Goal: Task Accomplishment & Management: Manage account settings

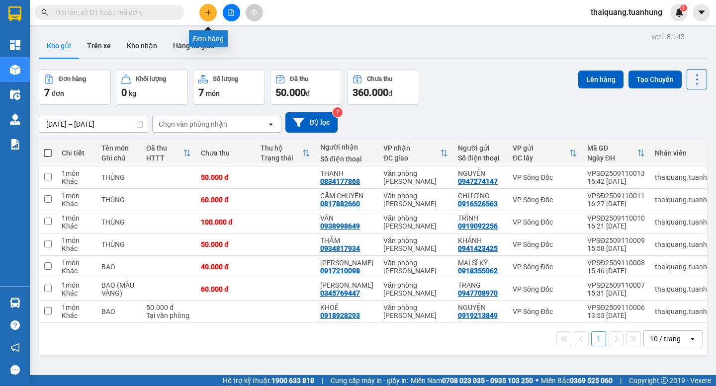
click at [205, 12] on icon "plus" at bounding box center [208, 12] width 7 height 7
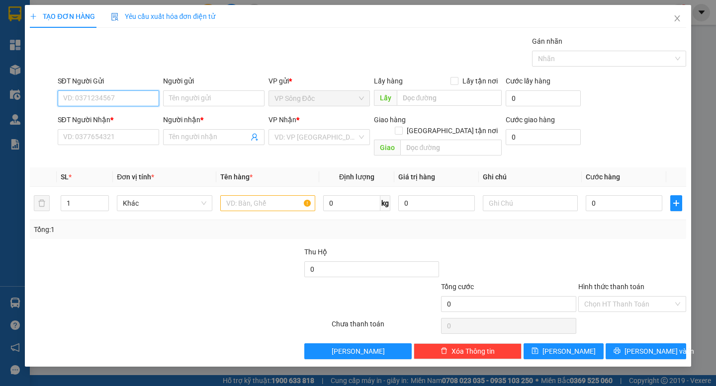
click at [106, 99] on input "SĐT Người Gửi" at bounding box center [108, 98] width 101 height 16
type input "525"
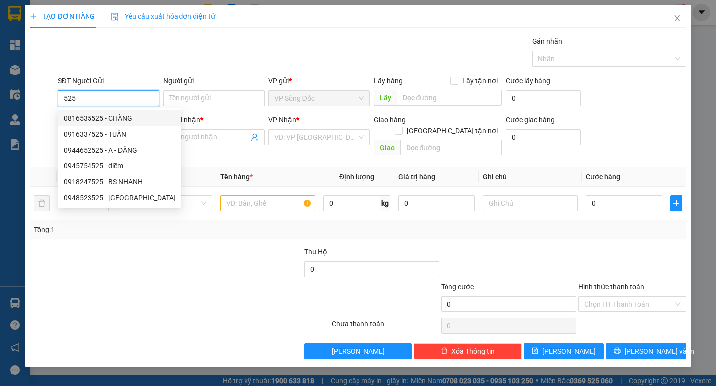
drag, startPoint x: 83, startPoint y: 97, endPoint x: 53, endPoint y: 114, distance: 34.1
click at [54, 114] on form "SĐT Người Gửi 525 Người gửi Tên người gửi VP gửi * VP Sông Đốc Lấy hàng Lấy tận…" at bounding box center [358, 118] width 656 height 85
type input "5"
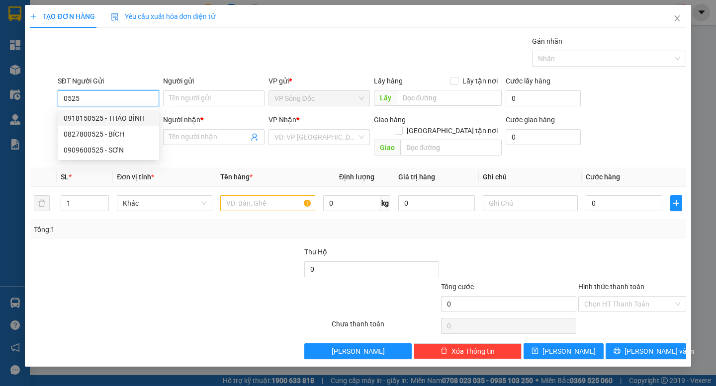
click at [96, 121] on div "0918150525 - THẢO BÌNH" at bounding box center [108, 118] width 89 height 11
type input "0918150525"
type input "THẢO BÌNH"
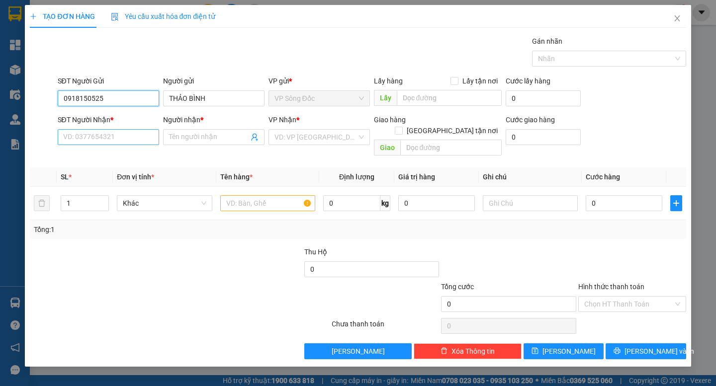
type input "0918150525"
click at [106, 139] on input "SĐT Người Nhận *" at bounding box center [108, 137] width 101 height 16
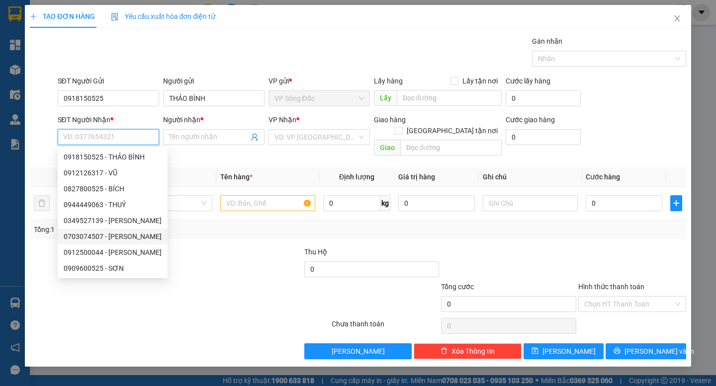
click at [126, 232] on div "0703074507 - TRIỆU LINH" at bounding box center [113, 236] width 98 height 11
type input "0703074507"
type input "[PERSON_NAME]"
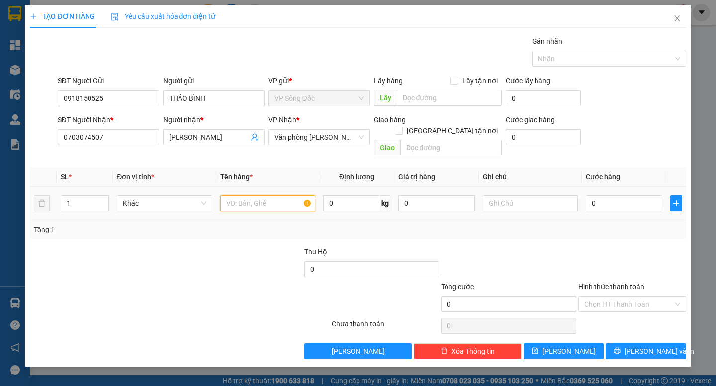
click at [256, 195] on input "text" at bounding box center [267, 203] width 95 height 16
type input "BAO"
click at [604, 195] on input "0" at bounding box center [624, 203] width 77 height 16
type input "6"
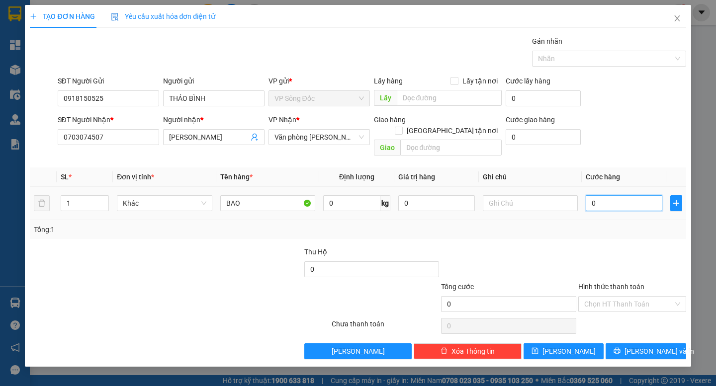
type input "6"
type input "60"
type input "60.000"
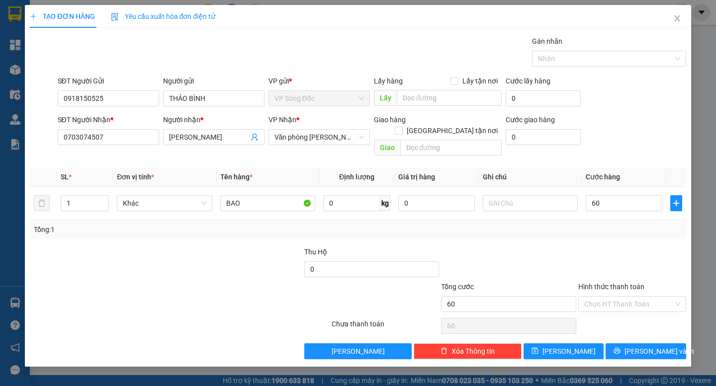
type input "60.000"
click at [613, 224] on div "Tổng: 1" at bounding box center [358, 229] width 648 height 11
click at [648, 346] on span "[PERSON_NAME] và In" at bounding box center [659, 351] width 70 height 11
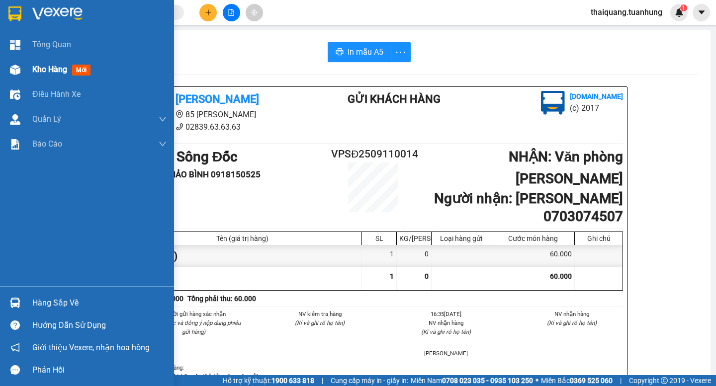
click at [29, 66] on div "Kho hàng mới" at bounding box center [87, 69] width 174 height 25
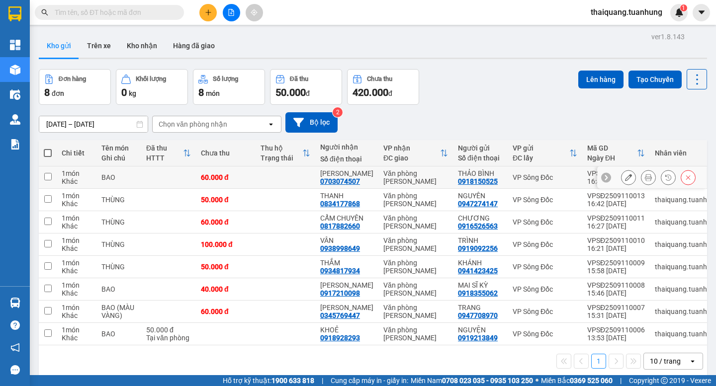
click at [625, 180] on icon at bounding box center [628, 177] width 7 height 7
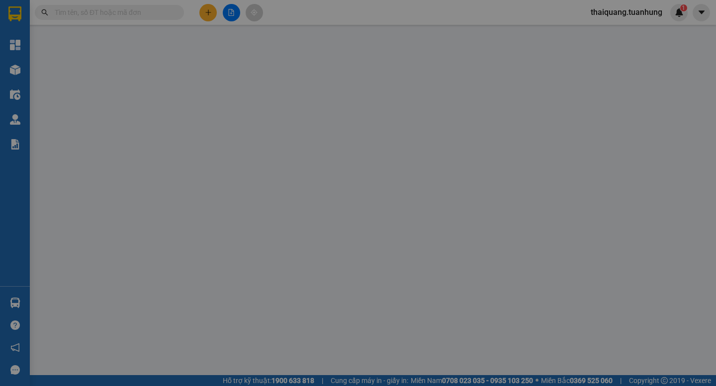
type input "0918150525"
type input "THẢO BÌNH"
type input "0703074507"
type input "[PERSON_NAME]"
type input "60.000"
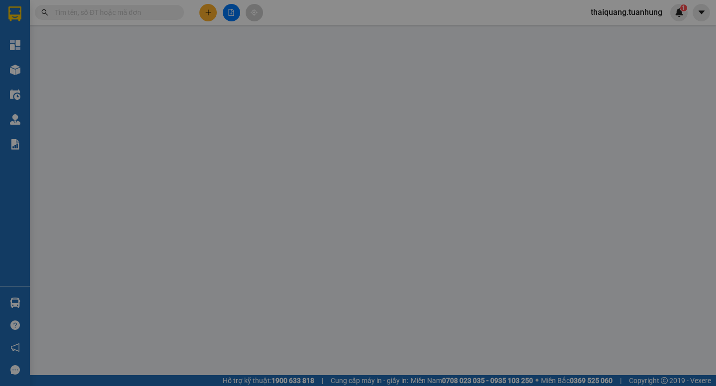
type input "60.000"
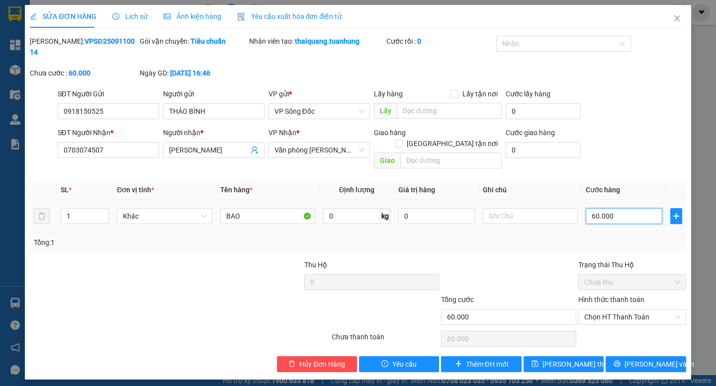
click at [619, 208] on input "60.000" at bounding box center [624, 216] width 77 height 16
type input "5"
type input "50"
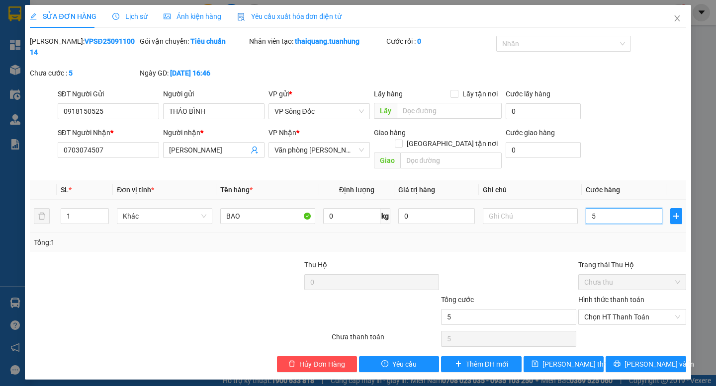
type input "50"
type input "50.000"
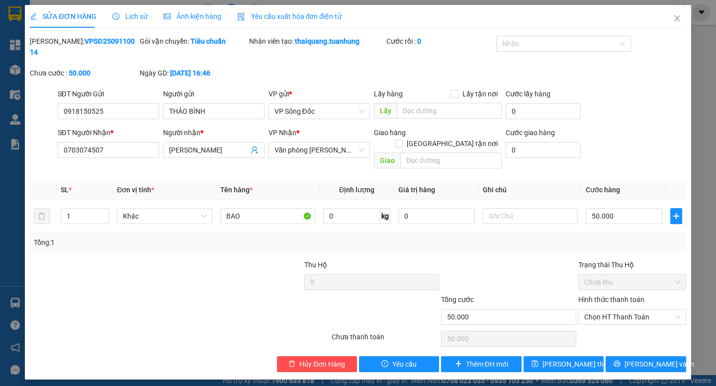
click at [575, 237] on div "Tổng: 1" at bounding box center [358, 242] width 648 height 11
click at [653, 359] on span "[PERSON_NAME] và In" at bounding box center [659, 364] width 70 height 11
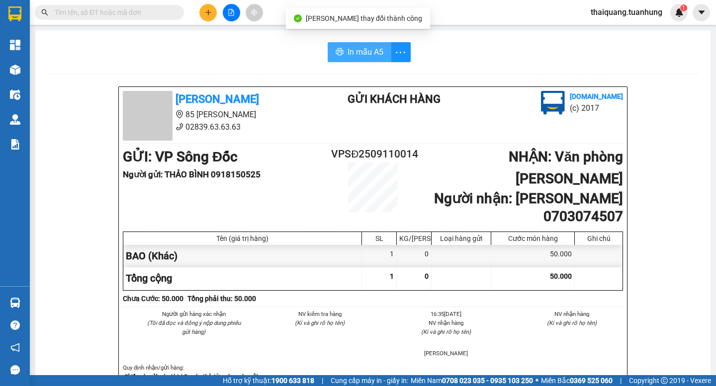
click at [369, 47] on span "In mẫu A5" at bounding box center [365, 52] width 36 height 12
drag, startPoint x: 196, startPoint y: 15, endPoint x: 214, endPoint y: 15, distance: 17.9
click at [214, 15] on div at bounding box center [231, 12] width 75 height 17
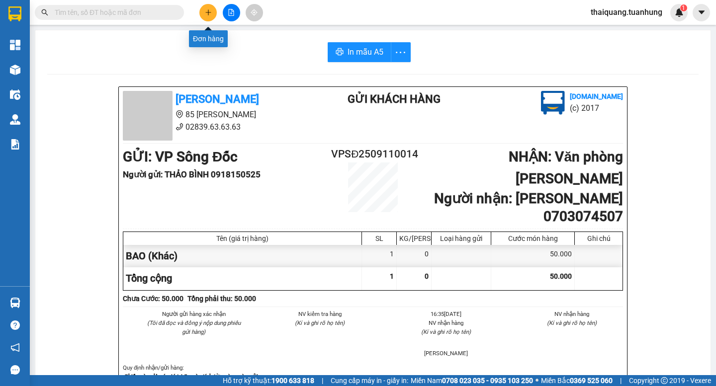
click at [215, 14] on button at bounding box center [207, 12] width 17 height 17
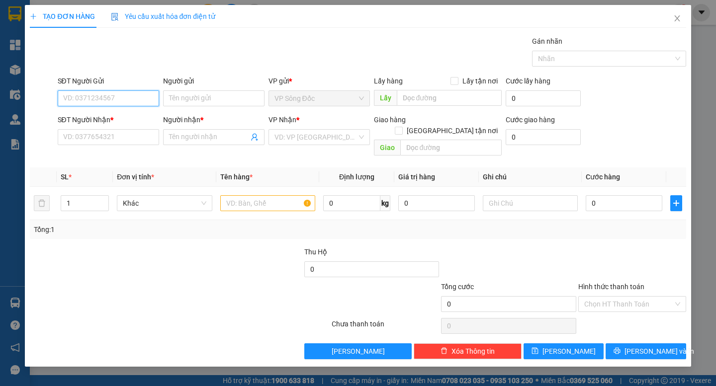
click at [114, 99] on input "SĐT Người Gửi" at bounding box center [108, 98] width 101 height 16
click at [104, 143] on input "SĐT Người Nhận *" at bounding box center [108, 137] width 101 height 16
click at [95, 140] on input "09398211433" at bounding box center [108, 137] width 101 height 16
type input "0939821433"
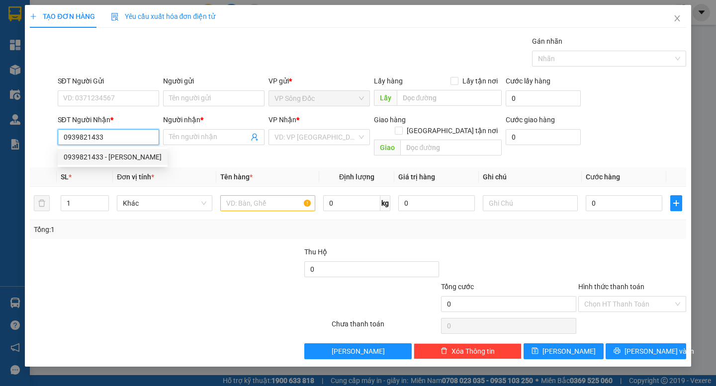
click at [114, 154] on div "0939821433 - TRINH" at bounding box center [113, 157] width 98 height 11
type input "TRINH"
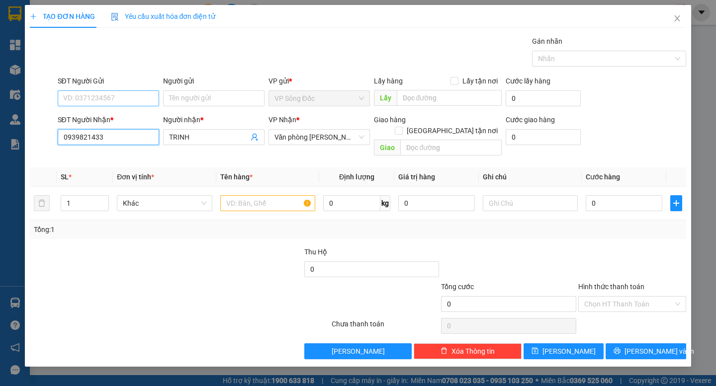
type input "0939821433"
click at [116, 99] on input "SĐT Người Gửi" at bounding box center [108, 98] width 101 height 16
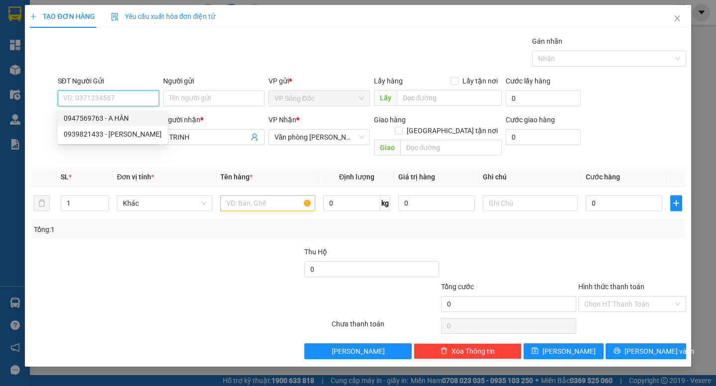
click at [122, 117] on div "0947569763 - A HÂN" at bounding box center [113, 118] width 98 height 11
type input "0947569763"
type input "A HÂN"
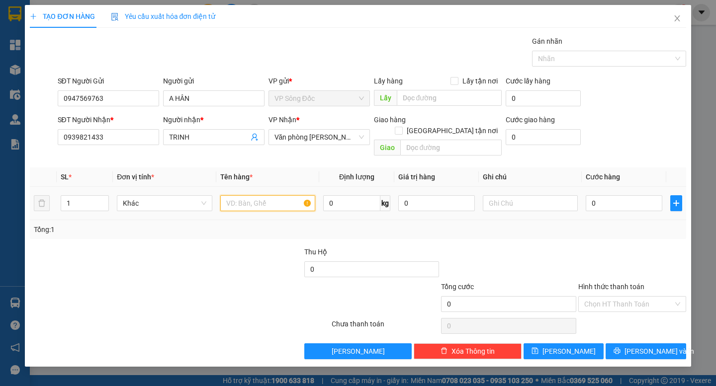
click at [250, 195] on input "text" at bounding box center [267, 203] width 95 height 16
type input "THÙNG"
click at [619, 195] on input "0" at bounding box center [624, 203] width 77 height 16
type input "5"
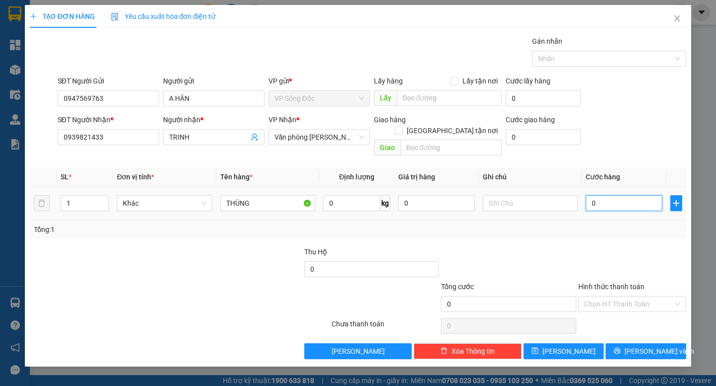
type input "5"
type input "50"
type input "50.000"
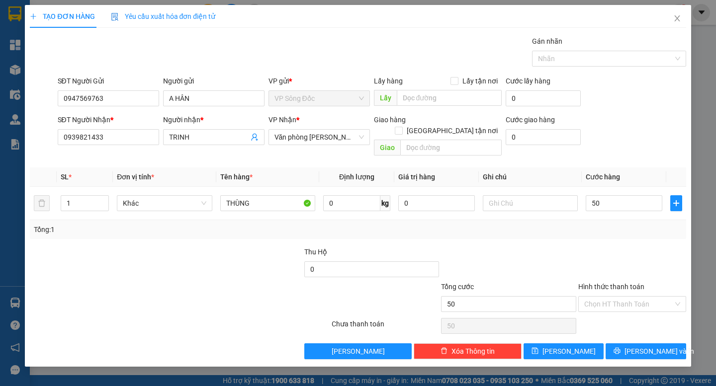
type input "50.000"
click at [641, 235] on div "Transit Pickup Surcharge Ids Transit Deliver Surcharge Ids Transit Deliver Surc…" at bounding box center [358, 198] width 656 height 324
click at [639, 297] on input "Hình thức thanh toán" at bounding box center [628, 304] width 89 height 15
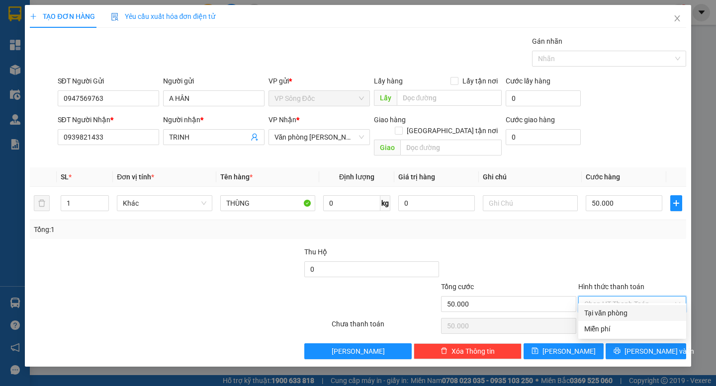
click at [623, 307] on div "Tại văn phòng" at bounding box center [632, 313] width 108 height 16
type input "0"
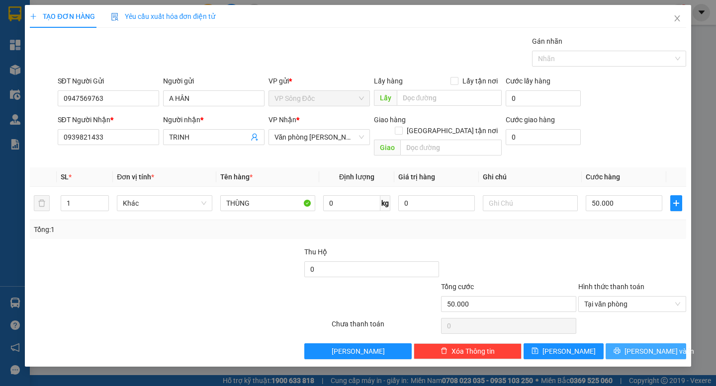
click at [639, 346] on button "[PERSON_NAME] và In" at bounding box center [645, 351] width 80 height 16
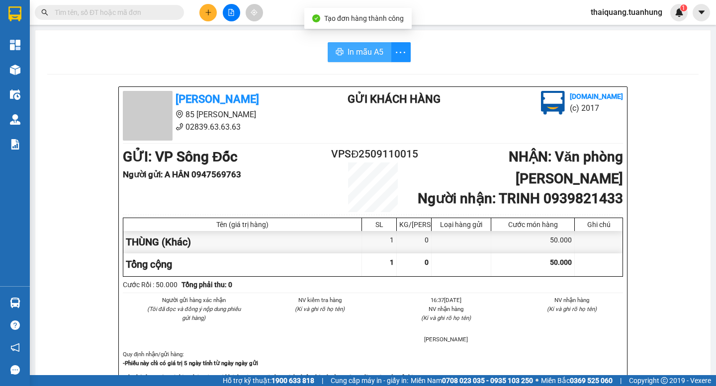
click at [359, 51] on span "In mẫu A5" at bounding box center [365, 52] width 36 height 12
click at [210, 11] on icon "plus" at bounding box center [208, 12] width 7 height 7
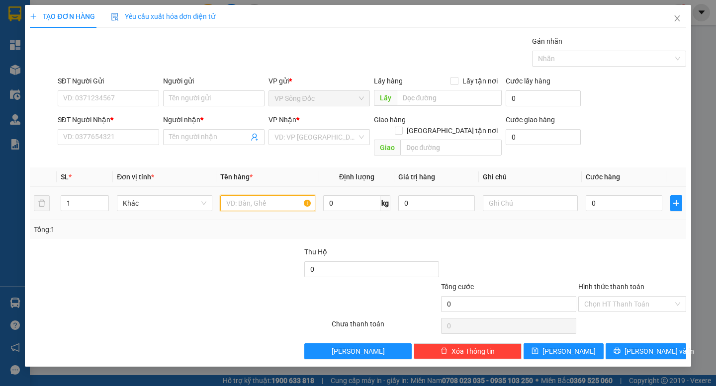
click at [237, 195] on input "text" at bounding box center [267, 203] width 95 height 16
type input "THÙNG"
click at [118, 94] on input "SĐT Người Gửi" at bounding box center [108, 98] width 101 height 16
click at [116, 98] on input "SĐT Người Gửi" at bounding box center [108, 98] width 101 height 16
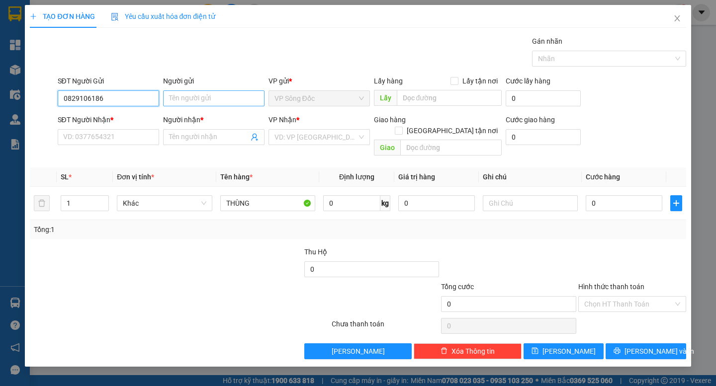
type input "0829106186"
click at [206, 98] on input "Người gửi" at bounding box center [213, 98] width 101 height 16
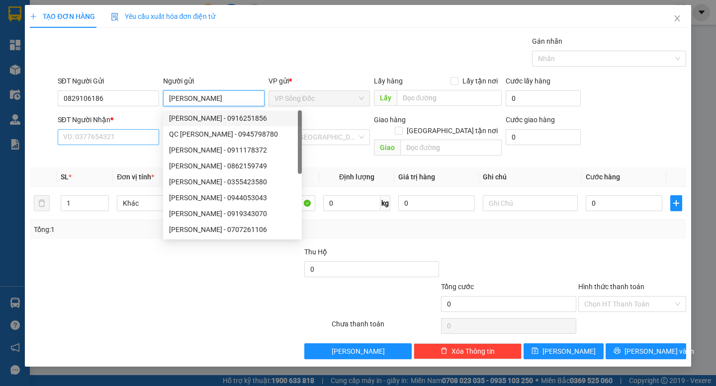
type input "[PERSON_NAME]"
click at [118, 141] on input "SĐT Người Nhận *" at bounding box center [108, 137] width 101 height 16
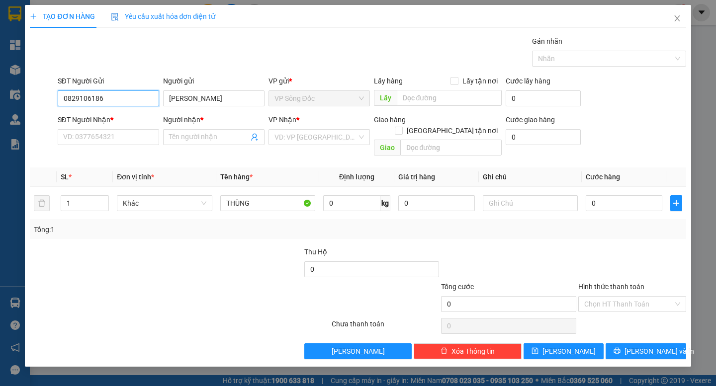
drag, startPoint x: 82, startPoint y: 101, endPoint x: 9, endPoint y: 119, distance: 74.6
click at [9, 119] on div "TẠO ĐƠN HÀNG Yêu cầu xuất hóa đơn điện tử Transit Pickup Surcharge Ids Transit …" at bounding box center [358, 193] width 716 height 386
click at [87, 140] on input "SĐT Người Nhận *" at bounding box center [108, 137] width 101 height 16
paste input "0829106186"
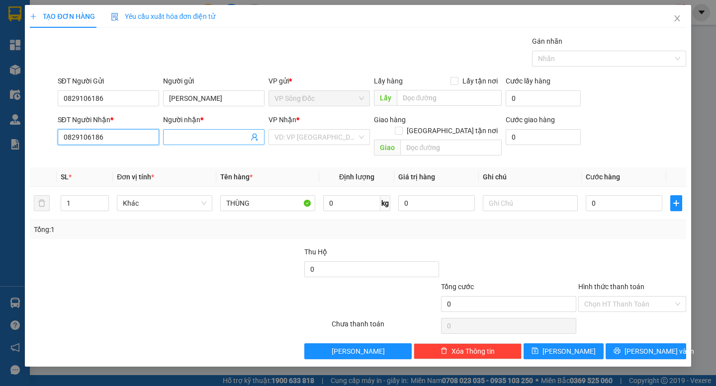
type input "0829106186"
click at [176, 138] on input "Người nhận *" at bounding box center [209, 137] width 80 height 11
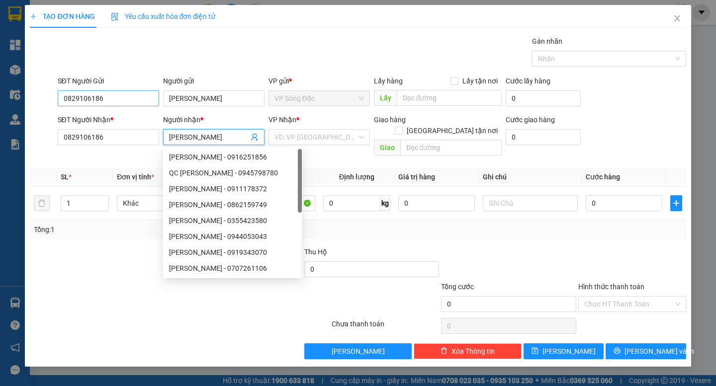
type input "[PERSON_NAME]"
drag, startPoint x: 140, startPoint y: 99, endPoint x: 0, endPoint y: 119, distance: 141.6
click at [0, 119] on div "TẠO ĐƠN HÀNG Yêu cầu xuất hóa đơn điện tử Transit Pickup Surcharge Ids Transit …" at bounding box center [358, 193] width 716 height 386
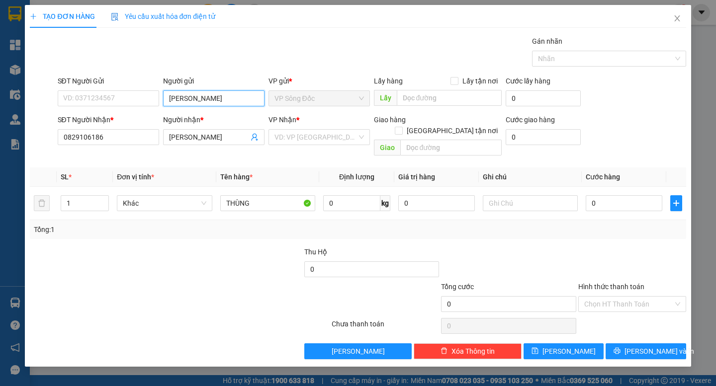
drag, startPoint x: 217, startPoint y: 101, endPoint x: 122, endPoint y: 120, distance: 97.3
click at [122, 120] on form "SĐT Người Gửi VD: 0371234567 Người gửi KIM NGÂN KIM NGÂN VP gửi * VP Sông Đốc L…" at bounding box center [358, 118] width 656 height 85
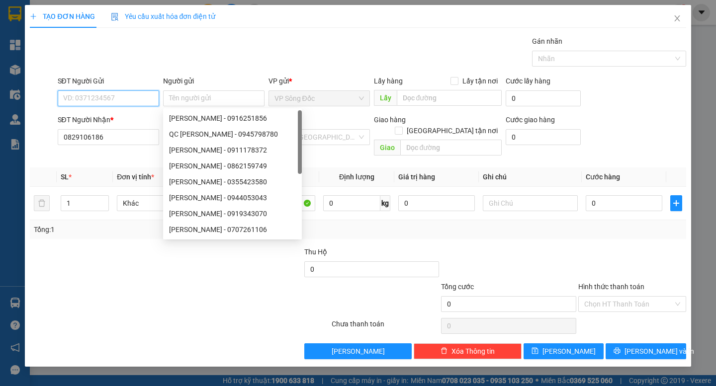
click at [111, 104] on input "SĐT Người Gửi" at bounding box center [108, 98] width 101 height 16
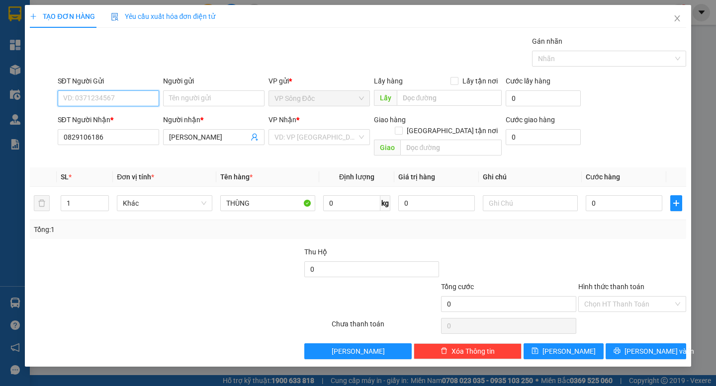
click at [113, 100] on input "SĐT Người Gửi" at bounding box center [108, 98] width 101 height 16
click at [99, 99] on input "SĐT Người Gửi" at bounding box center [108, 98] width 101 height 16
drag, startPoint x: 123, startPoint y: 136, endPoint x: 42, endPoint y: 141, distance: 81.7
click at [42, 141] on div "SĐT Người Nhận * 0829106186 0829106186 Người nhận * KIM NGÂN VP Nhận * VD: VP S…" at bounding box center [358, 137] width 658 height 46
click at [121, 103] on input "SĐT Người Gửi" at bounding box center [108, 98] width 101 height 16
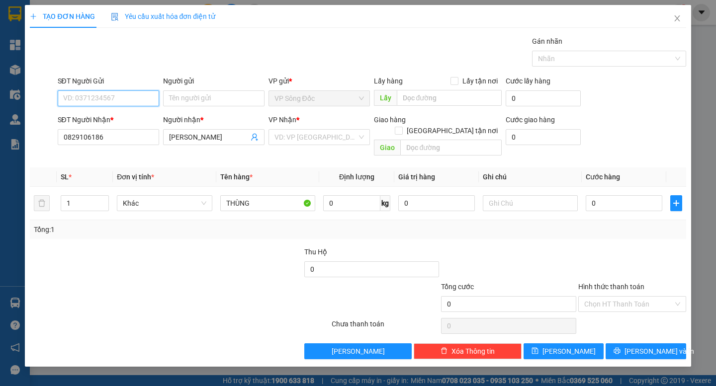
paste input "0829106186"
type input "0829106186"
click at [191, 96] on input "Người gửi" at bounding box center [213, 98] width 101 height 16
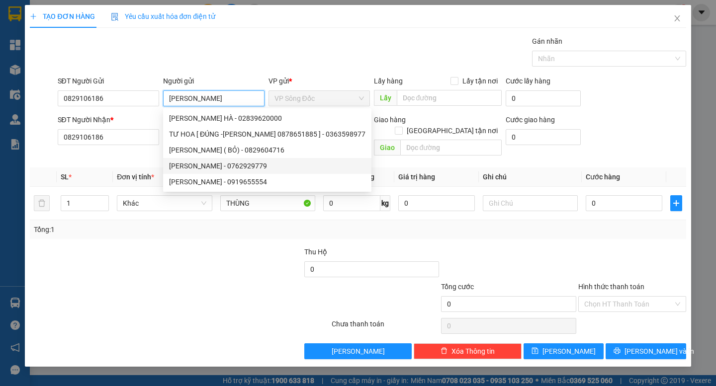
type input "[PERSON_NAME]"
click at [170, 260] on div at bounding box center [234, 264] width 137 height 35
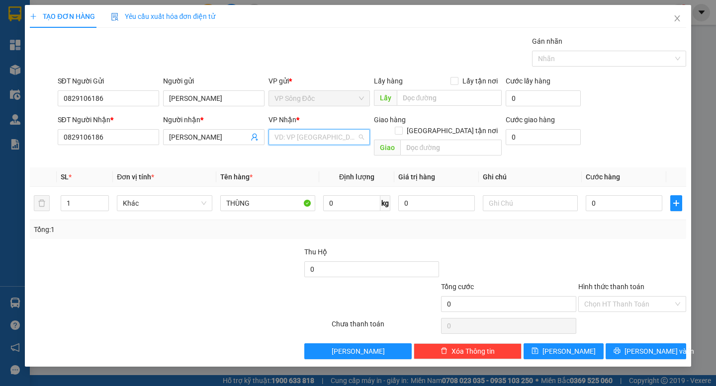
click at [320, 134] on input "search" at bounding box center [315, 137] width 83 height 15
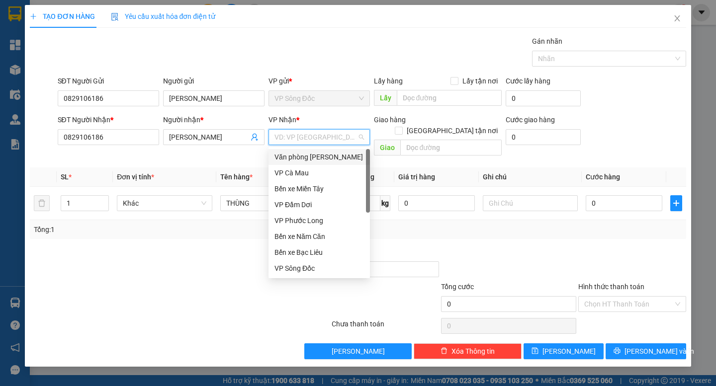
click at [316, 153] on div "Văn phòng [PERSON_NAME]" at bounding box center [318, 157] width 89 height 11
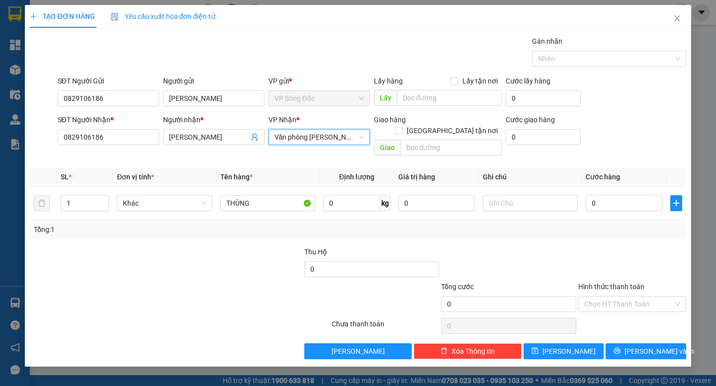
click at [609, 233] on div "Transit Pickup Surcharge Ids Transit Deliver Surcharge Ids Transit Deliver Surc…" at bounding box center [358, 198] width 656 height 324
click at [602, 196] on input "0" at bounding box center [624, 203] width 77 height 16
type input "4"
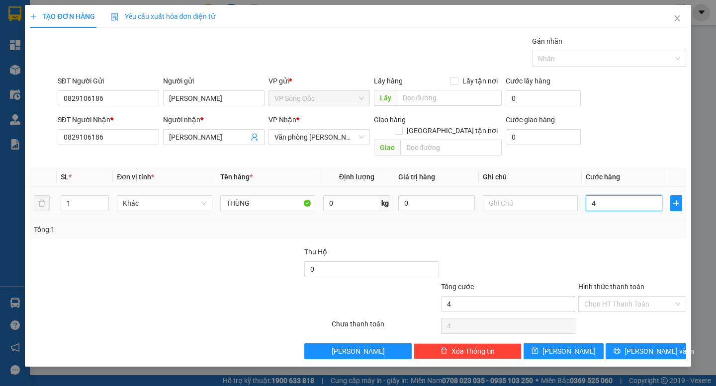
type input "40"
type input "40.000"
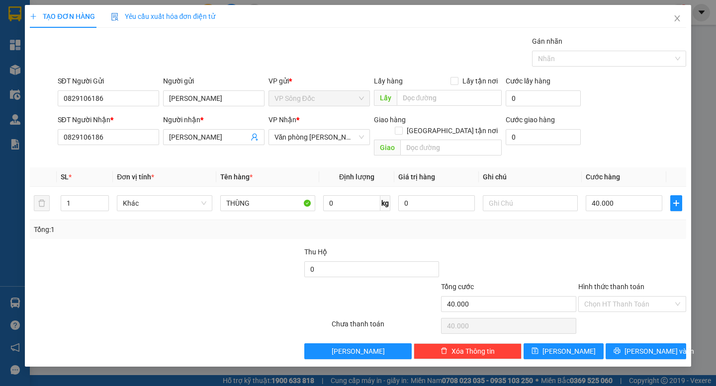
click at [613, 247] on div at bounding box center [632, 264] width 110 height 35
drag, startPoint x: 618, startPoint y: 293, endPoint x: 632, endPoint y: 300, distance: 16.0
click at [618, 297] on input "Hình thức thanh toán" at bounding box center [628, 304] width 89 height 15
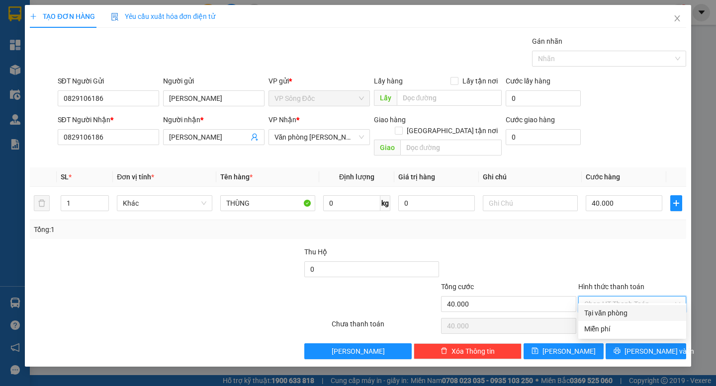
click at [632, 309] on div "Tại văn phòng" at bounding box center [632, 313] width 96 height 11
type input "0"
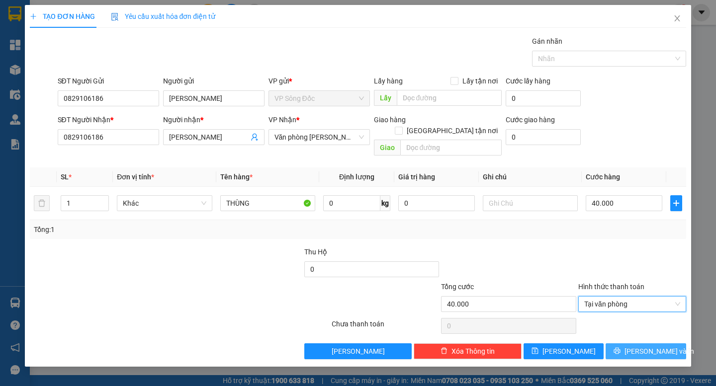
click at [643, 346] on span "[PERSON_NAME] và In" at bounding box center [659, 351] width 70 height 11
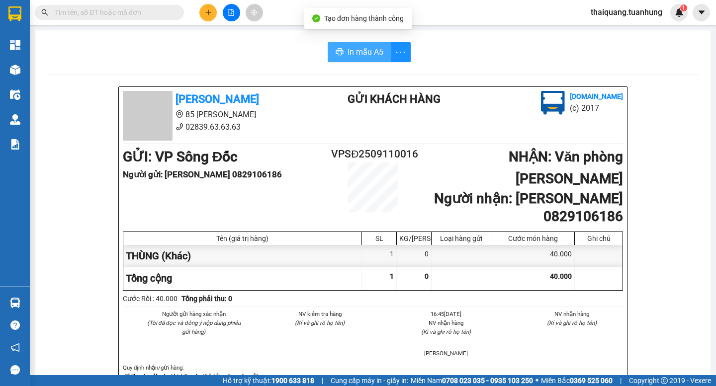
click at [374, 59] on button "In mẫu A5" at bounding box center [360, 52] width 64 height 20
drag, startPoint x: 363, startPoint y: 52, endPoint x: 359, endPoint y: 47, distance: 6.8
click at [361, 53] on span "In mẫu A5" at bounding box center [365, 52] width 36 height 12
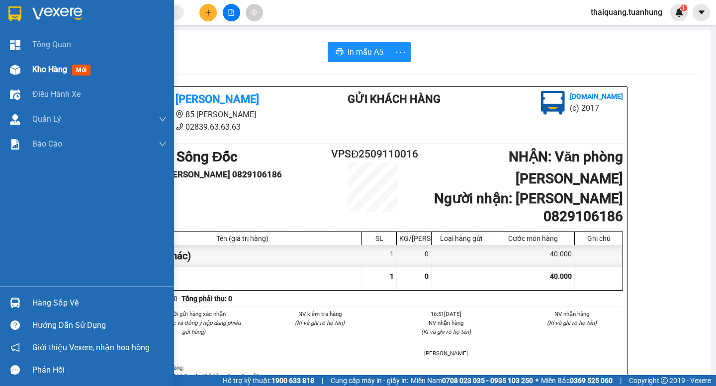
click at [27, 71] on div "Kho hàng mới" at bounding box center [87, 69] width 174 height 25
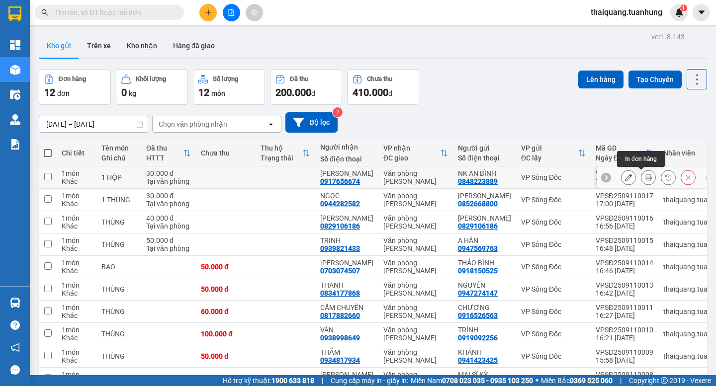
click at [645, 179] on icon at bounding box center [648, 177] width 7 height 7
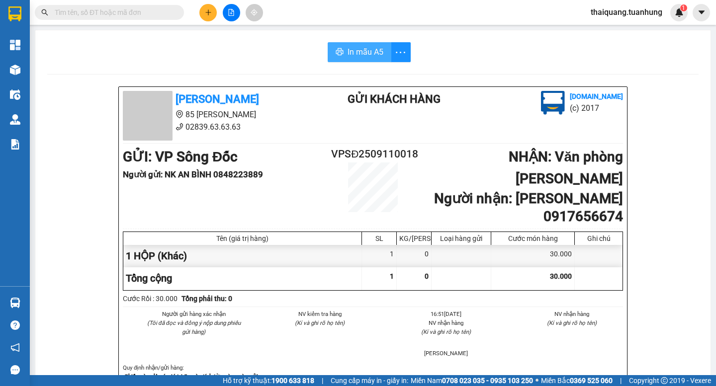
click at [359, 50] on span "In mẫu A5" at bounding box center [365, 52] width 36 height 12
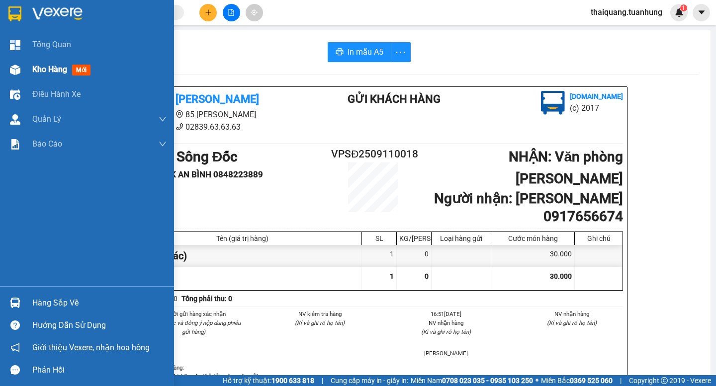
click at [47, 69] on span "Kho hàng" at bounding box center [49, 69] width 35 height 9
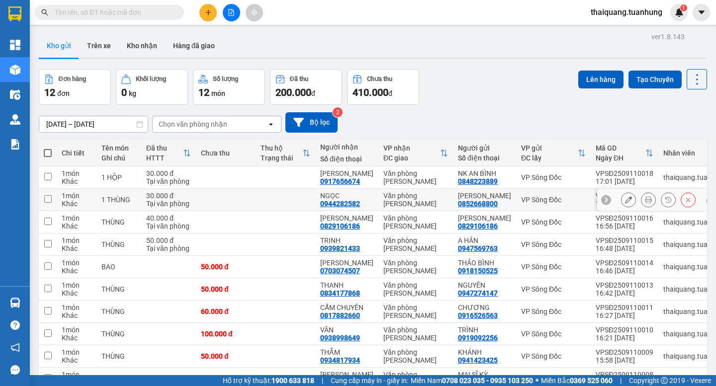
click at [645, 202] on icon at bounding box center [648, 199] width 7 height 7
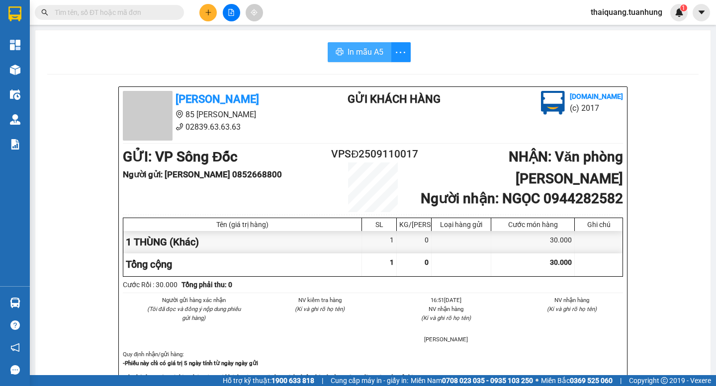
click at [373, 55] on span "In mẫu A5" at bounding box center [365, 52] width 36 height 12
click at [207, 12] on icon "plus" at bounding box center [207, 12] width 5 height 0
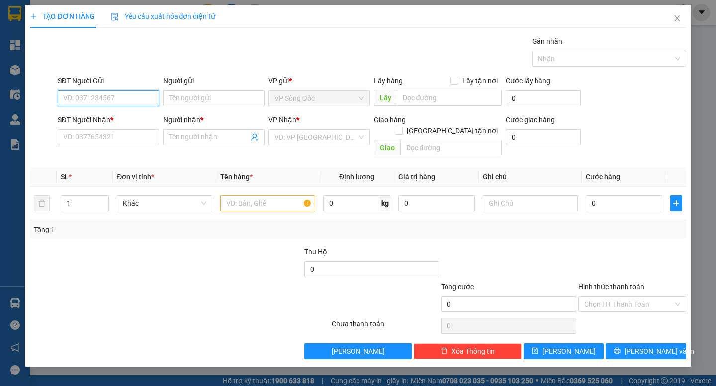
paste input "0917947546"
type input "0917947546"
click at [119, 137] on input "SĐT Người Nhận *" at bounding box center [108, 137] width 101 height 16
paste input "0917947546"
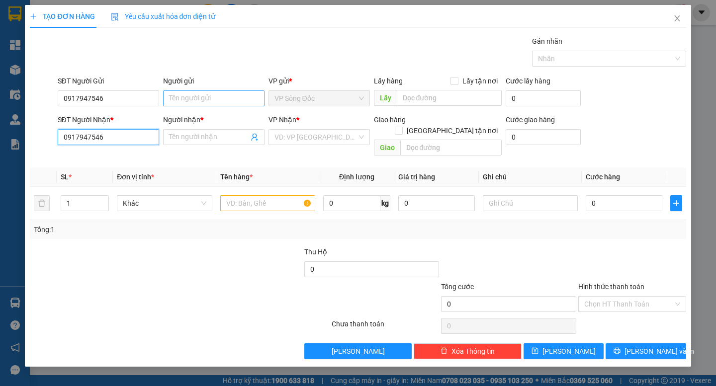
type input "0917947546"
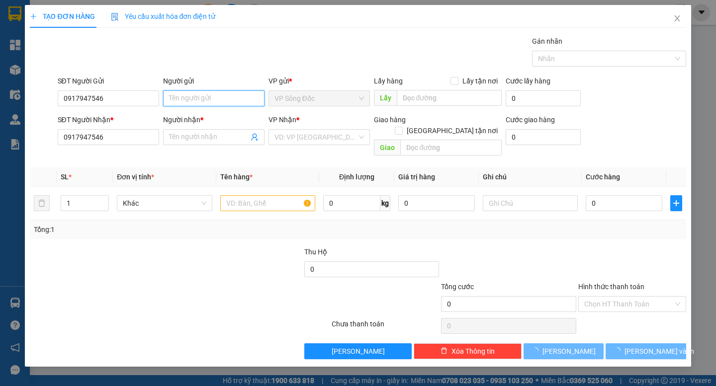
click at [202, 104] on input "Người gửi" at bounding box center [213, 98] width 101 height 16
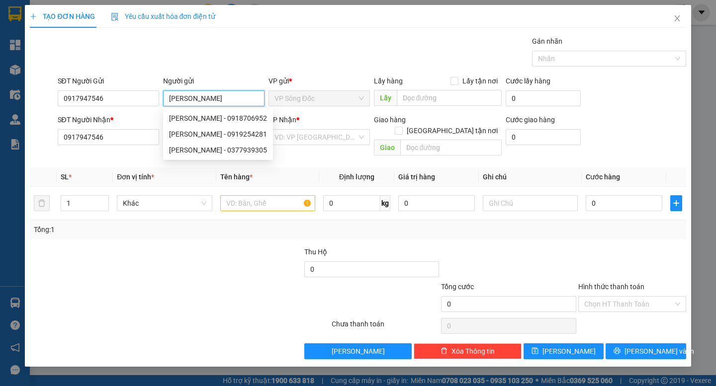
click at [198, 101] on input "[PERSON_NAME]" at bounding box center [213, 98] width 101 height 16
type input "[PERSON_NAME]"
click at [189, 266] on div at bounding box center [234, 264] width 137 height 35
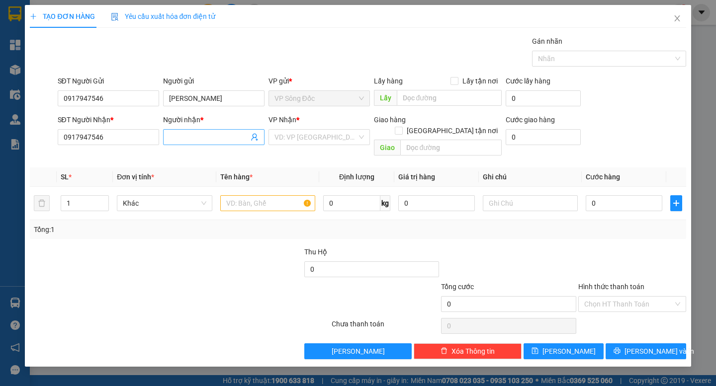
click at [198, 138] on input "Người nhận *" at bounding box center [209, 137] width 80 height 11
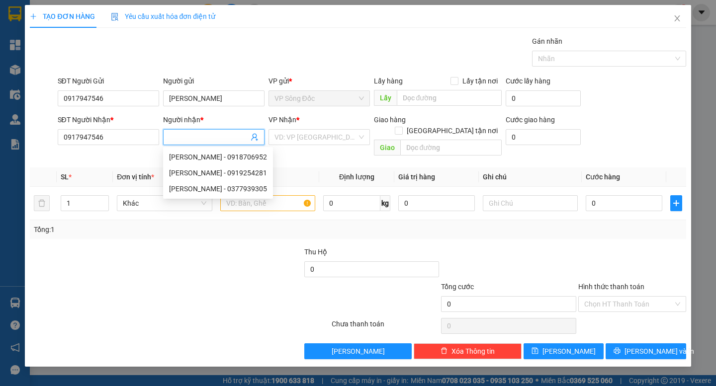
paste input "[PERSON_NAME]"
type input "[PERSON_NAME]"
click at [321, 138] on input "search" at bounding box center [315, 137] width 83 height 15
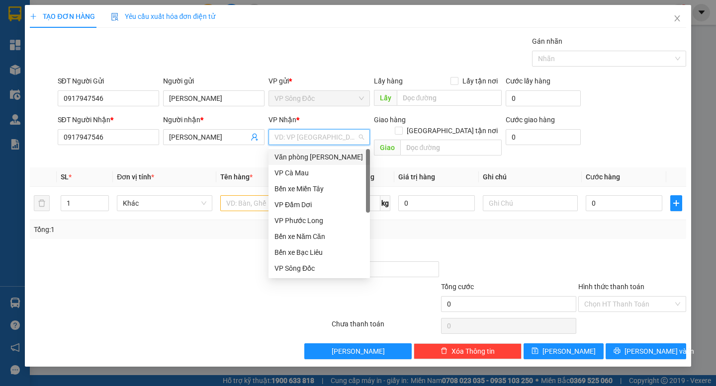
click at [324, 160] on div "Văn phòng [PERSON_NAME]" at bounding box center [318, 157] width 89 height 11
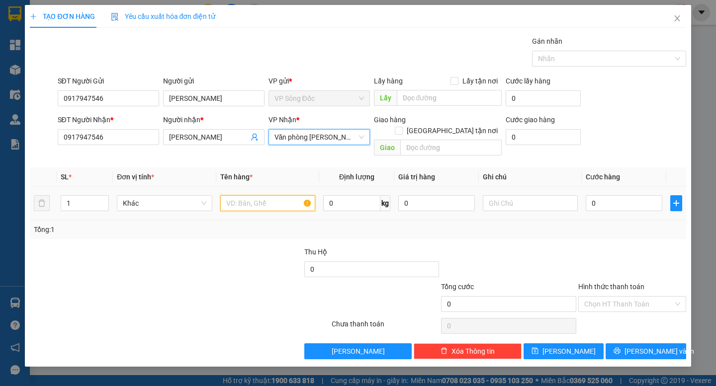
click at [234, 195] on input "text" at bounding box center [267, 203] width 95 height 16
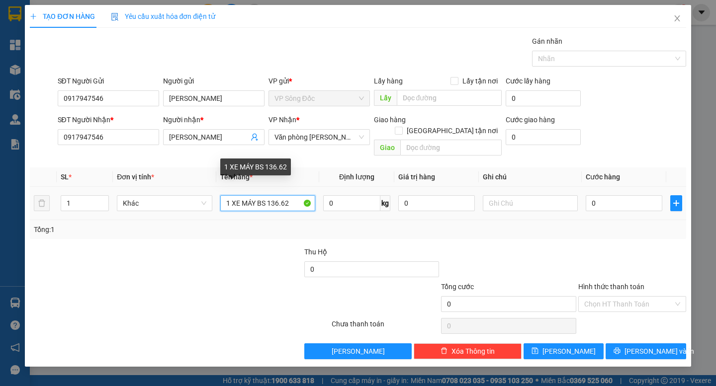
click at [268, 195] on input "1 XE MÁY BS 136.62" at bounding box center [267, 203] width 95 height 16
type input "1 XE MÁY BS 69N1-136.62"
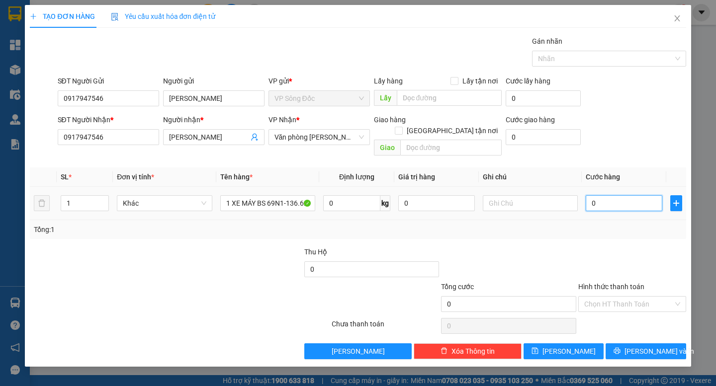
click at [621, 195] on input "0" at bounding box center [624, 203] width 77 height 16
type input "3"
type input "35"
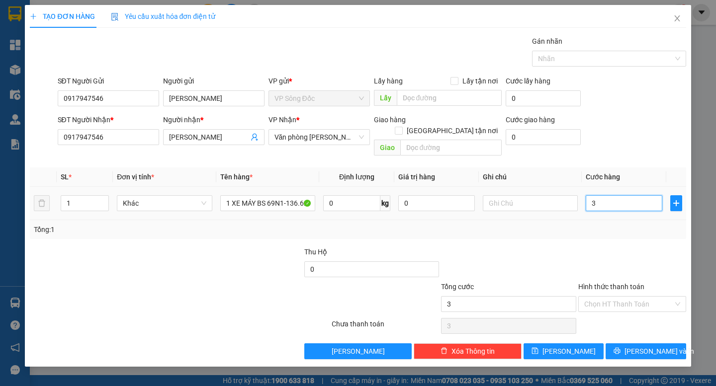
type input "35"
type input "350"
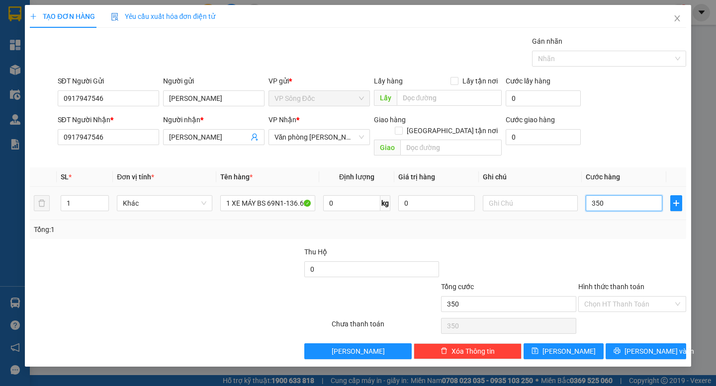
type input "3.500"
type input "35.000"
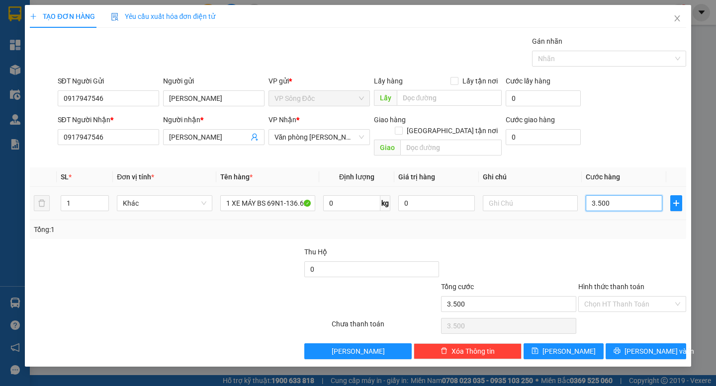
type input "35.000"
type input "350.000"
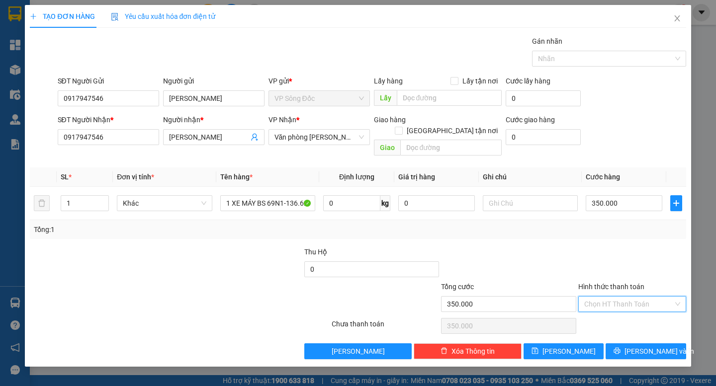
click at [628, 297] on input "Hình thức thanh toán" at bounding box center [628, 304] width 89 height 15
click at [625, 312] on div "Tại văn phòng" at bounding box center [632, 313] width 96 height 11
type input "0"
drag, startPoint x: 652, startPoint y: 341, endPoint x: 666, endPoint y: 341, distance: 14.4
click at [652, 346] on span "[PERSON_NAME] và In" at bounding box center [659, 351] width 70 height 11
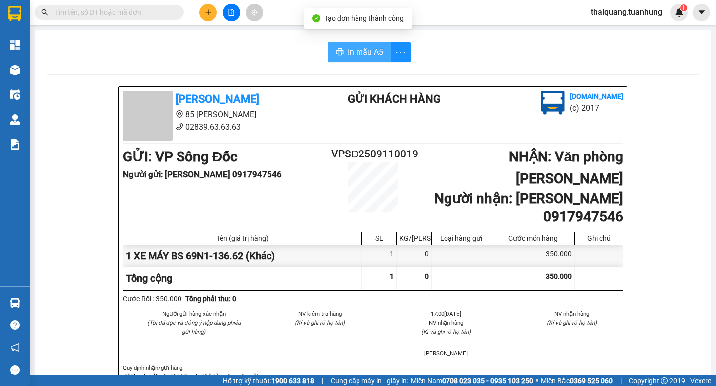
click at [342, 56] on button "In mẫu A5" at bounding box center [360, 52] width 64 height 20
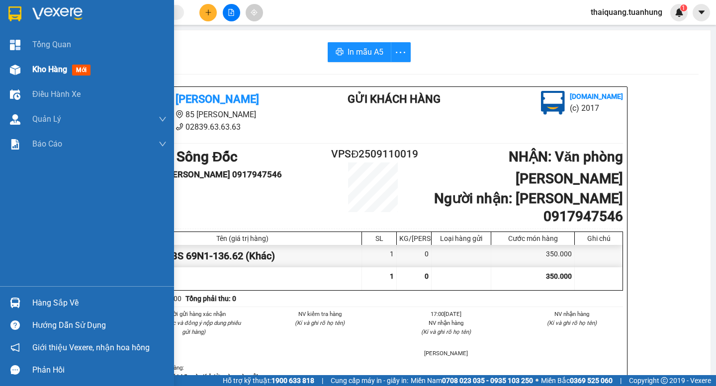
click at [38, 71] on span "Kho hàng" at bounding box center [49, 69] width 35 height 9
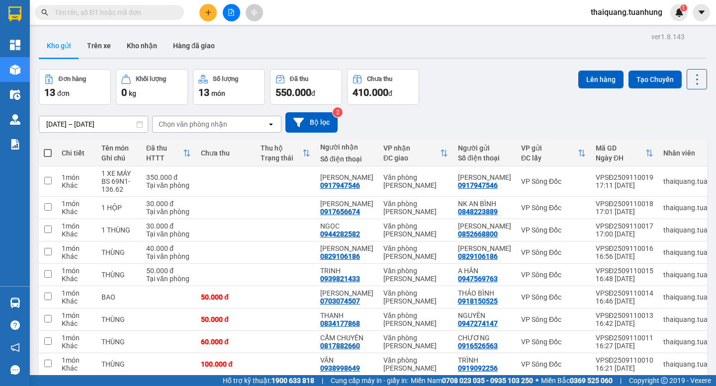
click at [501, 90] on div "Đơn hàng 13 đơn Khối lượng 0 kg Số lượng 13 món Đã thu 550.000 đ Chưa thu 410.0…" at bounding box center [373, 87] width 668 height 36
click at [625, 181] on icon at bounding box center [628, 181] width 7 height 7
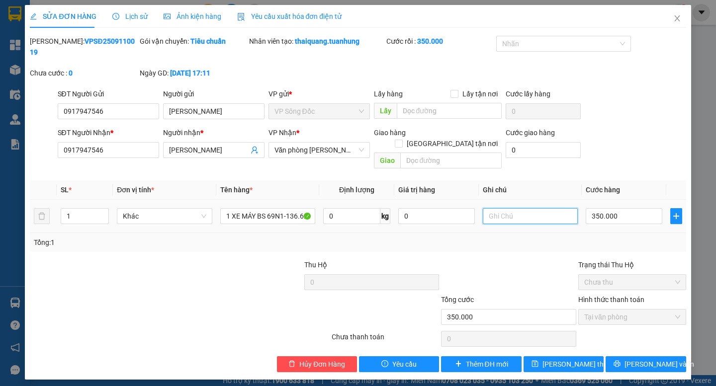
click at [521, 208] on input "text" at bounding box center [530, 216] width 95 height 16
type input "KHÁCH THEO XE 080"
drag, startPoint x: 570, startPoint y: 343, endPoint x: 582, endPoint y: 338, distance: 12.9
click at [572, 359] on span "[PERSON_NAME] thay đổi" at bounding box center [582, 364] width 80 height 11
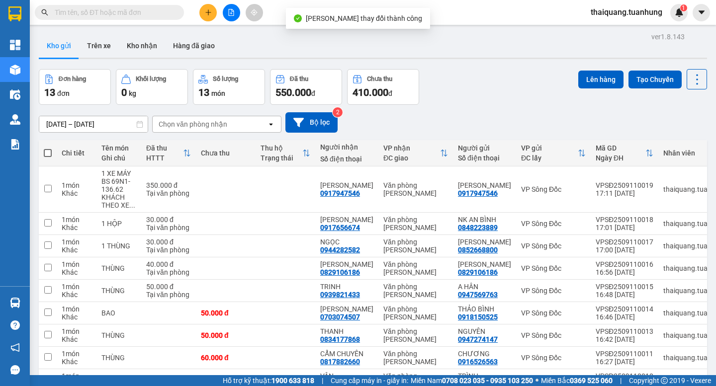
click at [468, 89] on div "Đơn hàng 13 đơn Khối lượng 0 kg Số lượng 13 món Đã thu 550.000 đ Chưa thu 410.0…" at bounding box center [373, 87] width 668 height 36
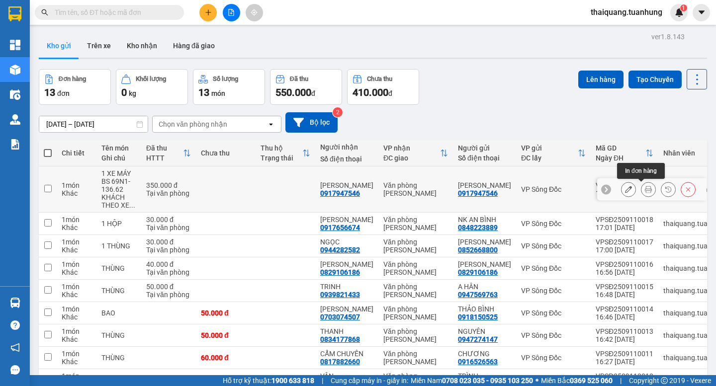
click at [645, 189] on icon at bounding box center [648, 189] width 7 height 7
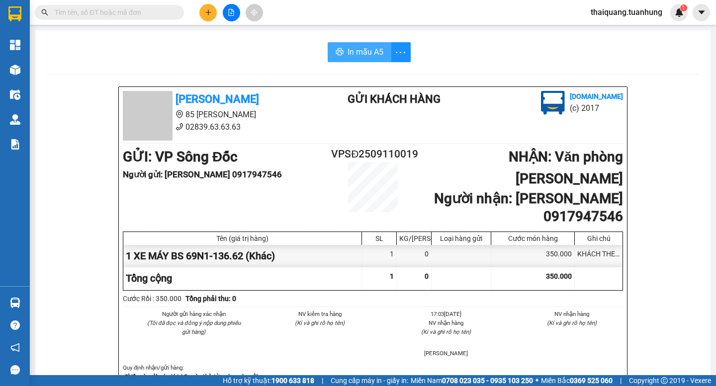
click at [368, 57] on span "In mẫu A5" at bounding box center [365, 52] width 36 height 12
click at [214, 14] on button at bounding box center [207, 12] width 17 height 17
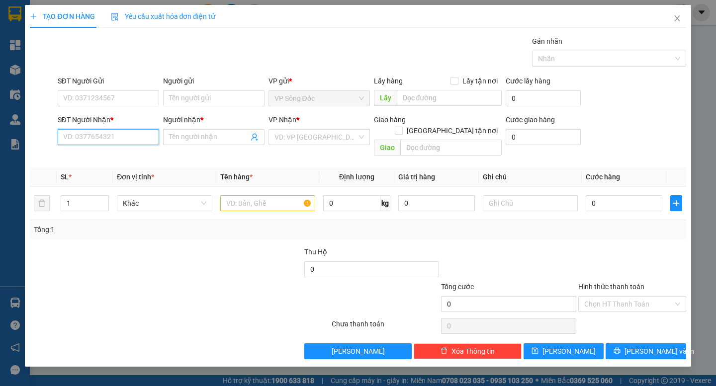
click at [109, 137] on input "SĐT Người Nhận *" at bounding box center [108, 137] width 101 height 16
type input "0906123419"
click at [193, 137] on input "Người nhận *" at bounding box center [209, 137] width 80 height 11
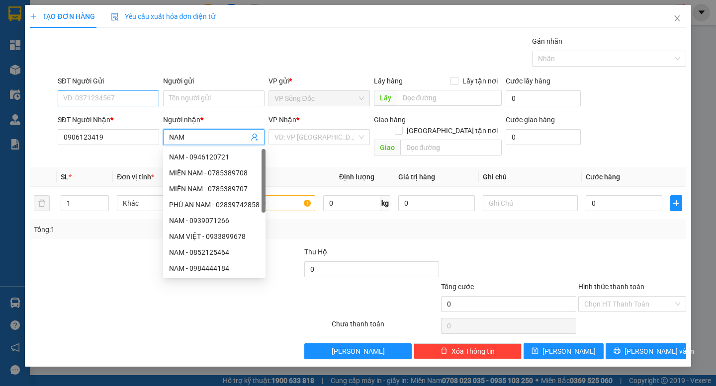
type input "NAM"
click at [87, 99] on input "SĐT Người Gửi" at bounding box center [108, 98] width 101 height 16
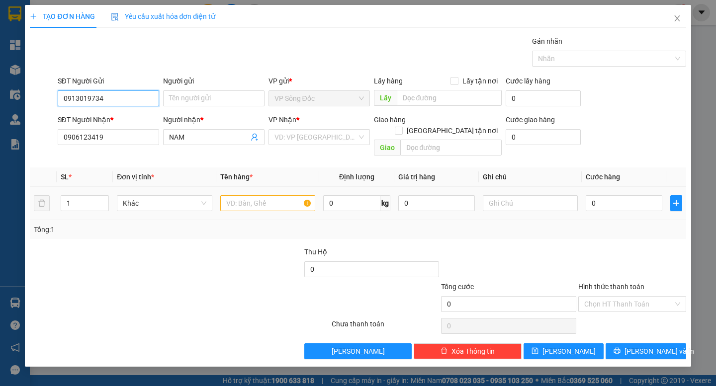
type input "0913019734"
click at [242, 197] on input "text" at bounding box center [267, 203] width 95 height 16
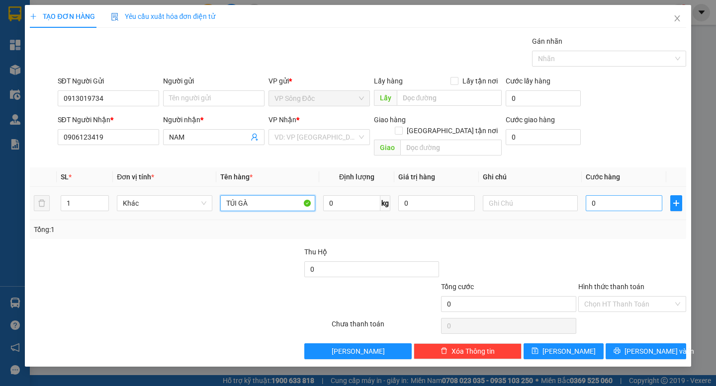
type input "TÚI GÀ"
click at [616, 195] on input "0" at bounding box center [624, 203] width 77 height 16
type input "1"
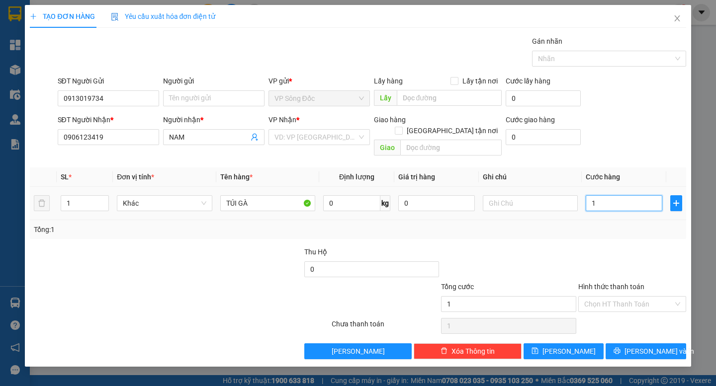
type input "10"
type input "100"
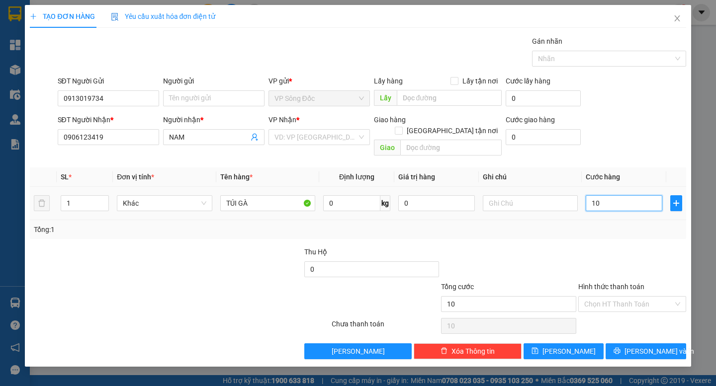
type input "100"
type input "1.000"
type input "100"
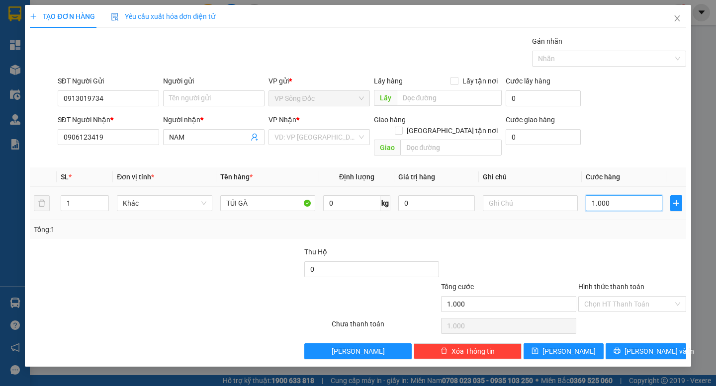
type input "100"
type input "100.000"
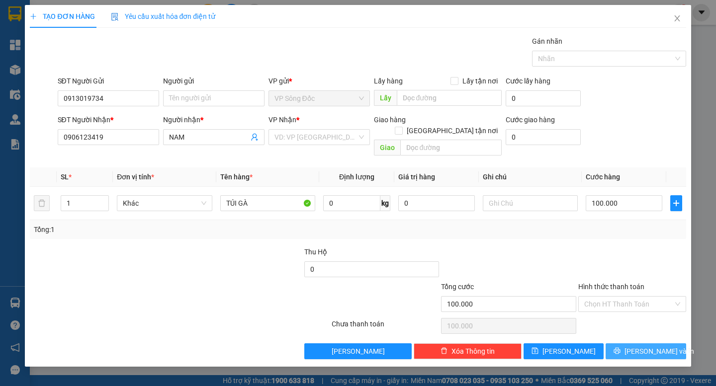
click at [636, 343] on button "[PERSON_NAME] và In" at bounding box center [645, 351] width 80 height 16
click at [338, 134] on input "search" at bounding box center [315, 137] width 83 height 15
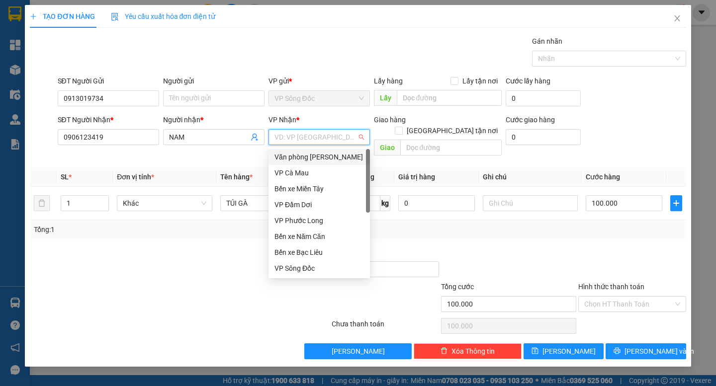
click at [324, 154] on div "Văn phòng [PERSON_NAME]" at bounding box center [318, 157] width 89 height 11
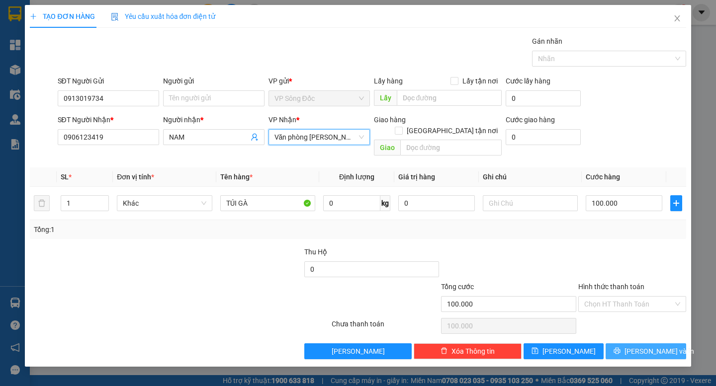
click at [642, 346] on span "[PERSON_NAME] và In" at bounding box center [659, 351] width 70 height 11
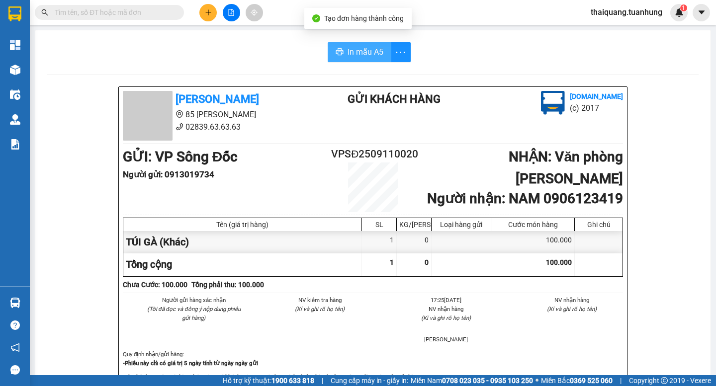
click at [358, 55] on span "In mẫu A5" at bounding box center [365, 52] width 36 height 12
click at [198, 16] on div at bounding box center [231, 12] width 75 height 17
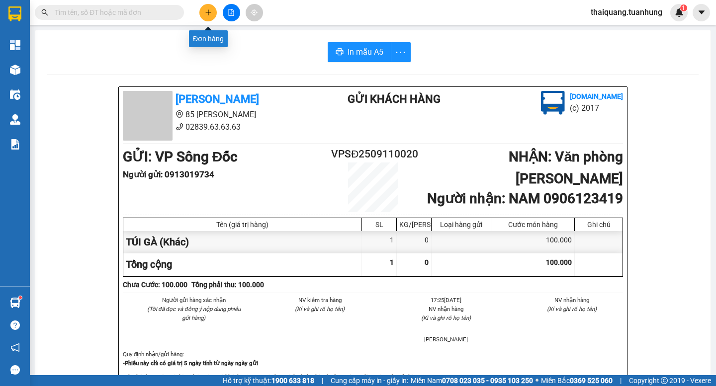
click at [208, 14] on icon "plus" at bounding box center [208, 12] width 7 height 7
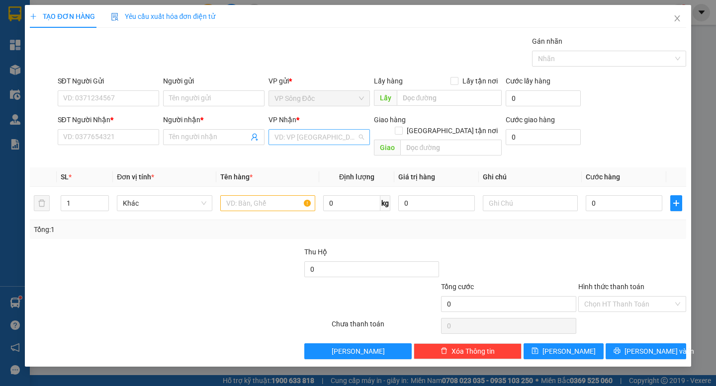
click at [304, 137] on input "search" at bounding box center [315, 137] width 83 height 15
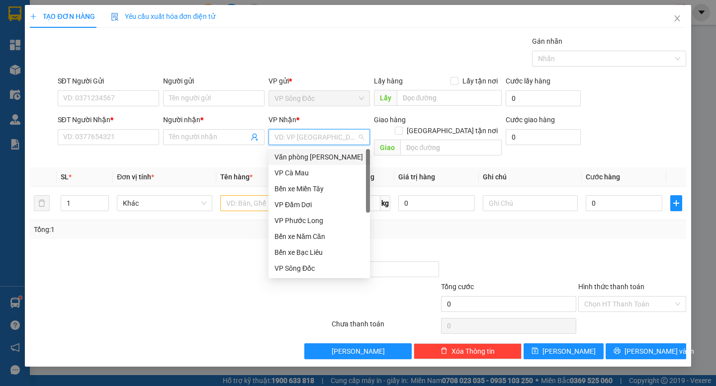
click at [320, 155] on div "Văn phòng [PERSON_NAME]" at bounding box center [318, 157] width 89 height 11
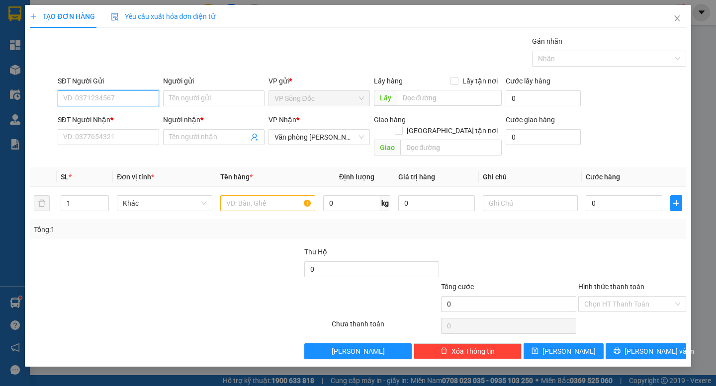
click at [136, 100] on input "SĐT Người Gửi" at bounding box center [108, 98] width 101 height 16
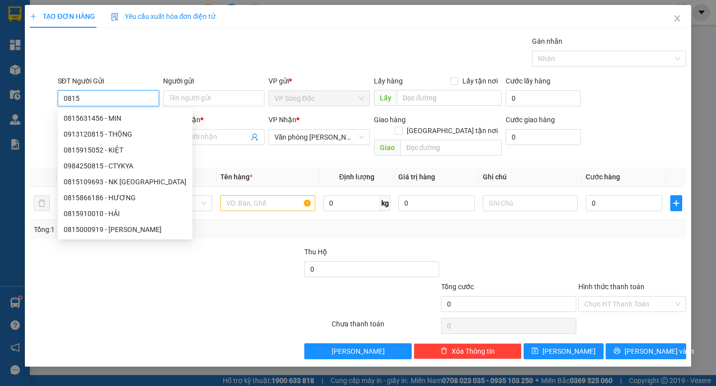
type input "0815"
click at [185, 281] on div at bounding box center [125, 298] width 192 height 35
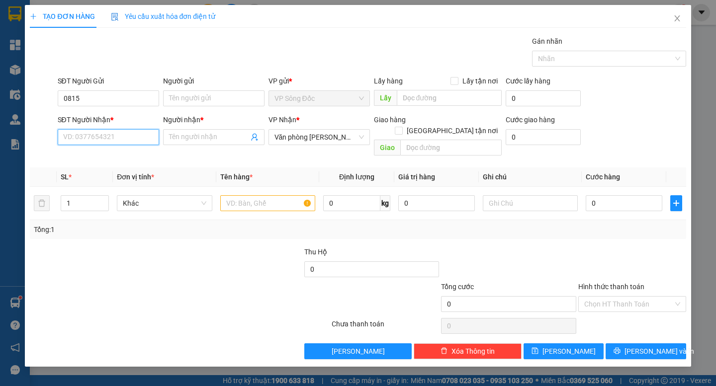
click at [116, 143] on input "SĐT Người Nhận *" at bounding box center [108, 137] width 101 height 16
drag, startPoint x: 112, startPoint y: 140, endPoint x: 20, endPoint y: 141, distance: 92.5
click at [20, 141] on div "TẠO ĐƠN HÀNG Yêu cầu xuất hóa đơn điện tử Transit Pickup Surcharge Ids Transit …" at bounding box center [358, 193] width 716 height 386
type input "0949817894"
drag, startPoint x: 103, startPoint y: 94, endPoint x: 24, endPoint y: 109, distance: 79.9
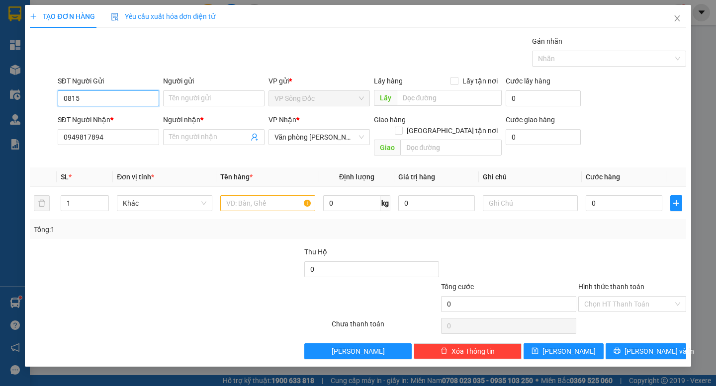
click at [24, 109] on div "TẠO ĐƠN HÀNG Yêu cầu xuất hóa đơn điện tử Transit Pickup Surcharge Ids Transit …" at bounding box center [358, 193] width 716 height 386
click at [89, 101] on input "SĐT Người Gửi" at bounding box center [108, 98] width 101 height 16
paste input "0949817894"
type input "0949817894"
drag, startPoint x: 122, startPoint y: 139, endPoint x: 0, endPoint y: 154, distance: 123.1
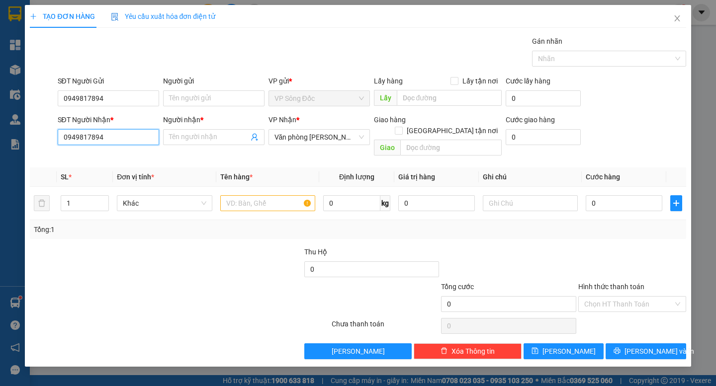
click at [0, 154] on div "TẠO ĐƠN HÀNG Yêu cầu xuất hóa đơn điện tử Transit Pickup Surcharge Ids Transit …" at bounding box center [358, 193] width 716 height 386
click at [99, 141] on input "SĐT Người Nhận *" at bounding box center [108, 137] width 101 height 16
type input "0763560819"
click at [122, 153] on div "0763560819 - [PERSON_NAME]" at bounding box center [113, 157] width 98 height 11
type input "THANH"
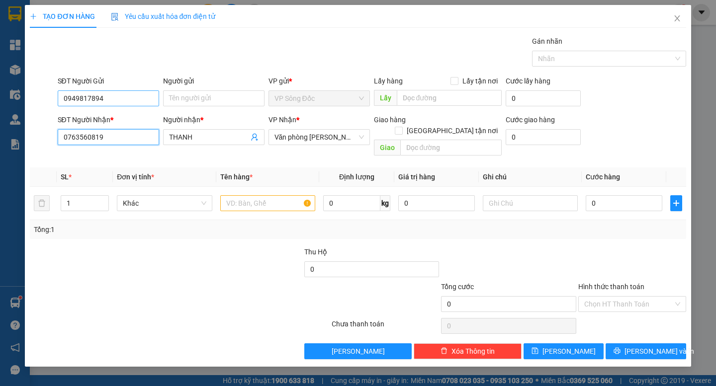
type input "0763560819"
click at [136, 102] on input "0949817894" at bounding box center [108, 98] width 101 height 16
drag, startPoint x: 136, startPoint y: 102, endPoint x: 34, endPoint y: 99, distance: 101.9
click at [34, 99] on div "SĐT Người Gửi 0949817894 0949817894 Người gửi Tên người gửi VP gửi * VP Sông Đố…" at bounding box center [358, 93] width 658 height 35
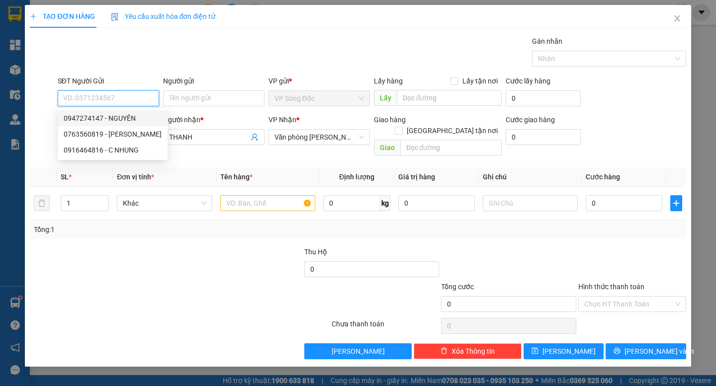
click at [122, 99] on input "SĐT Người Gửi" at bounding box center [108, 98] width 101 height 16
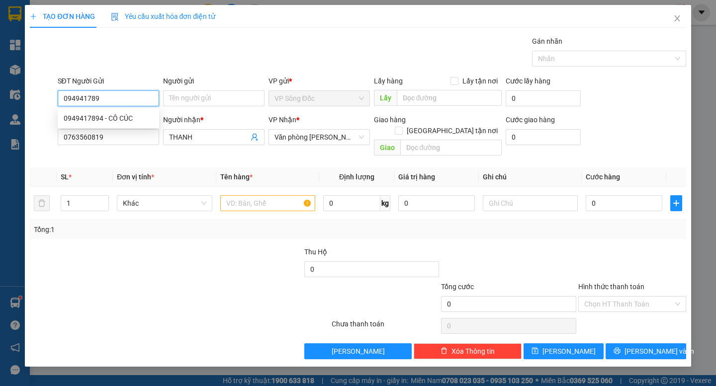
type input "0949417894"
click at [126, 119] on div "0949417894 - CÔ CÚC" at bounding box center [108, 118] width 89 height 11
type input "CÔ CÚC"
type input "0949417894"
click at [264, 198] on input "text" at bounding box center [267, 203] width 95 height 16
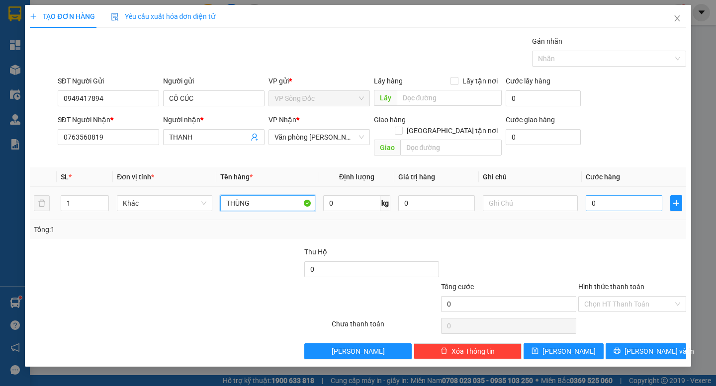
type input "THÙNG"
click at [610, 197] on input "0" at bounding box center [624, 203] width 77 height 16
type input "3"
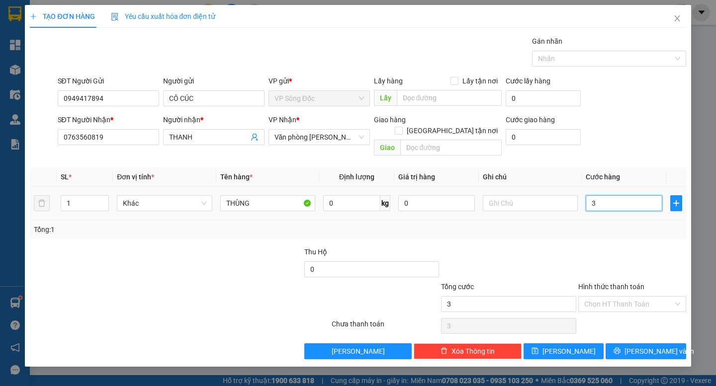
type input "30"
type input "30.000"
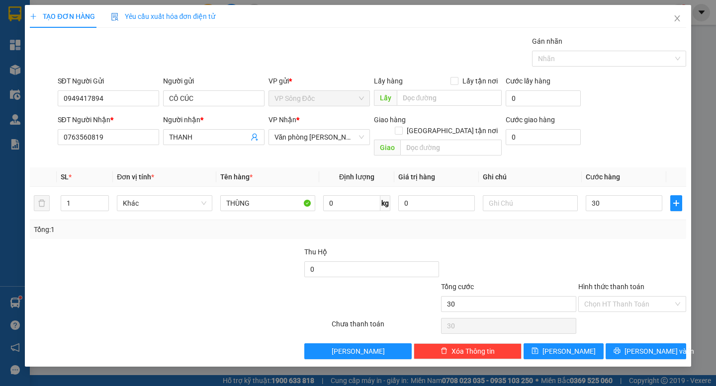
type input "30.000"
click at [639, 247] on div at bounding box center [632, 264] width 110 height 35
click at [633, 297] on input "Hình thức thanh toán" at bounding box center [628, 304] width 89 height 15
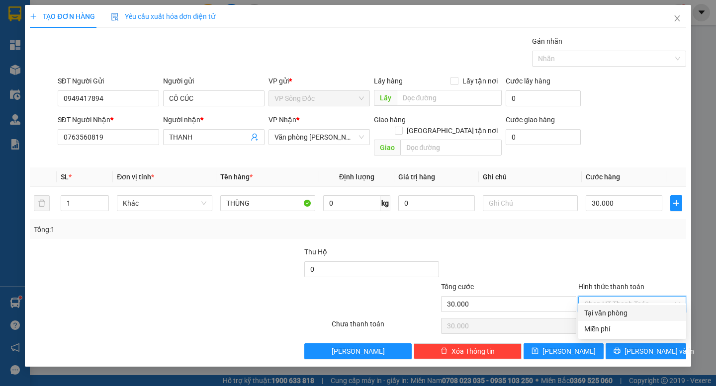
click at [624, 316] on div "Tại văn phòng" at bounding box center [632, 313] width 96 height 11
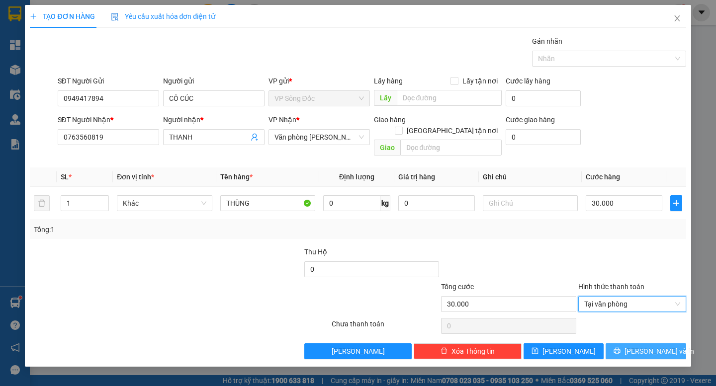
click at [654, 346] on span "[PERSON_NAME] và In" at bounding box center [659, 351] width 70 height 11
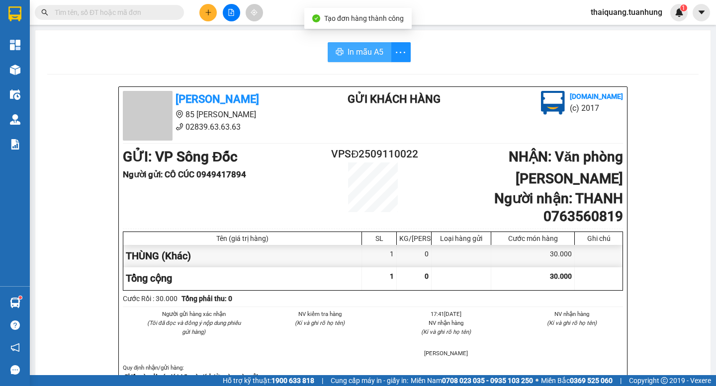
click at [364, 49] on span "In mẫu A5" at bounding box center [365, 52] width 36 height 12
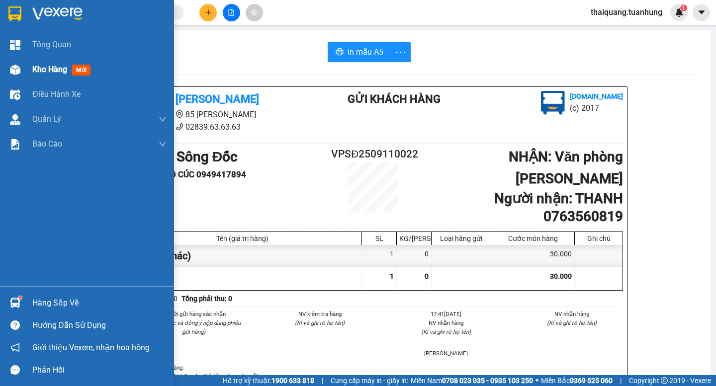
click at [43, 79] on div "Kho hàng mới" at bounding box center [99, 69] width 134 height 25
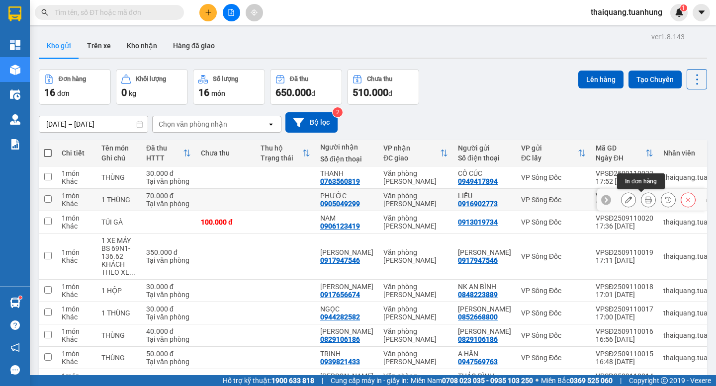
click at [648, 198] on div at bounding box center [648, 199] width 15 height 15
click at [645, 197] on icon at bounding box center [648, 199] width 7 height 7
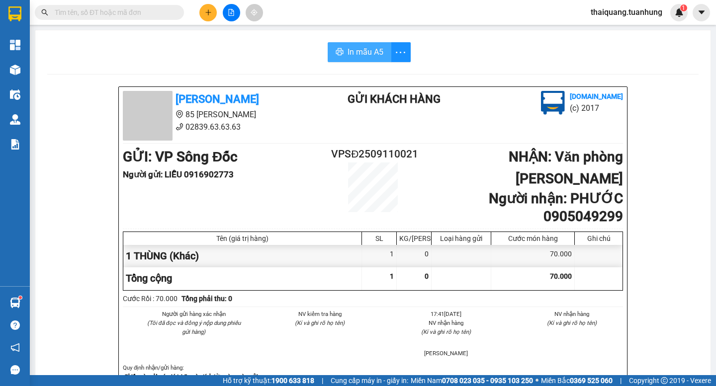
click at [355, 50] on span "In mẫu A5" at bounding box center [365, 52] width 36 height 12
click at [203, 16] on button at bounding box center [207, 12] width 17 height 17
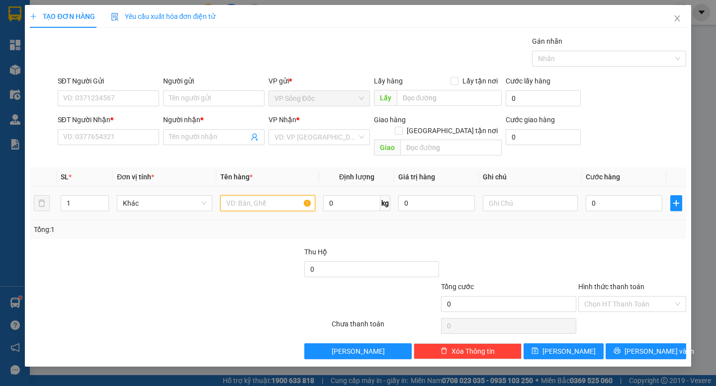
click at [253, 199] on input "text" at bounding box center [267, 203] width 95 height 16
type input "THÙNG"
click at [331, 132] on input "search" at bounding box center [315, 137] width 83 height 15
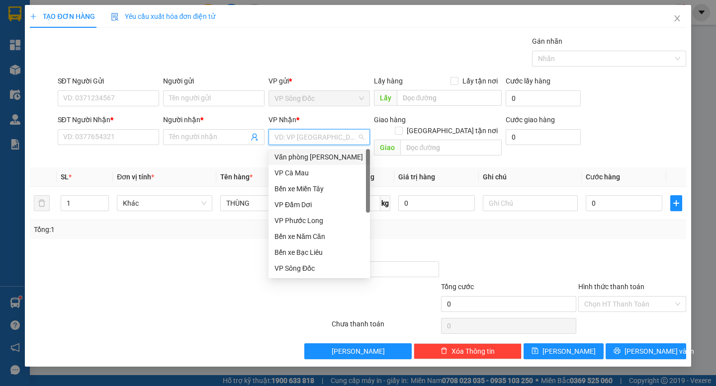
click at [330, 157] on div "Văn phòng [PERSON_NAME]" at bounding box center [318, 157] width 89 height 11
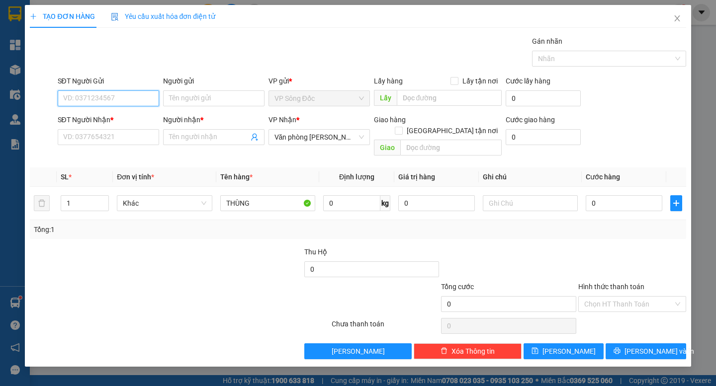
click at [118, 94] on input "SĐT Người Gửi" at bounding box center [108, 98] width 101 height 16
click at [112, 144] on input "SĐT Người Nhận *" at bounding box center [108, 137] width 101 height 16
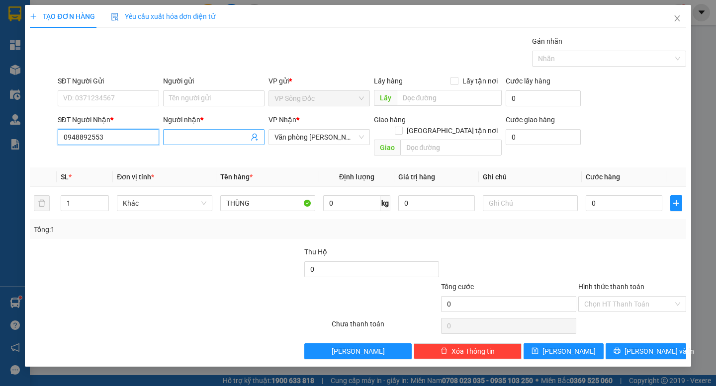
type input "0948892553"
click at [196, 137] on input "Người nhận *" at bounding box center [209, 137] width 80 height 11
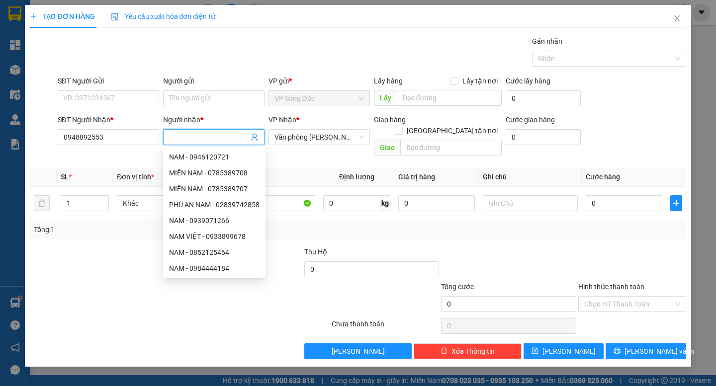
type input "C"
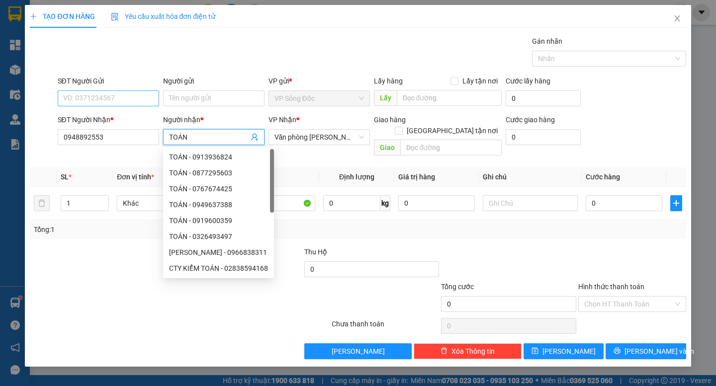
type input "TOÁN"
click at [106, 97] on input "SĐT Người Gửi" at bounding box center [108, 98] width 101 height 16
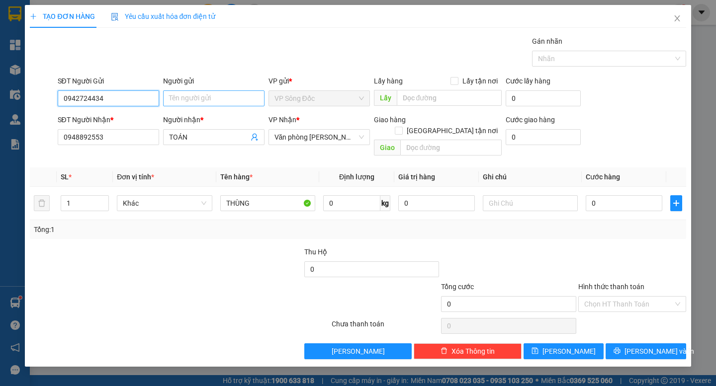
type input "0942724434"
click at [211, 99] on input "Người gửi" at bounding box center [213, 98] width 101 height 16
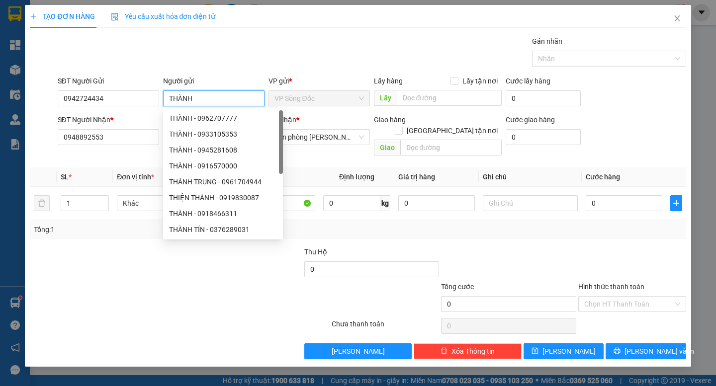
type input "THÀNH"
click at [516, 247] on div at bounding box center [508, 264] width 137 height 35
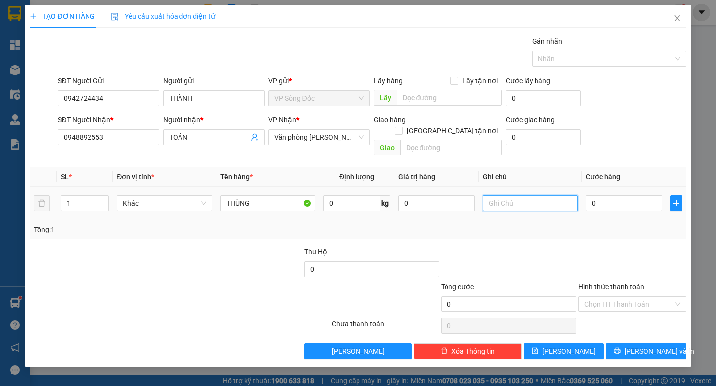
click at [521, 197] on input "text" at bounding box center [530, 203] width 95 height 16
type input "V"
type input "CÓ BÁO RÕ K ĐI ĐẾN MIỀN ĐÔNG"
click at [628, 195] on input "0" at bounding box center [624, 203] width 77 height 16
click at [600, 231] on div "Transit Pickup Surcharge Ids Transit Deliver Surcharge Ids Transit Deliver Surc…" at bounding box center [358, 198] width 656 height 324
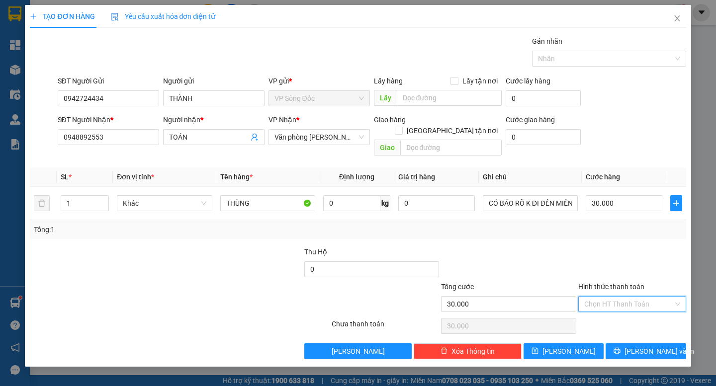
click at [624, 297] on input "Hình thức thanh toán" at bounding box center [628, 304] width 89 height 15
click at [623, 314] on div "Tại văn phòng" at bounding box center [632, 313] width 96 height 11
click at [643, 346] on span "[PERSON_NAME] và In" at bounding box center [659, 351] width 70 height 11
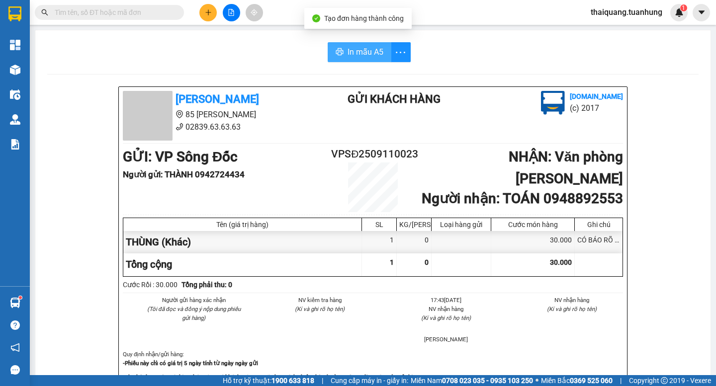
click at [365, 49] on span "In mẫu A5" at bounding box center [365, 52] width 36 height 12
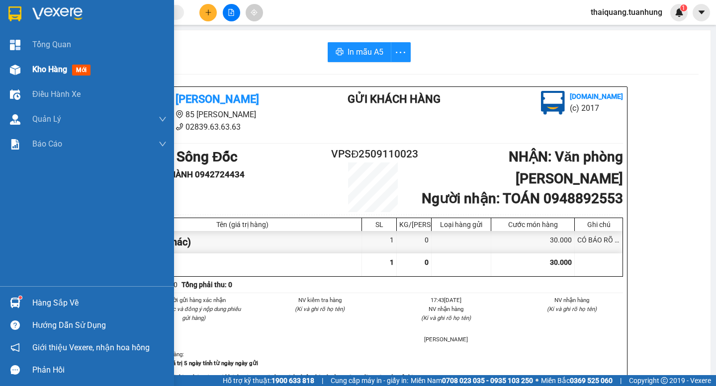
click at [48, 66] on span "Kho hàng" at bounding box center [49, 69] width 35 height 9
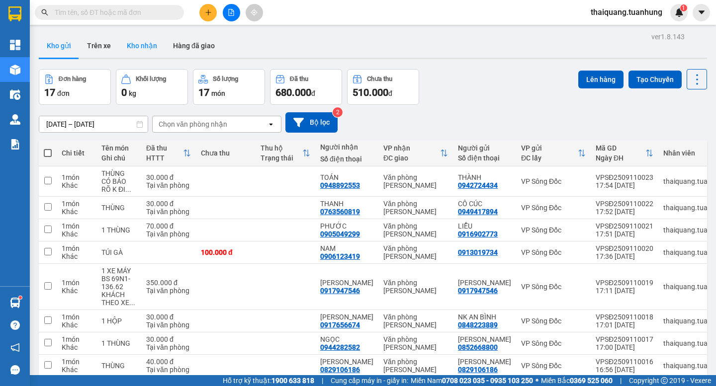
click at [145, 47] on button "Kho nhận" at bounding box center [142, 46] width 46 height 24
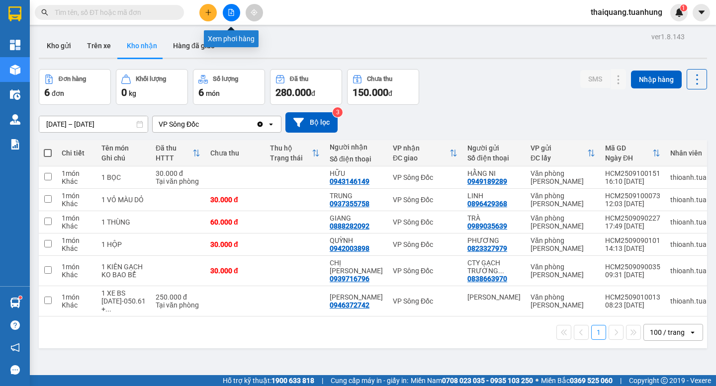
click at [197, 15] on div at bounding box center [231, 12] width 75 height 17
click at [207, 11] on icon "plus" at bounding box center [208, 12] width 7 height 7
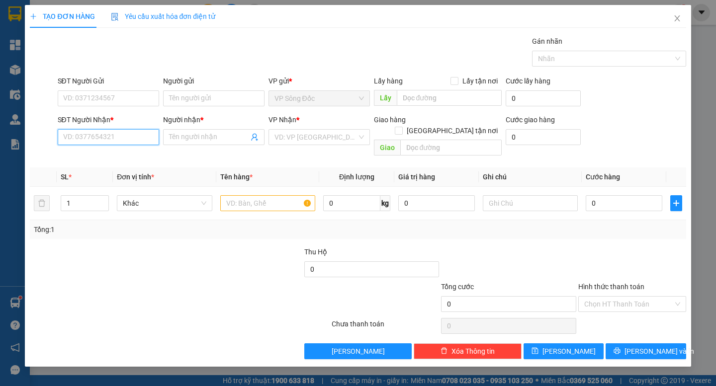
click at [129, 138] on input "SĐT Người Nhận *" at bounding box center [108, 137] width 101 height 16
type input "0913610025"
click at [137, 156] on div "0913610025 - LABO DIAMOND" at bounding box center [111, 157] width 95 height 11
type input "LABO DIAMOND"
type input "0913610025"
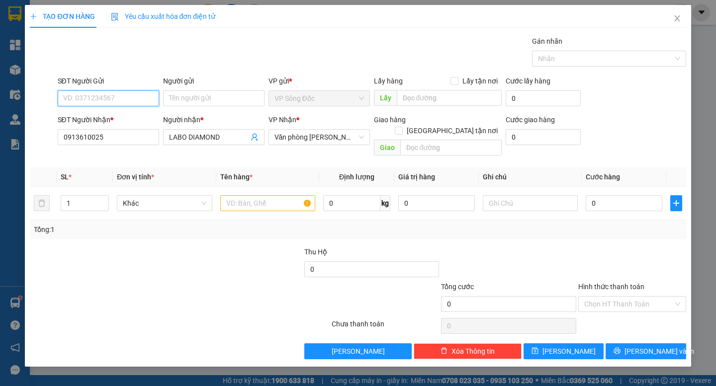
click at [117, 97] on input "SĐT Người Gửi" at bounding box center [108, 98] width 101 height 16
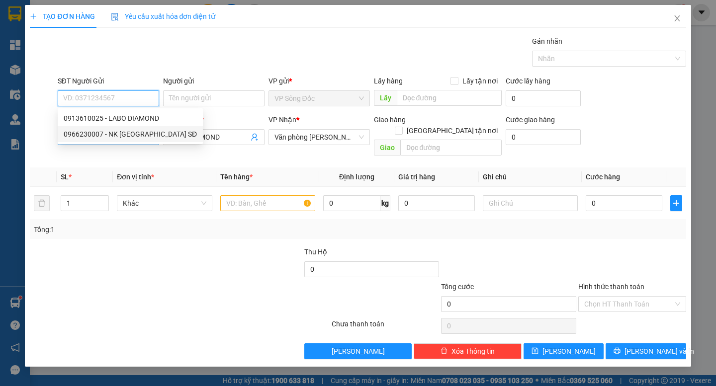
drag, startPoint x: 119, startPoint y: 133, endPoint x: 124, endPoint y: 141, distance: 9.7
click at [119, 137] on div "0966230007 - NK [GEOGRAPHIC_DATA] SĐ" at bounding box center [130, 134] width 133 height 11
type input "0966230007"
type input "NK SÀI GÒN SĐ"
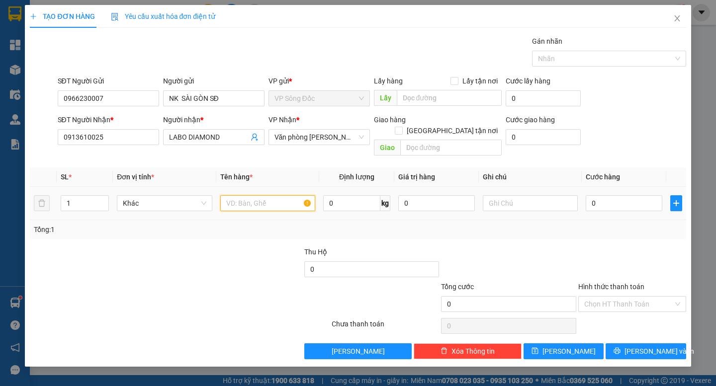
click at [268, 197] on input "text" at bounding box center [267, 203] width 95 height 16
type input "HỘP NHỎ"
click at [614, 200] on div "0" at bounding box center [624, 203] width 77 height 20
click at [611, 195] on input "0" at bounding box center [624, 203] width 77 height 16
type input "3"
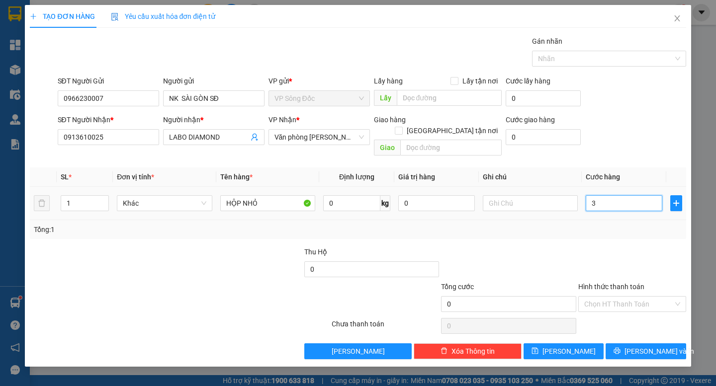
type input "3"
type input "30"
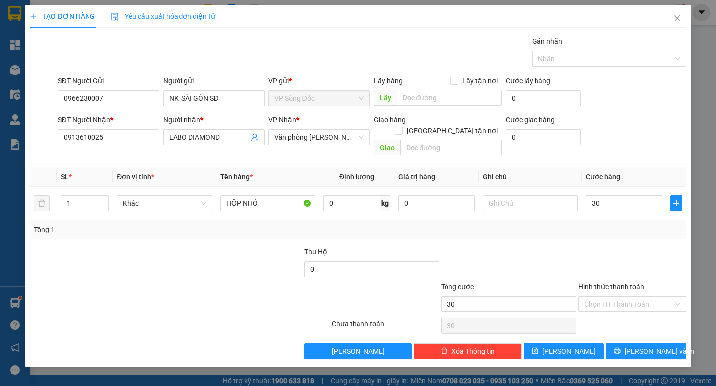
type input "30.000"
click at [613, 231] on div "Transit Pickup Surcharge Ids Transit Deliver Surcharge Ids Transit Deliver Surc…" at bounding box center [358, 198] width 656 height 324
click at [628, 297] on input "Hình thức thanh toán" at bounding box center [628, 304] width 89 height 15
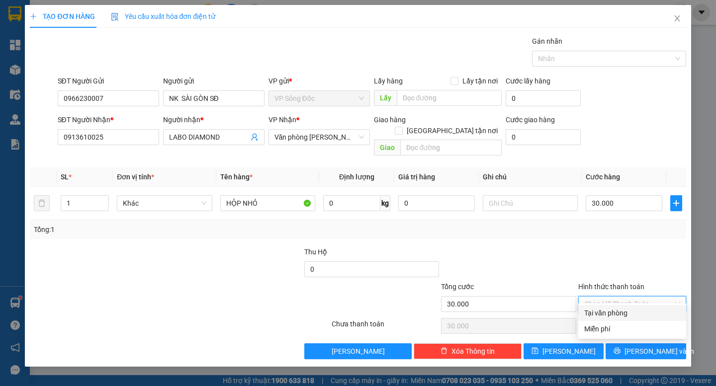
click at [631, 314] on div "Tại văn phòng" at bounding box center [632, 313] width 96 height 11
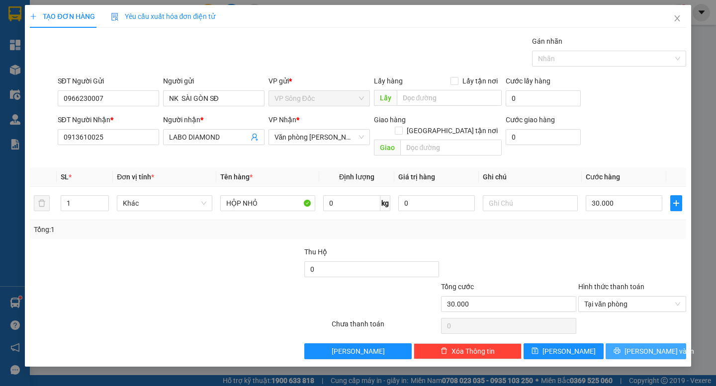
click at [643, 346] on span "[PERSON_NAME] và In" at bounding box center [659, 351] width 70 height 11
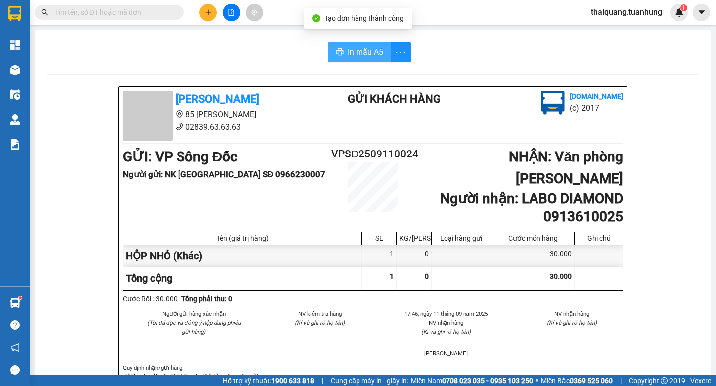
click at [340, 55] on button "In mẫu A5" at bounding box center [360, 52] width 64 height 20
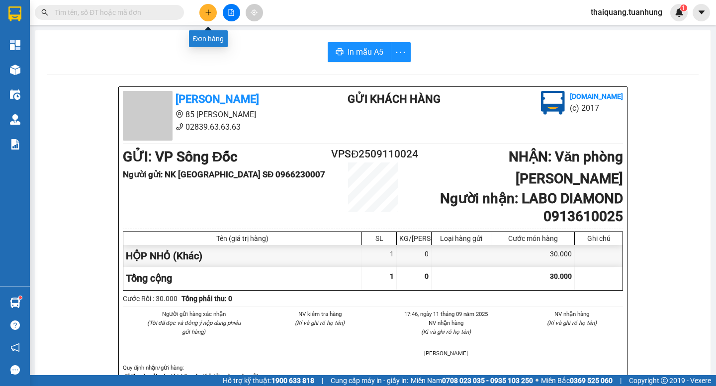
click at [207, 11] on icon "plus" at bounding box center [208, 12] width 7 height 7
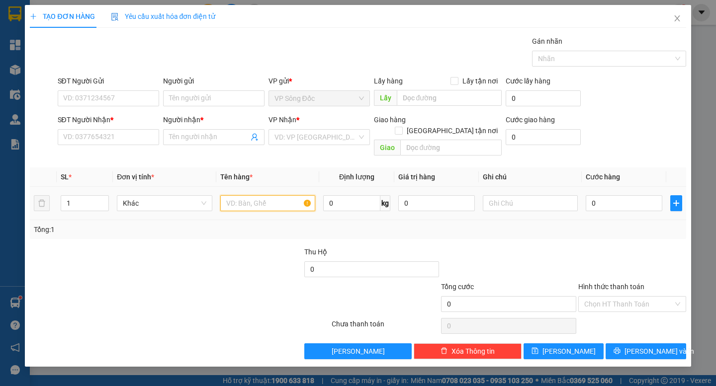
drag, startPoint x: 247, startPoint y: 188, endPoint x: 254, endPoint y: 190, distance: 7.1
click at [249, 195] on input "text" at bounding box center [267, 203] width 95 height 16
type input "HỘP NHỎ"
click at [313, 141] on input "search" at bounding box center [315, 137] width 83 height 15
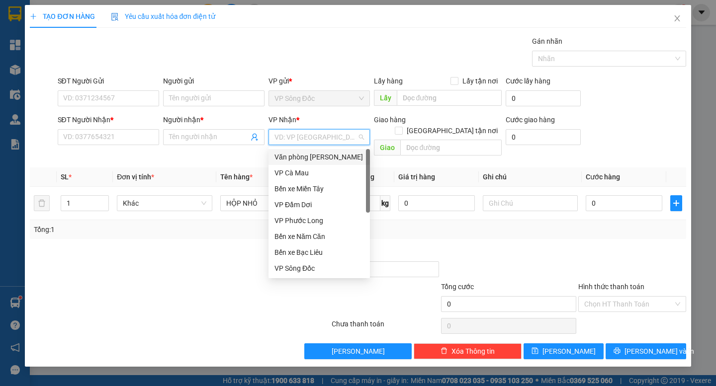
click at [316, 157] on div "Văn phòng [PERSON_NAME]" at bounding box center [318, 157] width 89 height 11
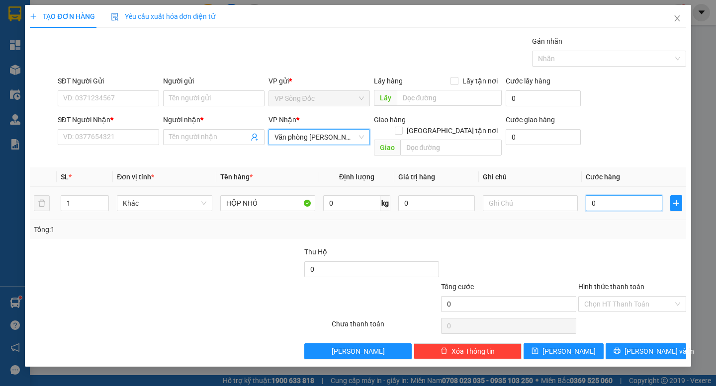
click at [611, 195] on input "0" at bounding box center [624, 203] width 77 height 16
type input "3"
type input "30"
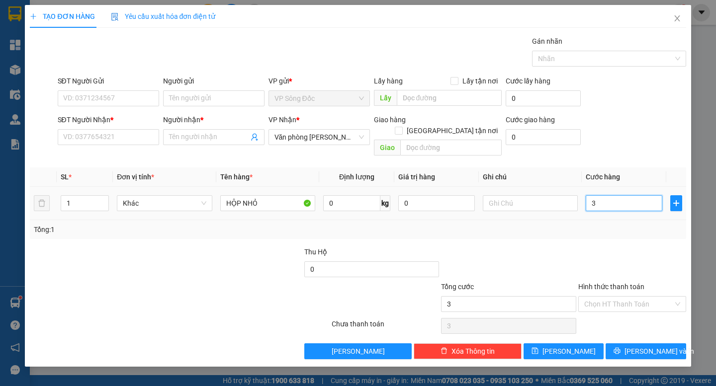
type input "30"
type input "30.000"
click at [630, 256] on div at bounding box center [632, 264] width 110 height 35
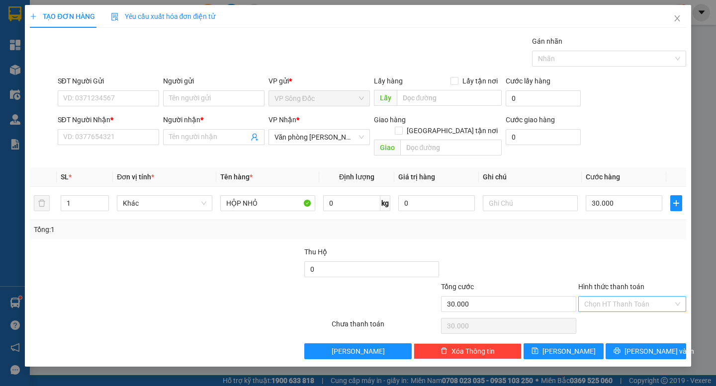
click at [636, 297] on input "Hình thức thanh toán" at bounding box center [628, 304] width 89 height 15
click at [637, 315] on div "Tại văn phòng" at bounding box center [632, 313] width 96 height 11
type input "0"
click at [94, 101] on input "SĐT Người Gửi" at bounding box center [108, 98] width 101 height 16
click at [92, 139] on input "SĐT Người Nhận *" at bounding box center [108, 137] width 101 height 16
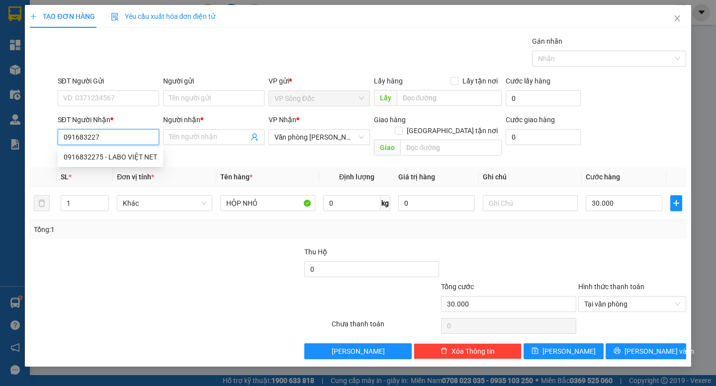
type input "0916832275"
click at [83, 154] on div "0916832275 - LABO VIỆT NET" at bounding box center [110, 157] width 93 height 11
type input "LABO VIỆT NET"
type input "0916832275"
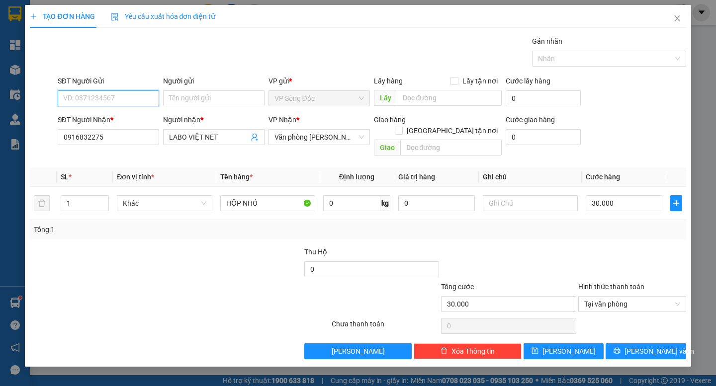
click at [103, 95] on input "SĐT Người Gửi" at bounding box center [108, 98] width 101 height 16
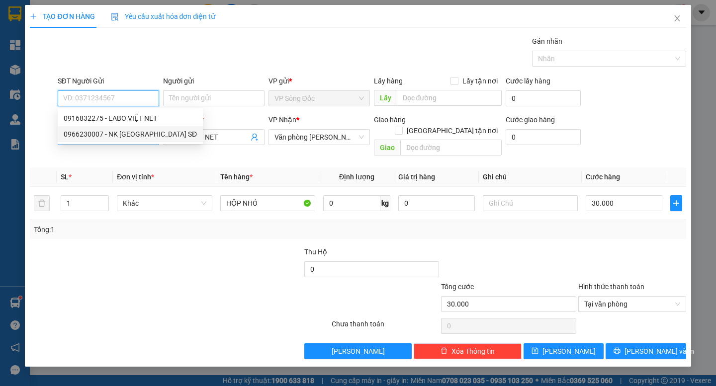
click at [120, 131] on div "0966230007 - NK [GEOGRAPHIC_DATA] SĐ" at bounding box center [130, 134] width 133 height 11
type input "0966230007"
type input "NK SÀI GÒN SĐ"
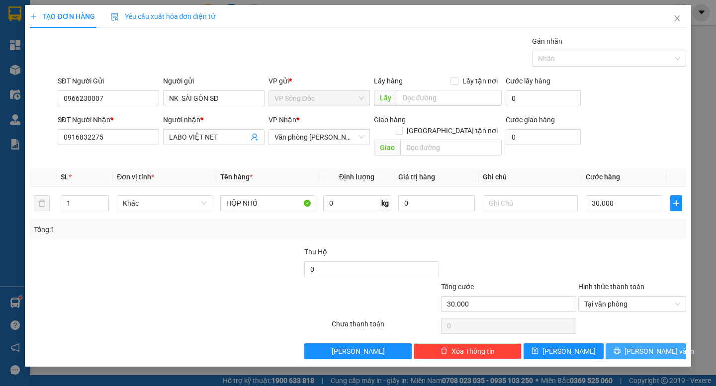
click at [651, 346] on span "[PERSON_NAME] và In" at bounding box center [659, 351] width 70 height 11
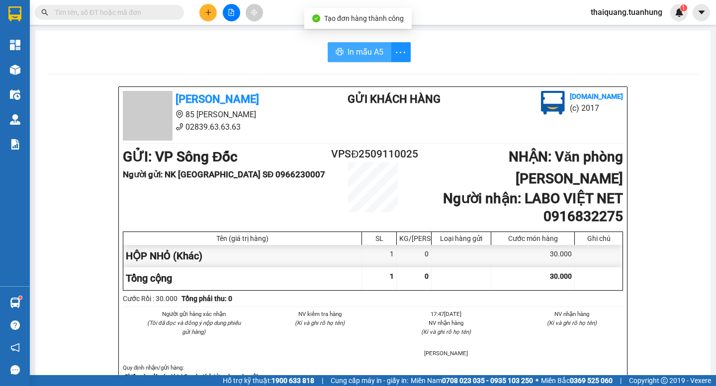
click at [354, 52] on span "In mẫu A5" at bounding box center [365, 52] width 36 height 12
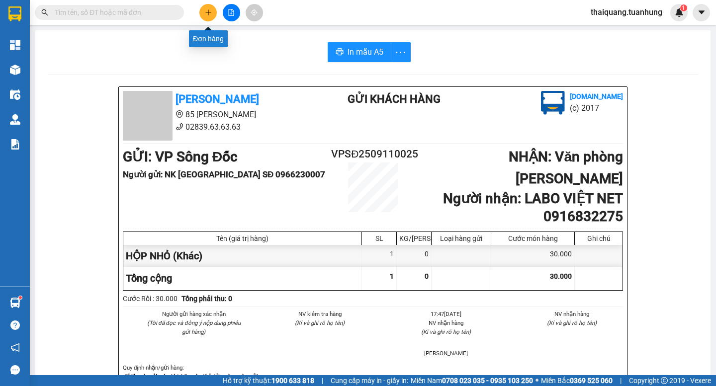
click at [210, 15] on icon "plus" at bounding box center [208, 12] width 7 height 7
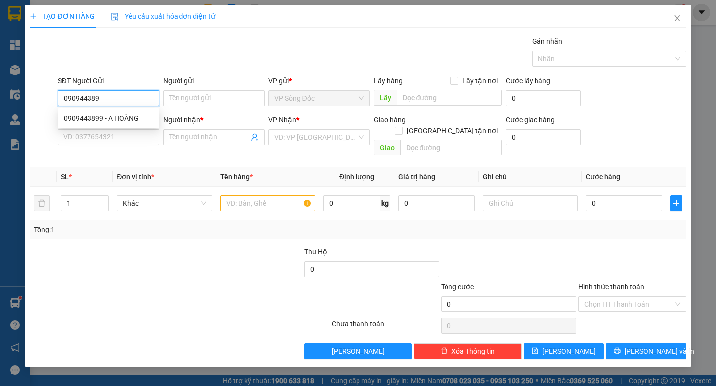
type input "0909443899"
click at [131, 115] on div "0909443899 - A HOÀNG" at bounding box center [108, 118] width 89 height 11
type input "A HOÀNG"
drag, startPoint x: 120, startPoint y: 95, endPoint x: 21, endPoint y: 103, distance: 99.7
click at [21, 103] on div "TẠO ĐƠN HÀNG Yêu cầu xuất hóa đơn điện tử Transit Pickup Surcharge Ids Transit …" at bounding box center [358, 193] width 716 height 386
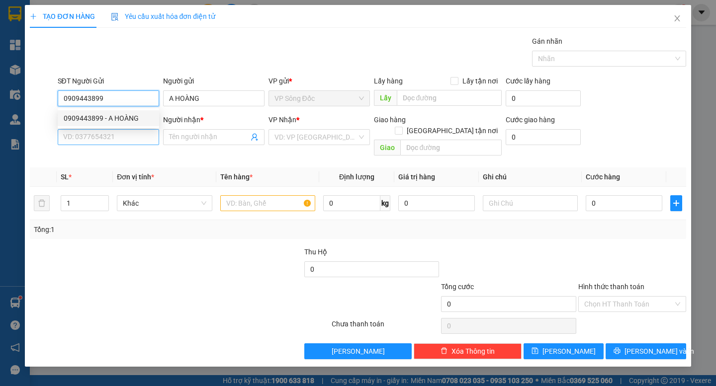
type input "0909443899"
click at [76, 135] on input "SĐT Người Nhận *" at bounding box center [108, 137] width 101 height 16
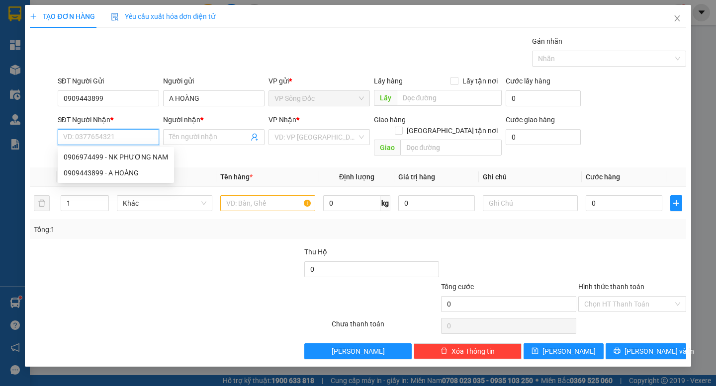
paste input "0909443899"
type input "0909443899"
click at [101, 157] on div "0909443899 - A HOÀNG" at bounding box center [108, 157] width 89 height 11
type input "A HOÀNG"
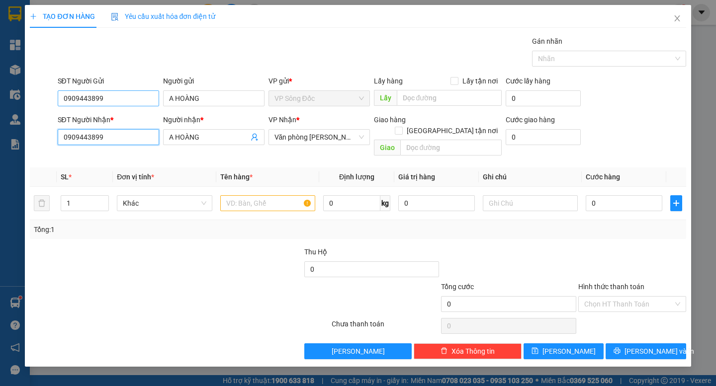
type input "0909443899"
drag, startPoint x: 101, startPoint y: 91, endPoint x: 23, endPoint y: 114, distance: 81.2
click at [24, 114] on div "TẠO ĐƠN HÀNG Yêu cầu xuất hóa đơn điện tử Transit Pickup Surcharge Ids Transit …" at bounding box center [358, 193] width 716 height 386
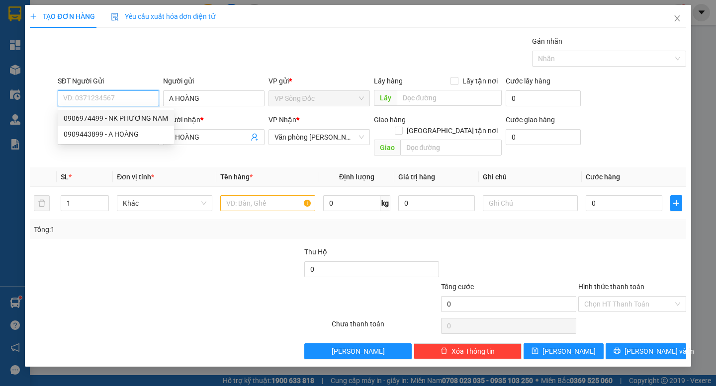
click at [107, 119] on div "0906974499 - NK PHƯƠNG NAM" at bounding box center [116, 118] width 104 height 11
type input "0906974499"
type input "NK PHƯƠNG NAM"
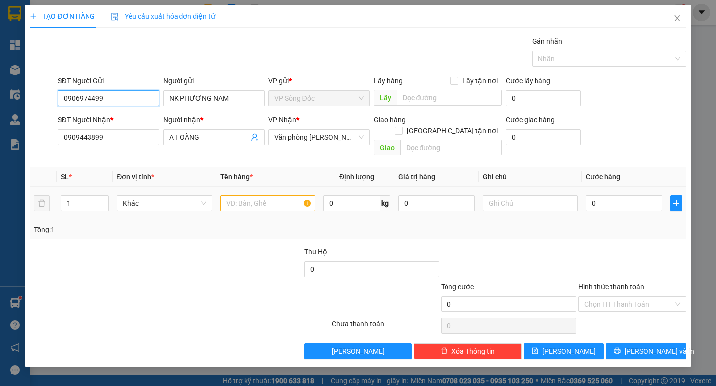
type input "0906974499"
click at [238, 195] on input "text" at bounding box center [267, 203] width 95 height 16
type input "CỤC"
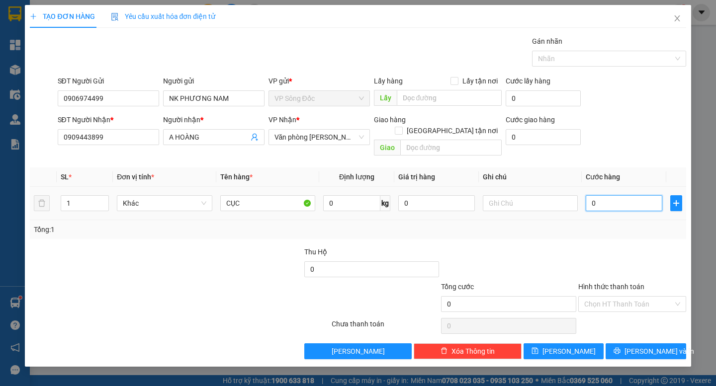
click at [632, 195] on input "0" at bounding box center [624, 203] width 77 height 16
click at [625, 252] on div at bounding box center [632, 264] width 110 height 35
click at [639, 297] on input "Hình thức thanh toán" at bounding box center [628, 304] width 89 height 15
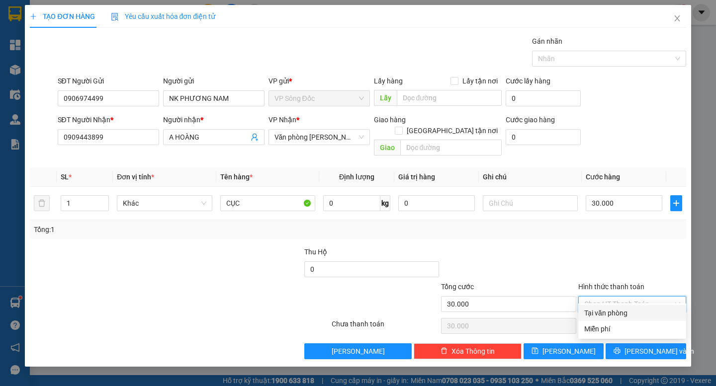
click at [630, 309] on div "Tại văn phòng" at bounding box center [632, 313] width 96 height 11
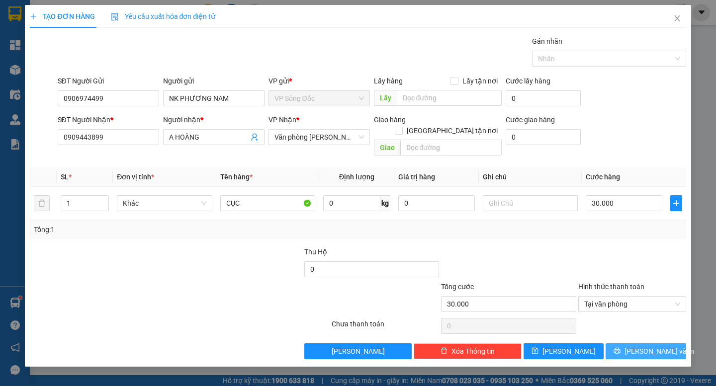
click at [643, 343] on button "[PERSON_NAME] và In" at bounding box center [645, 351] width 80 height 16
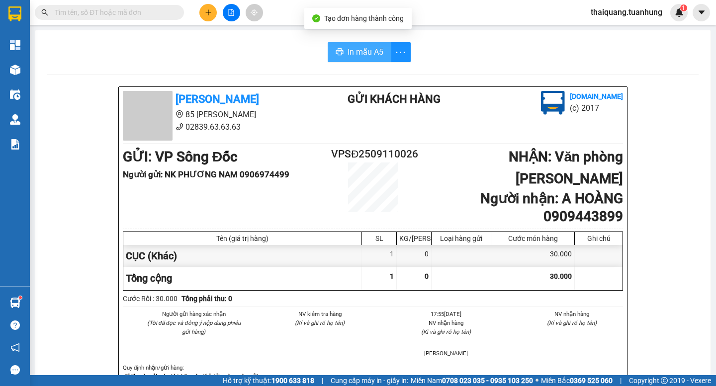
click at [380, 55] on button "In mẫu A5" at bounding box center [360, 52] width 64 height 20
click at [201, 18] on div at bounding box center [231, 12] width 75 height 17
click at [207, 14] on icon "plus" at bounding box center [208, 12] width 7 height 7
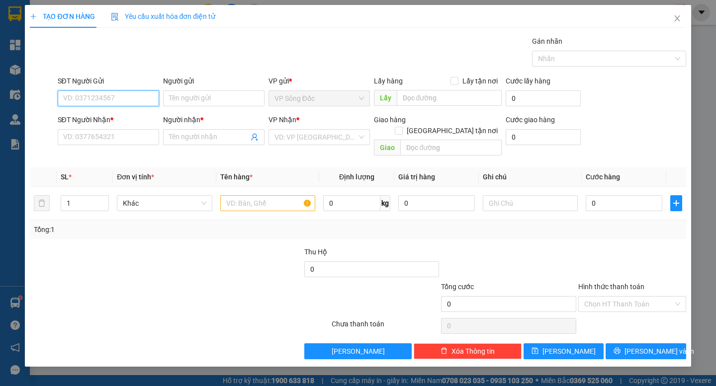
click at [121, 105] on input "SĐT Người Gửi" at bounding box center [108, 98] width 101 height 16
type input "0919375772"
click at [117, 118] on div "0919375772 - NGHI" at bounding box center [108, 118] width 89 height 11
type input "NGHI"
type input "0919375772"
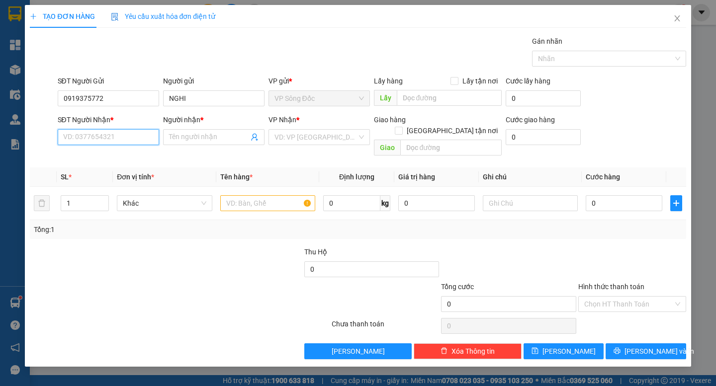
click at [112, 134] on input "SĐT Người Nhận *" at bounding box center [108, 137] width 101 height 16
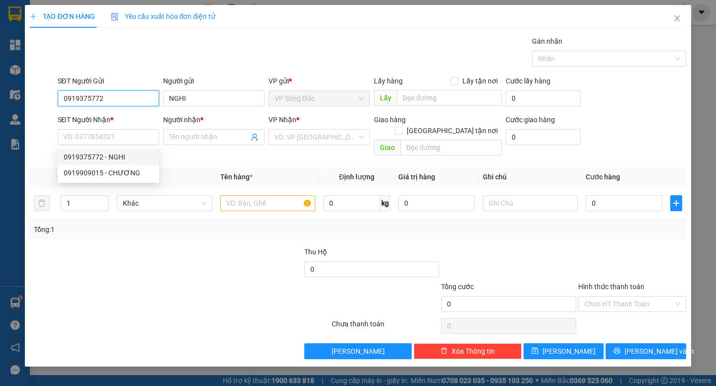
drag, startPoint x: 116, startPoint y: 98, endPoint x: 41, endPoint y: 109, distance: 75.9
click at [41, 109] on div "SĐT Người Gửi 0919375772 0919375772 Người gửi NGHI VP gửi * VP Sông Đốc Lấy hàn…" at bounding box center [358, 93] width 658 height 35
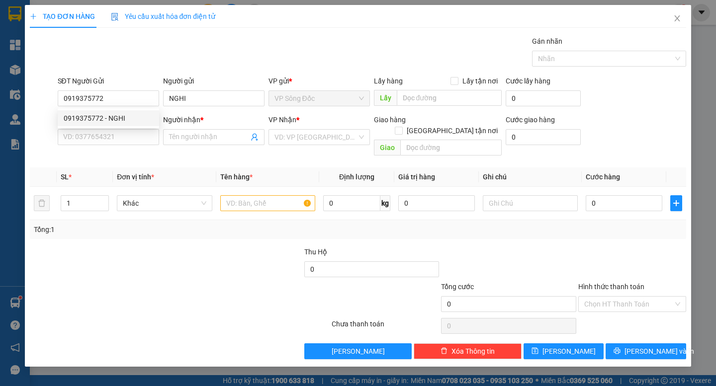
click at [149, 269] on div at bounding box center [97, 264] width 137 height 35
click at [139, 134] on input "SĐT Người Nhận *" at bounding box center [108, 137] width 101 height 16
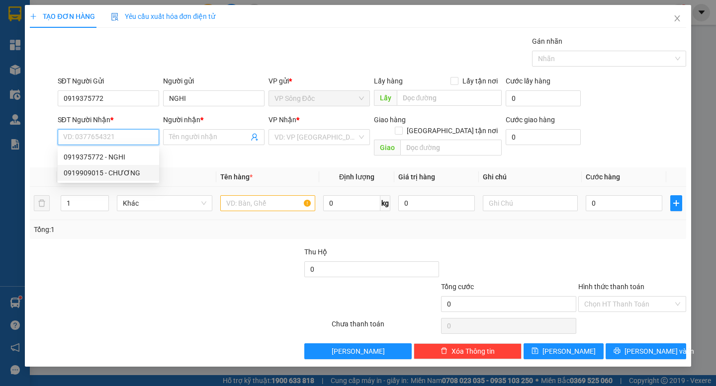
drag, startPoint x: 128, startPoint y: 171, endPoint x: 233, endPoint y: 176, distance: 105.5
click at [128, 171] on div "0919909015 - CHƯƠNG" at bounding box center [108, 173] width 89 height 11
type input "0919909015"
type input "CHƯƠNG"
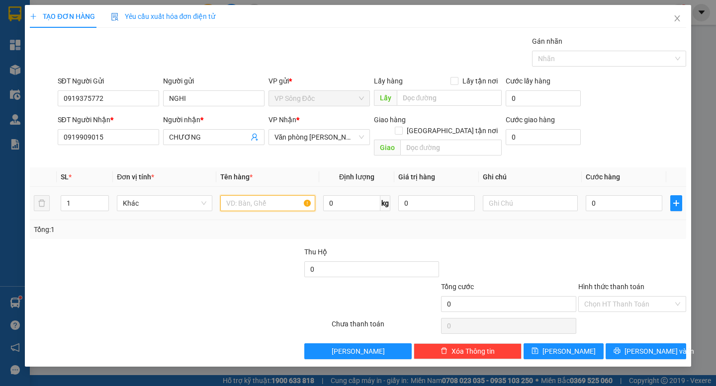
click at [260, 195] on input "text" at bounding box center [267, 203] width 95 height 16
type input "BỌC CHUỐI"
drag, startPoint x: 84, startPoint y: 194, endPoint x: 52, endPoint y: 195, distance: 31.4
click at [52, 195] on tr "1 Khác BỌC CHUỐI 0 kg 0 0" at bounding box center [358, 203] width 656 height 33
type input "5"
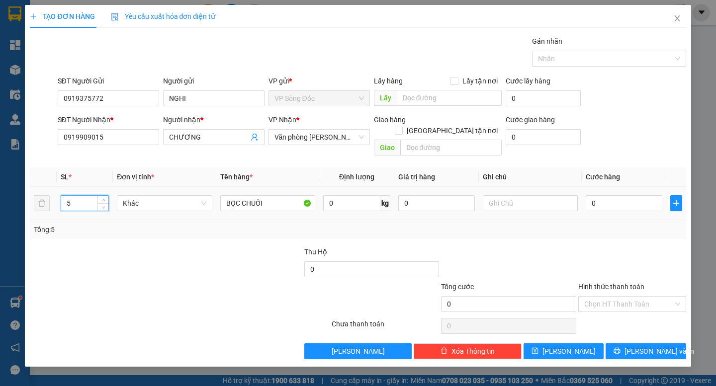
click at [156, 263] on div at bounding box center [97, 264] width 137 height 35
click at [620, 195] on input "0" at bounding box center [624, 203] width 77 height 16
type input "2"
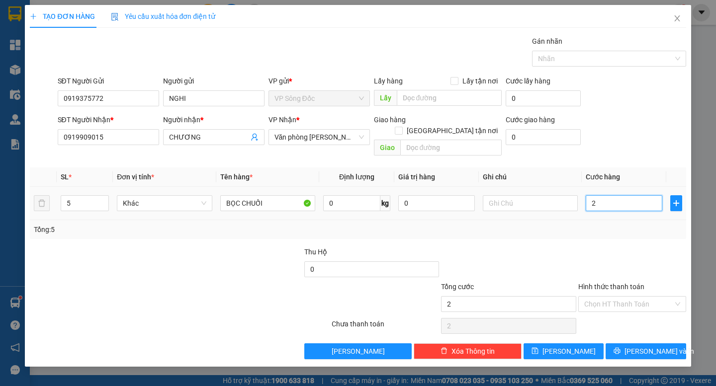
type input "25"
type input "250"
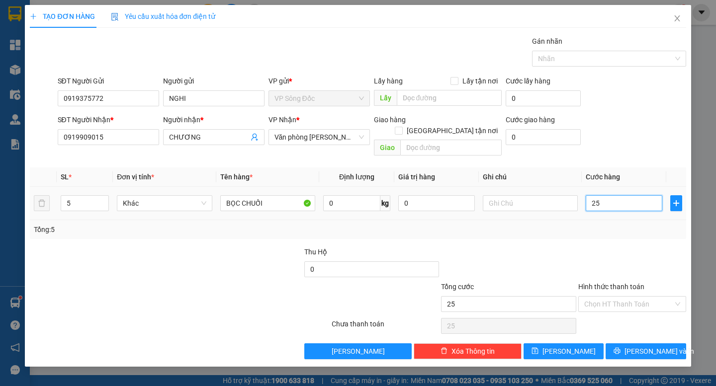
type input "250"
type input "250.000"
click at [595, 255] on div at bounding box center [632, 264] width 110 height 35
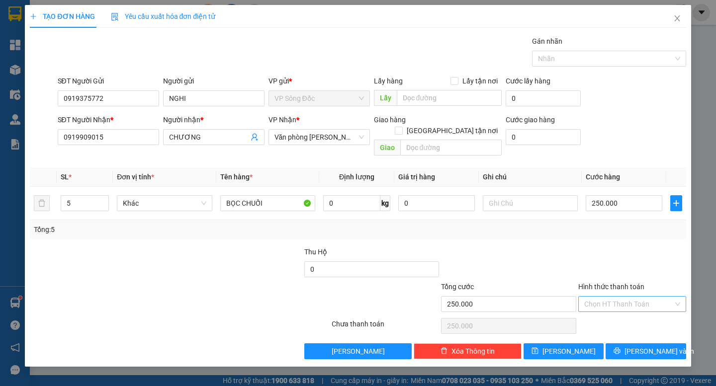
click at [643, 297] on input "Hình thức thanh toán" at bounding box center [628, 304] width 89 height 15
click at [635, 309] on div "Tại văn phòng" at bounding box center [632, 313] width 96 height 11
click at [640, 346] on span "[PERSON_NAME] và In" at bounding box center [659, 351] width 70 height 11
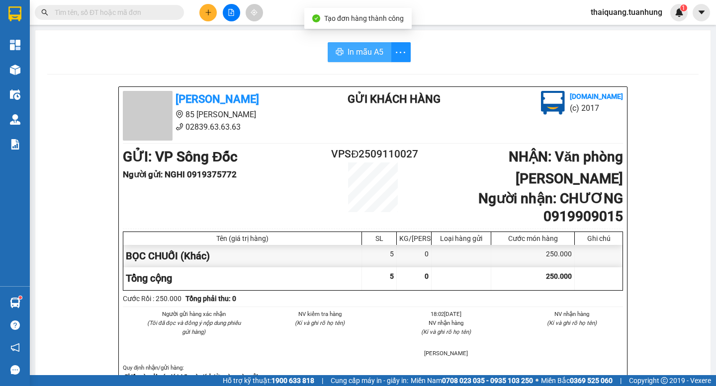
click at [353, 53] on span "In mẫu A5" at bounding box center [365, 52] width 36 height 12
click at [355, 46] on span "In mẫu A5" at bounding box center [365, 52] width 36 height 12
click at [208, 14] on icon "plus" at bounding box center [208, 11] width 0 height 5
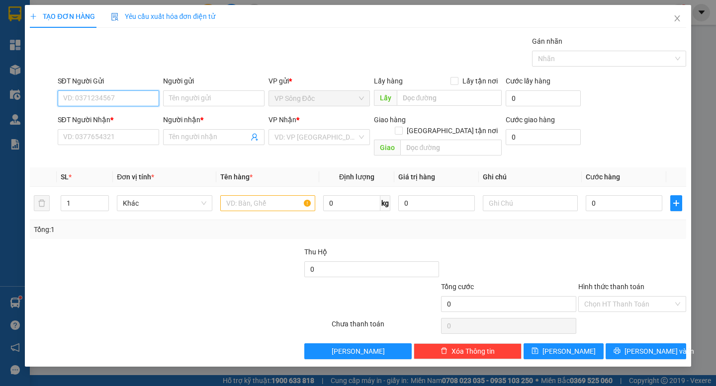
click at [127, 96] on input "SĐT Người Gửi" at bounding box center [108, 98] width 101 height 16
click at [309, 141] on input "search" at bounding box center [315, 137] width 83 height 15
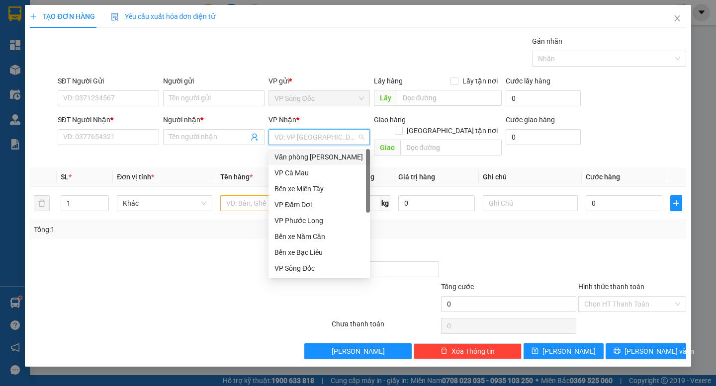
click at [321, 160] on div "Văn phòng [PERSON_NAME]" at bounding box center [318, 157] width 89 height 11
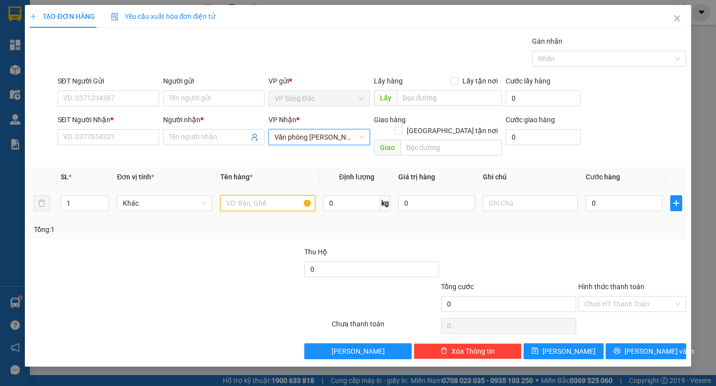
click at [260, 197] on input "text" at bounding box center [267, 203] width 95 height 16
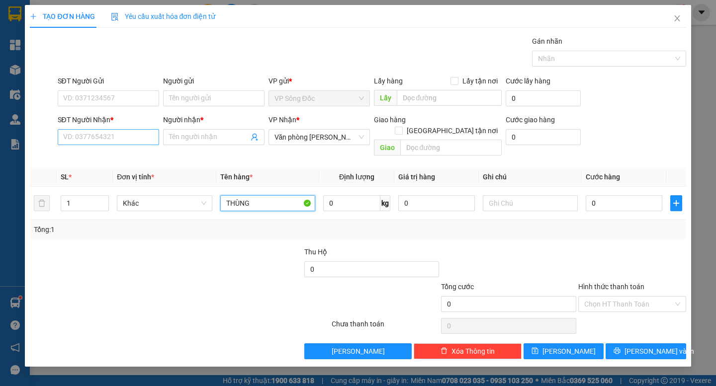
type input "THÙNG"
click at [119, 139] on input "SĐT Người Nhận *" at bounding box center [108, 137] width 101 height 16
type input "0919242233"
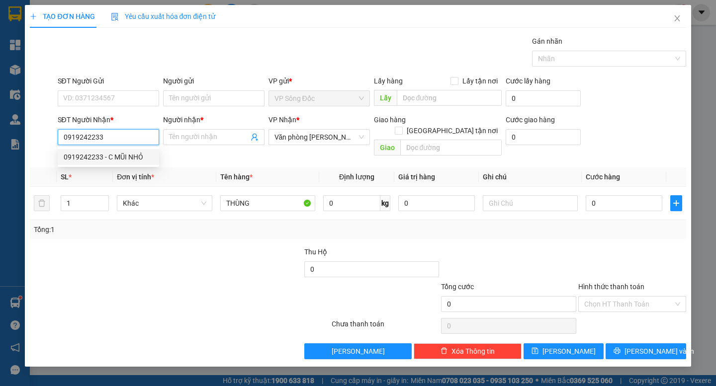
click at [126, 156] on div "0919242233 - C MŨI NHỎ" at bounding box center [108, 157] width 89 height 11
type input "C MŨI NHỎ"
type input "0919242233"
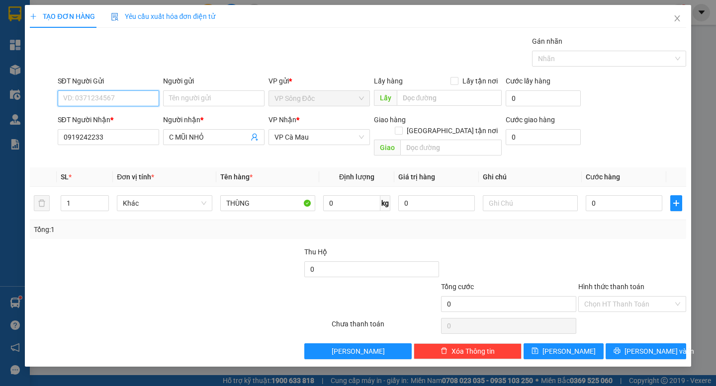
drag, startPoint x: 144, startPoint y: 90, endPoint x: 138, endPoint y: 98, distance: 9.2
click at [142, 93] on input "SĐT Người Gửi" at bounding box center [108, 98] width 101 height 16
click at [131, 114] on div "0918869856 - LINH LAN" at bounding box center [108, 118] width 89 height 11
type input "0918869856"
type input "LINH LAN"
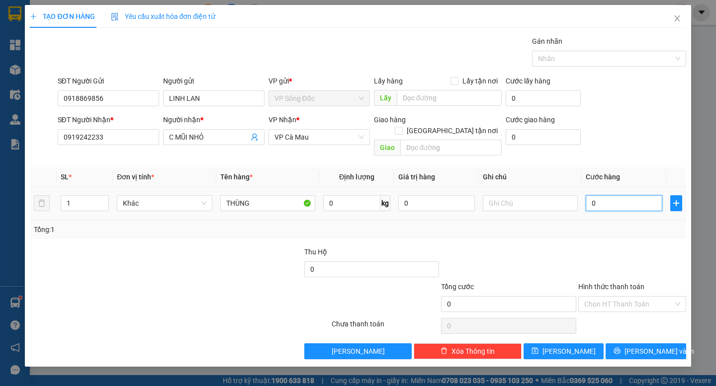
click at [620, 195] on input "0" at bounding box center [624, 203] width 77 height 16
type input "3"
type input "30"
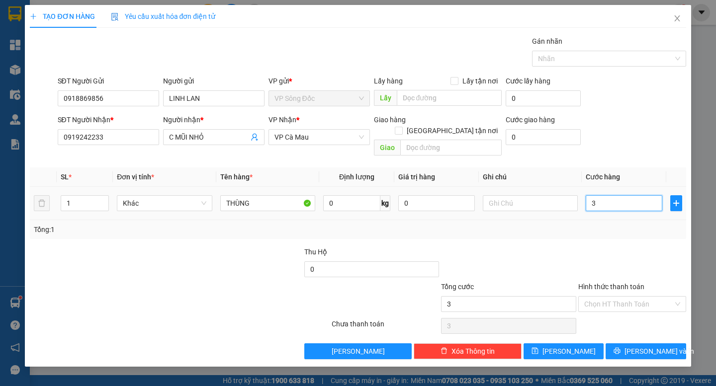
type input "30"
type input "30.000"
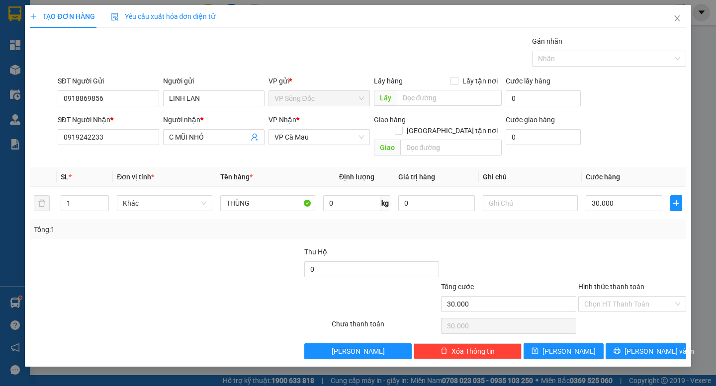
click at [222, 247] on div at bounding box center [234, 264] width 137 height 35
click at [630, 297] on input "Hình thức thanh toán" at bounding box center [628, 304] width 89 height 15
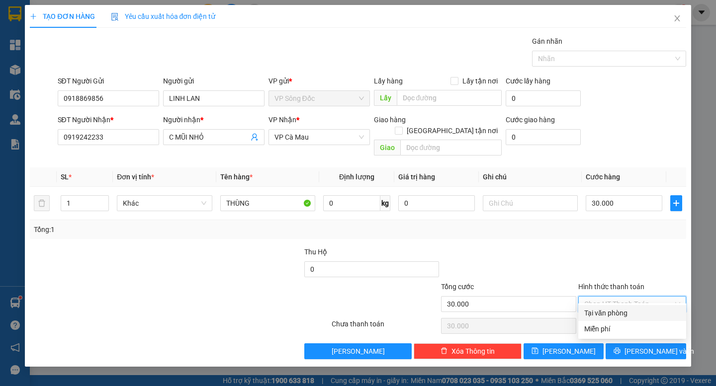
click at [629, 312] on div "Tại văn phòng" at bounding box center [632, 313] width 96 height 11
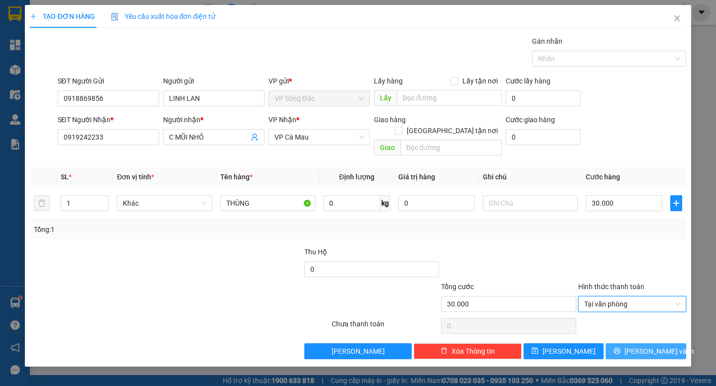
click at [649, 346] on span "[PERSON_NAME] và In" at bounding box center [659, 351] width 70 height 11
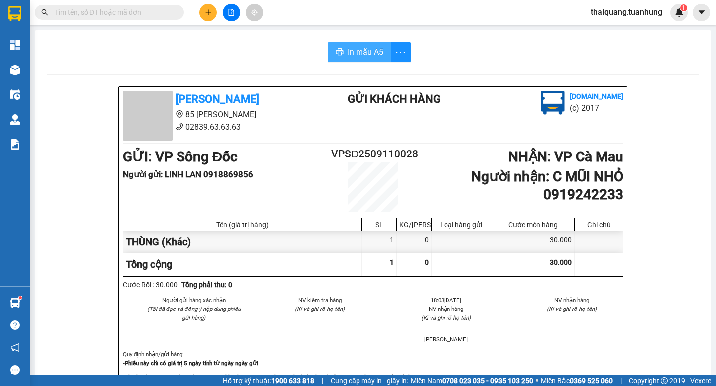
click at [358, 58] on span "In mẫu A5" at bounding box center [365, 52] width 36 height 12
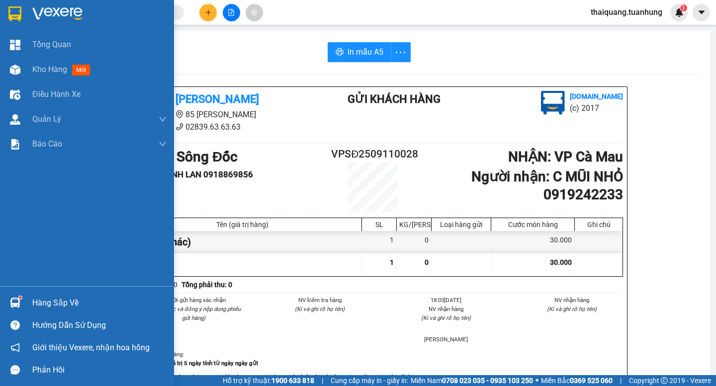
click at [55, 301] on div "Hàng sắp về" at bounding box center [99, 303] width 134 height 15
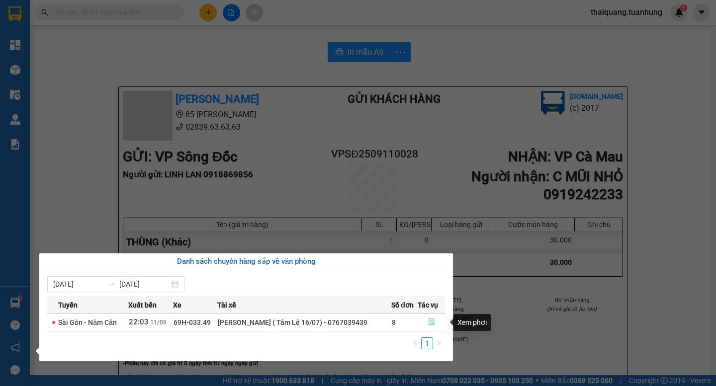
click at [431, 322] on icon "file-done" at bounding box center [431, 322] width 7 height 7
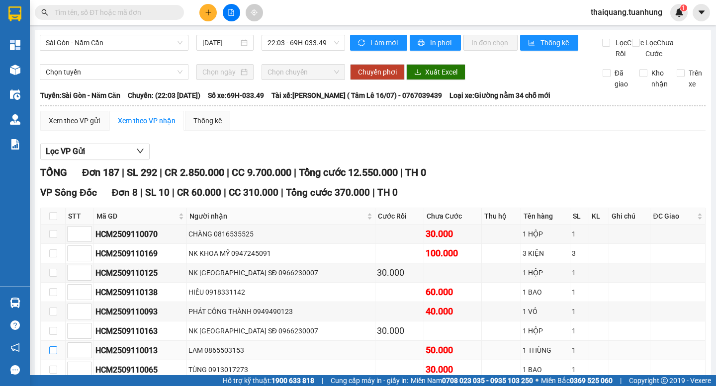
click at [52, 346] on input "checkbox" at bounding box center [53, 350] width 8 height 8
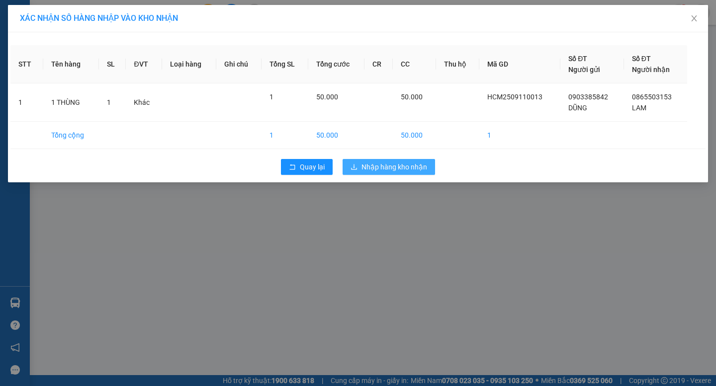
click at [409, 165] on span "Nhập hàng kho nhận" at bounding box center [394, 167] width 66 height 11
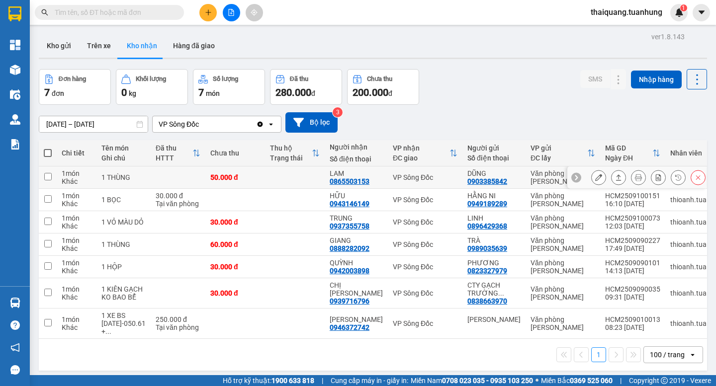
click at [595, 176] on icon at bounding box center [598, 177] width 7 height 7
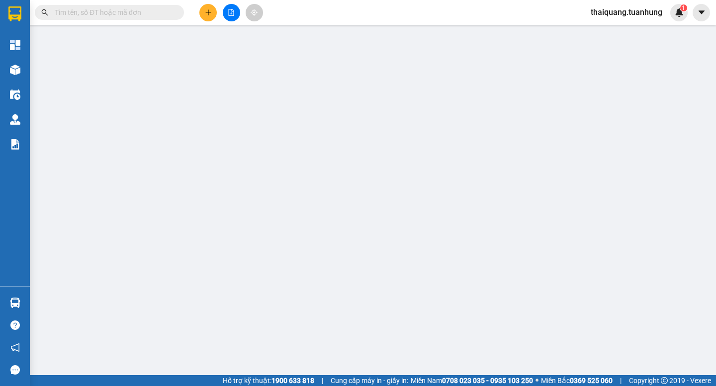
type input "0903385842"
type input "DŨNG"
type input "0865503153"
type input "LAM"
type input "50.000"
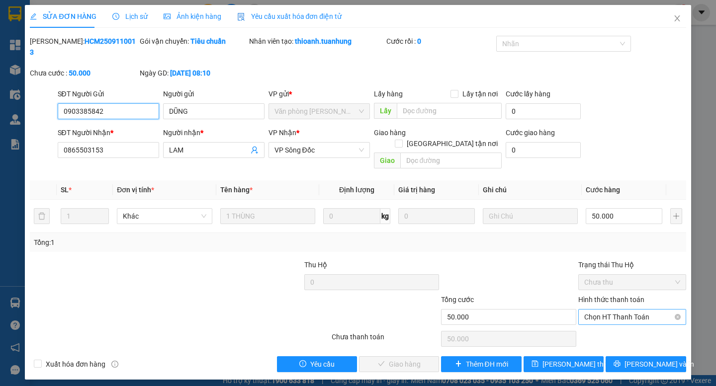
click at [615, 310] on span "Chọn HT Thanh Toán" at bounding box center [632, 317] width 96 height 15
click at [616, 316] on div "Tại văn phòng" at bounding box center [632, 315] width 96 height 11
type input "0"
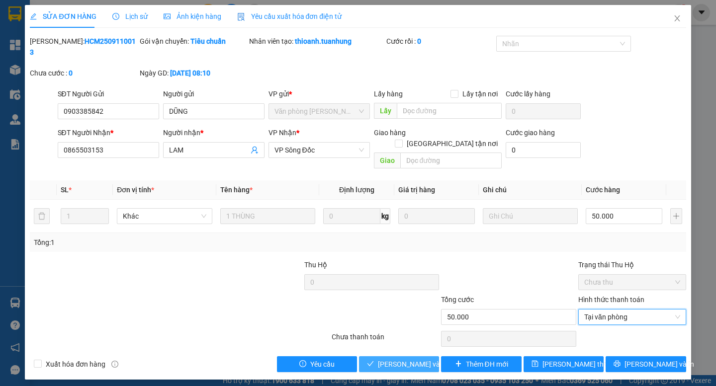
click at [409, 359] on span "[PERSON_NAME] và Giao hàng" at bounding box center [425, 364] width 95 height 11
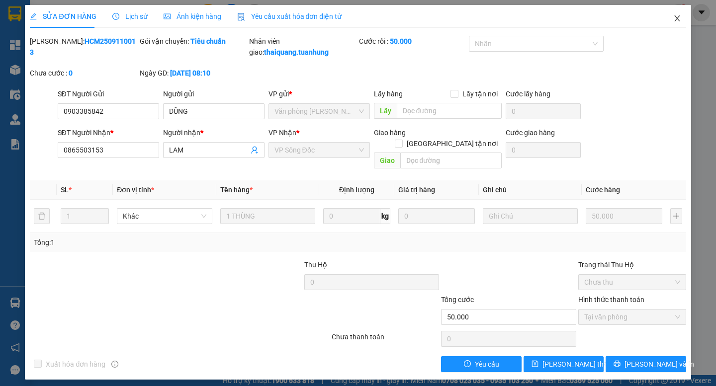
click at [679, 20] on icon "close" at bounding box center [677, 18] width 8 height 8
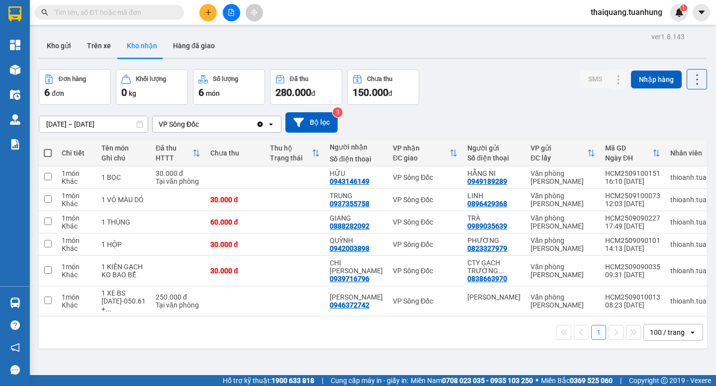
click at [211, 14] on icon "plus" at bounding box center [208, 12] width 7 height 7
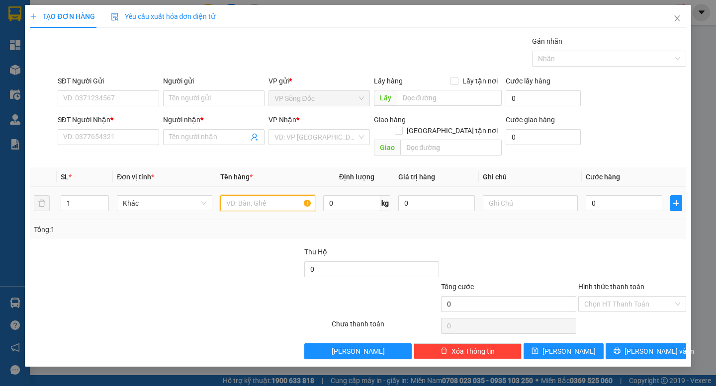
click at [259, 199] on input "text" at bounding box center [267, 203] width 95 height 16
type input "CỤC"
click at [610, 197] on input "0" at bounding box center [624, 203] width 77 height 16
type input "3"
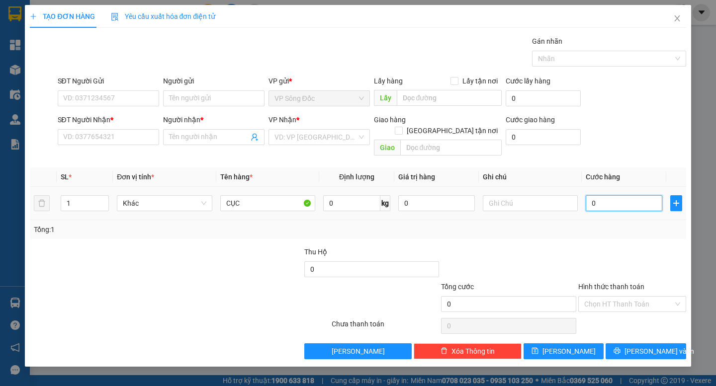
type input "3"
type input "30"
type input "30.000"
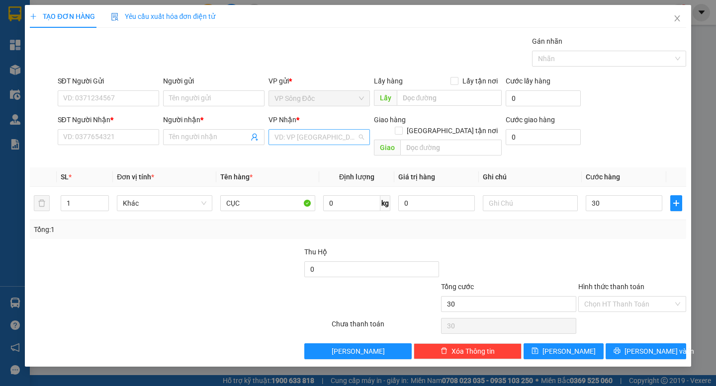
type input "30.000"
click at [334, 139] on input "search" at bounding box center [315, 137] width 83 height 15
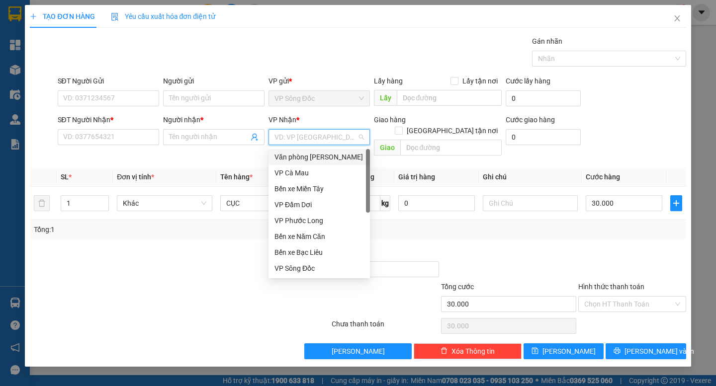
click at [328, 156] on div "Văn phòng [PERSON_NAME]" at bounding box center [318, 157] width 89 height 11
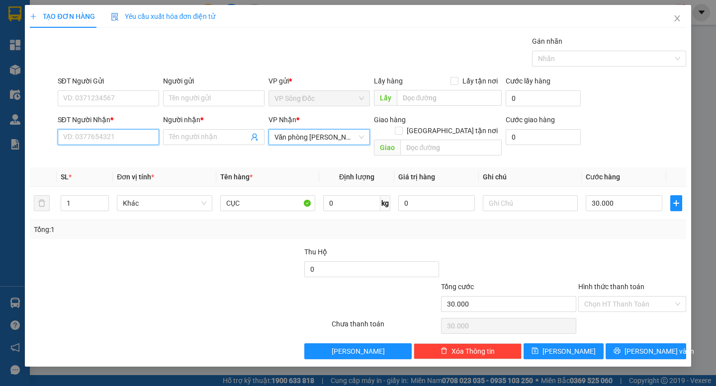
click at [131, 140] on input "SĐT Người Nhận *" at bounding box center [108, 137] width 101 height 16
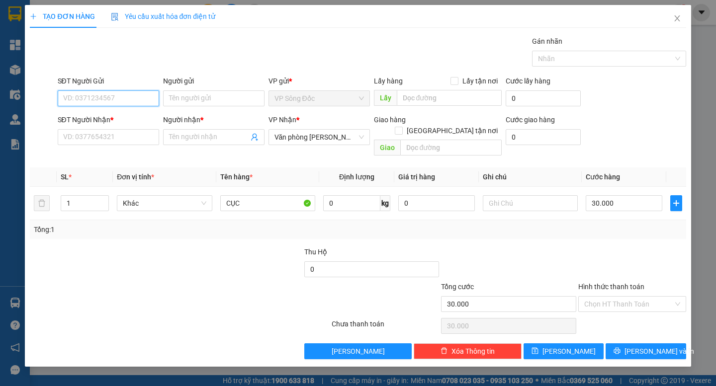
click at [99, 98] on input "SĐT Người Gửi" at bounding box center [108, 98] width 101 height 16
type input "0865384068"
click at [114, 119] on div "0865384068 - NK HOÀN MỸ SĐ" at bounding box center [112, 118] width 97 height 11
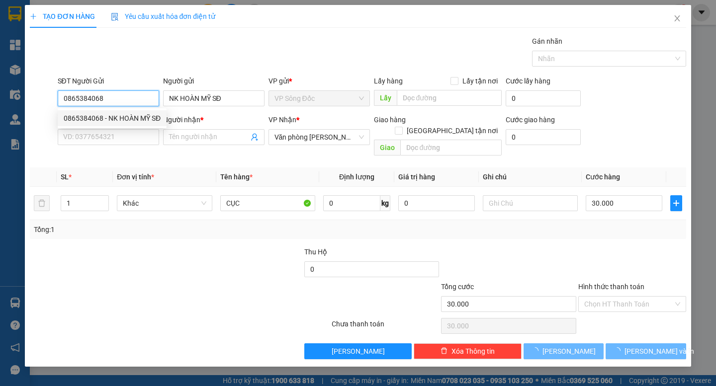
type input "NK HOÀN MỸ SĐ"
type input "0865384068"
click at [112, 138] on input "SĐT Người Nhận *" at bounding box center [108, 137] width 101 height 16
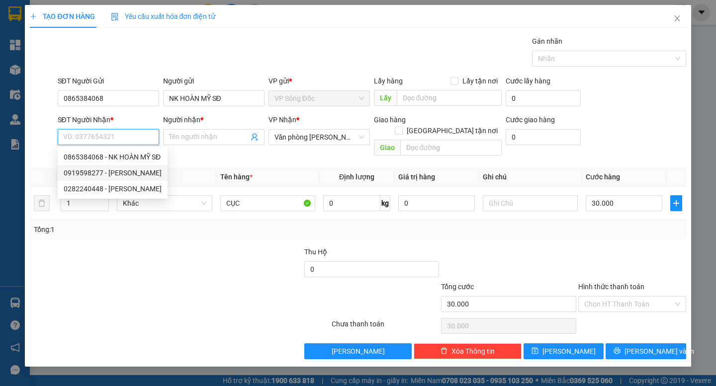
click at [118, 173] on div "0919598277 - [PERSON_NAME]" at bounding box center [113, 173] width 98 height 11
type input "0919598277"
type input "[PERSON_NAME]"
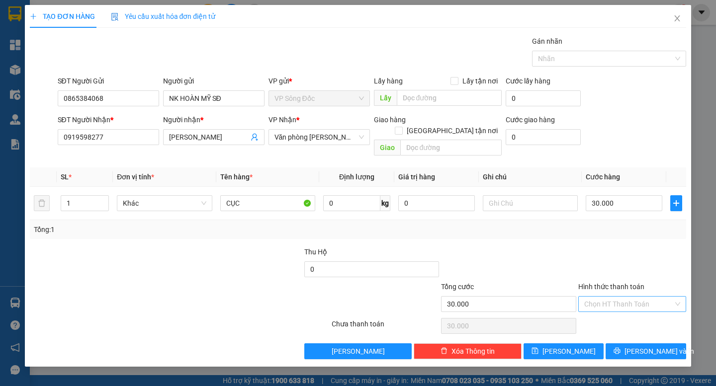
click at [621, 297] on input "Hình thức thanh toán" at bounding box center [628, 304] width 89 height 15
click at [580, 248] on div at bounding box center [632, 264] width 110 height 35
click at [653, 346] on span "[PERSON_NAME] và In" at bounding box center [659, 351] width 70 height 11
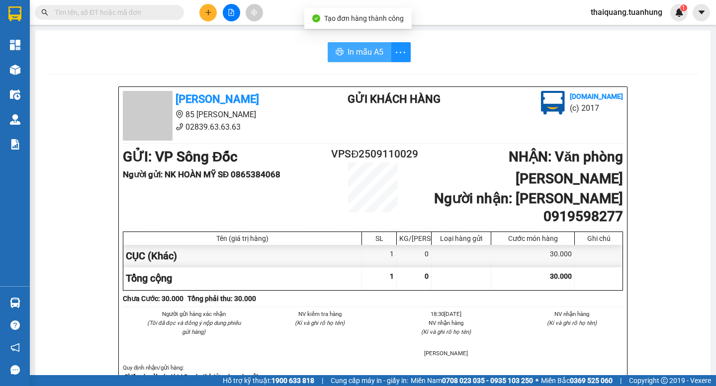
click at [347, 56] on span "In mẫu A5" at bounding box center [365, 52] width 36 height 12
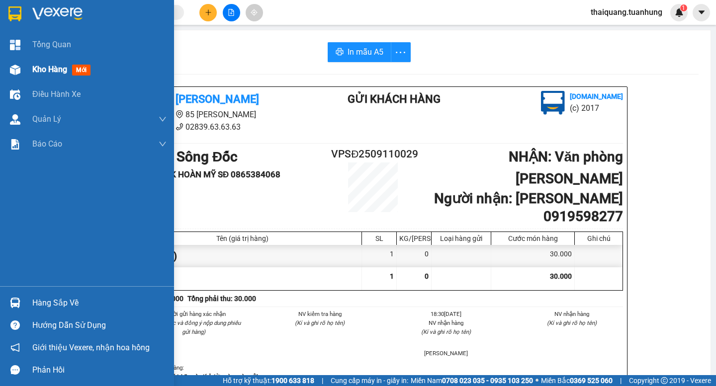
click at [39, 67] on span "Kho hàng" at bounding box center [49, 69] width 35 height 9
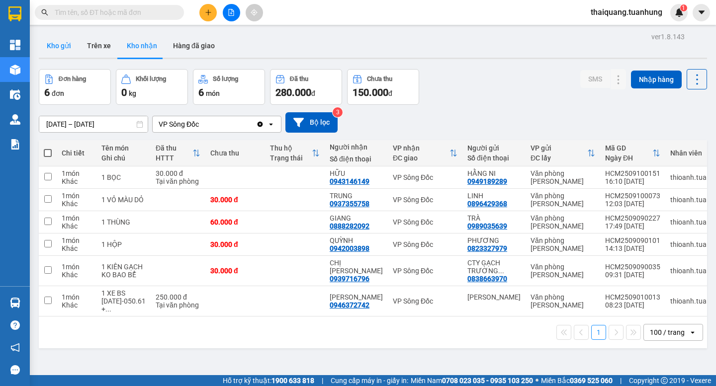
click at [69, 53] on button "Kho gửi" at bounding box center [59, 46] width 40 height 24
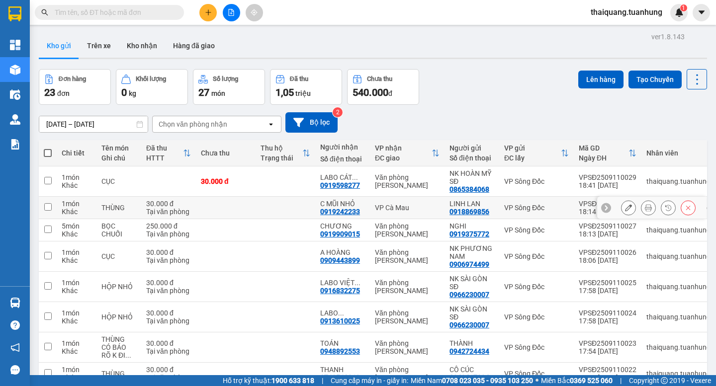
click at [625, 208] on icon at bounding box center [628, 207] width 7 height 7
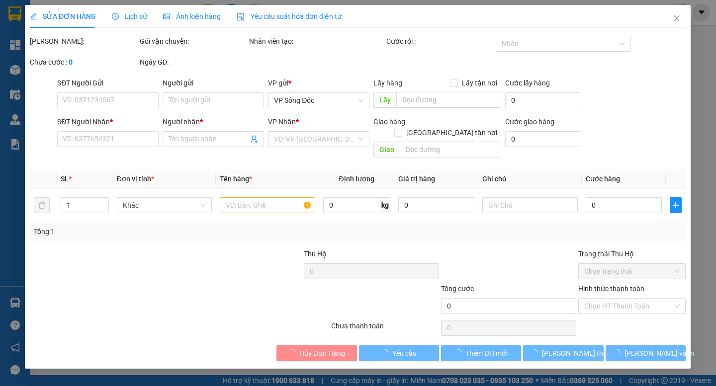
type input "0918869856"
type input "LINH LAN"
type input "0919242233"
type input "C MŨI NHỎ"
type input "30.000"
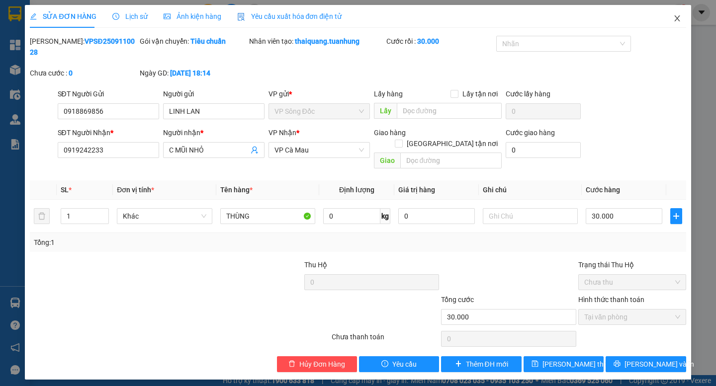
click at [675, 19] on icon "close" at bounding box center [677, 18] width 8 height 8
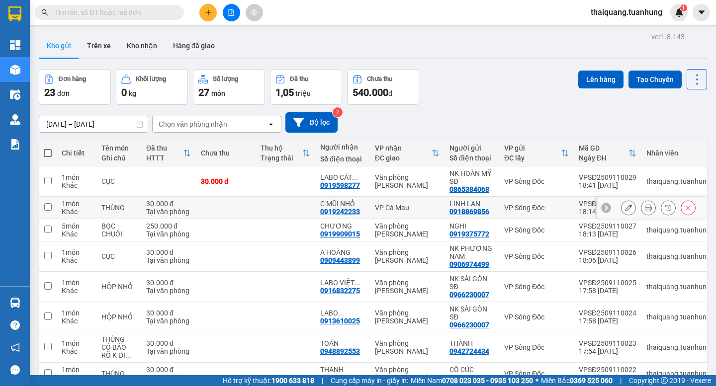
click at [47, 207] on input "checkbox" at bounding box center [47, 206] width 7 height 7
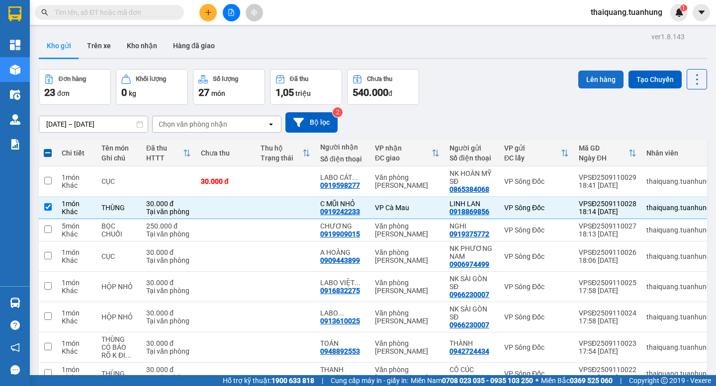
click at [604, 86] on button "Lên hàng" at bounding box center [600, 80] width 45 height 18
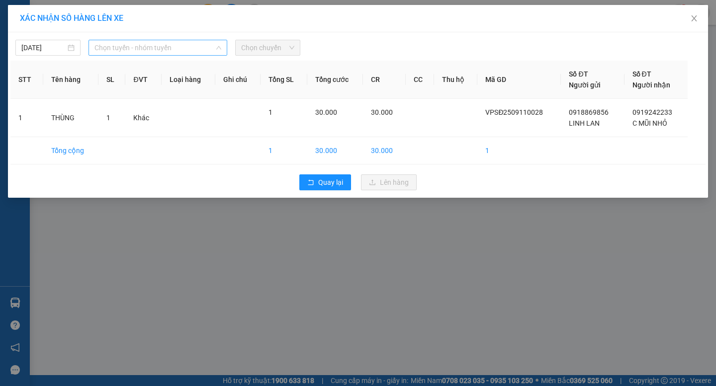
click at [170, 51] on span "Chọn tuyến - nhóm tuyến" at bounding box center [157, 47] width 127 height 15
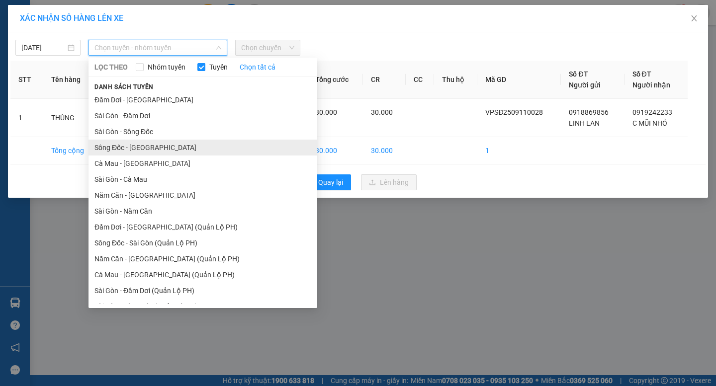
click at [151, 147] on li "Sông Đốc - [GEOGRAPHIC_DATA]" at bounding box center [202, 148] width 229 height 16
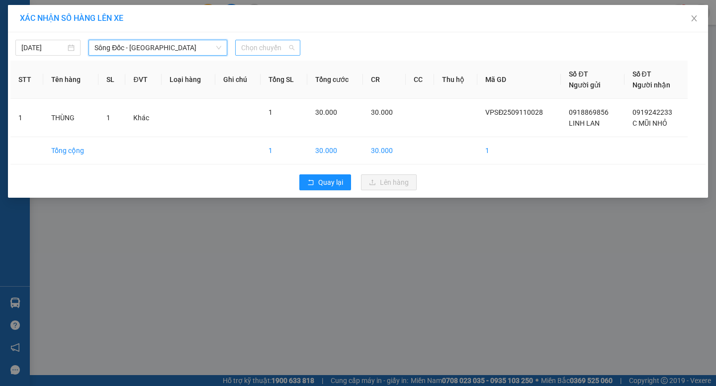
click at [272, 47] on span "Chọn chuyến" at bounding box center [267, 47] width 53 height 15
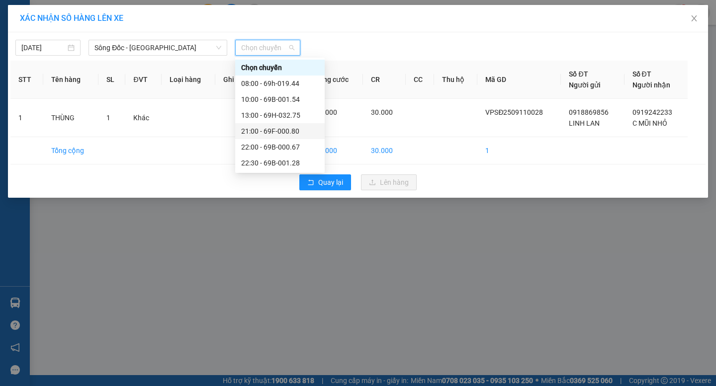
click at [265, 131] on div "21:00 - 69F-000.80" at bounding box center [280, 131] width 78 height 11
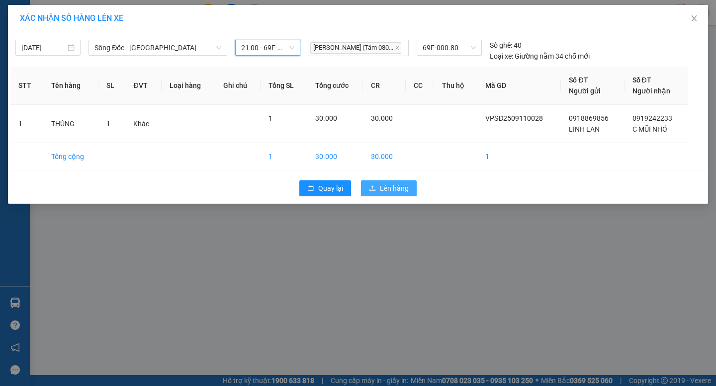
click at [396, 185] on span "Lên hàng" at bounding box center [394, 188] width 29 height 11
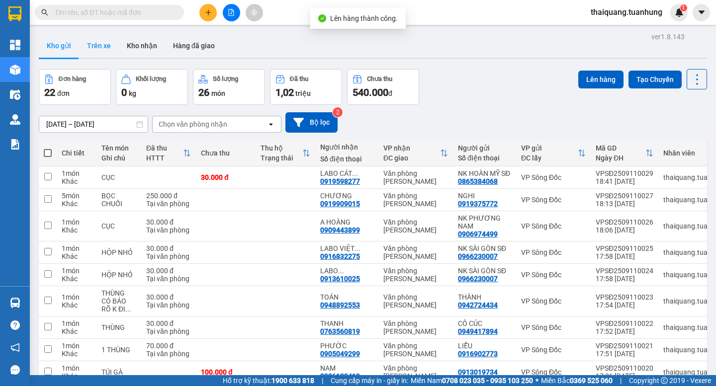
click at [97, 48] on button "Trên xe" at bounding box center [99, 46] width 40 height 24
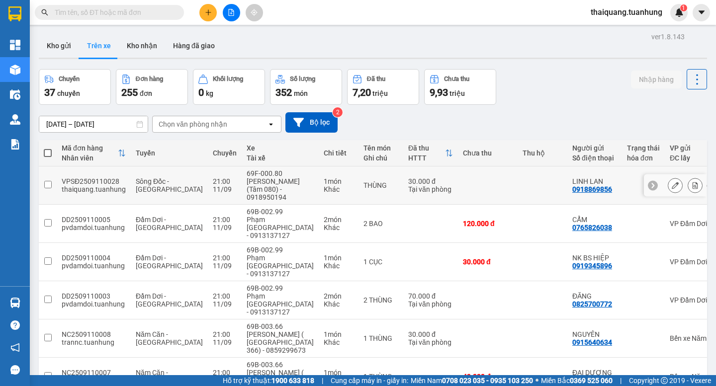
click at [408, 189] on div "Tại văn phòng" at bounding box center [430, 189] width 45 height 8
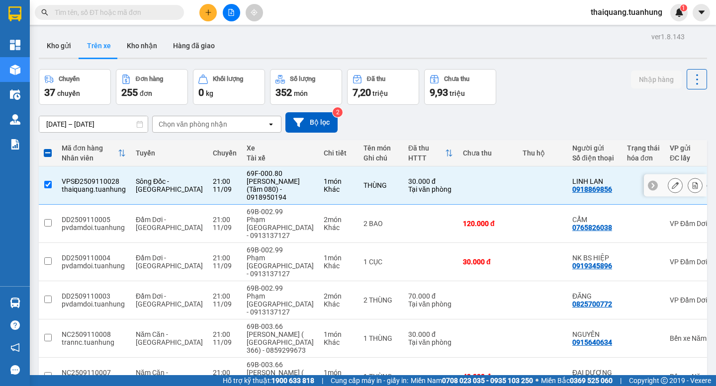
click at [408, 185] on div "Tại văn phòng" at bounding box center [430, 189] width 45 height 8
checkbox input "false"
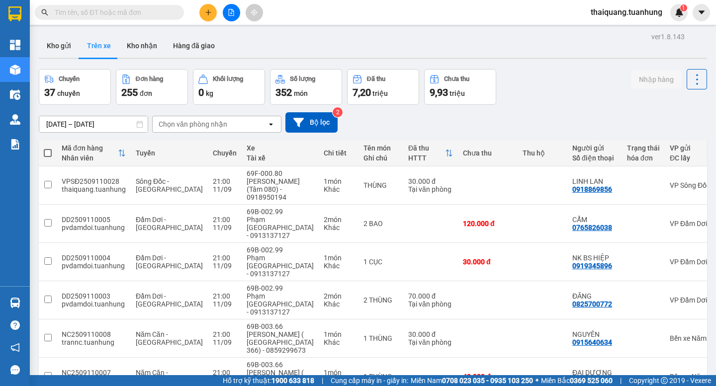
click at [203, 12] on button at bounding box center [207, 12] width 17 height 17
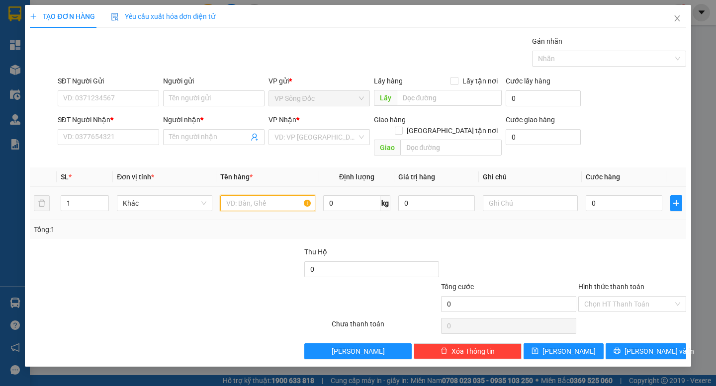
click at [246, 197] on input "text" at bounding box center [267, 203] width 95 height 16
type input "BAO"
click at [310, 138] on input "search" at bounding box center [315, 137] width 83 height 15
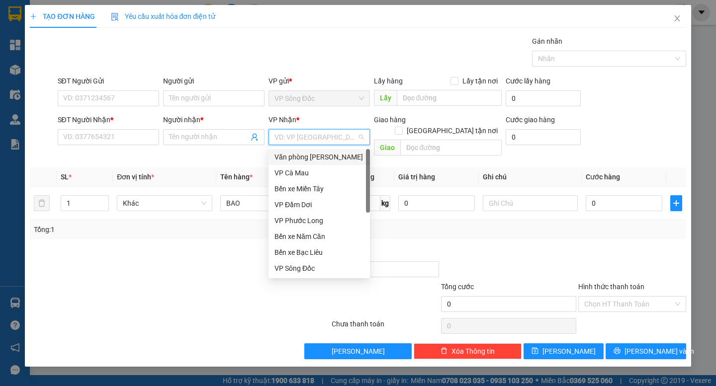
click at [317, 159] on div "Văn phòng [PERSON_NAME]" at bounding box center [318, 157] width 89 height 11
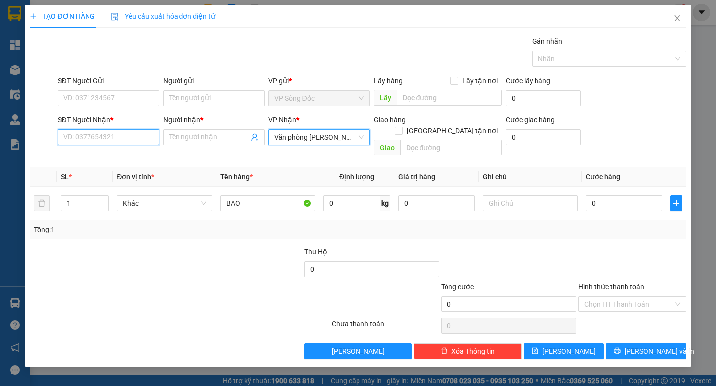
click at [120, 142] on input "SĐT Người Nhận *" at bounding box center [108, 137] width 101 height 16
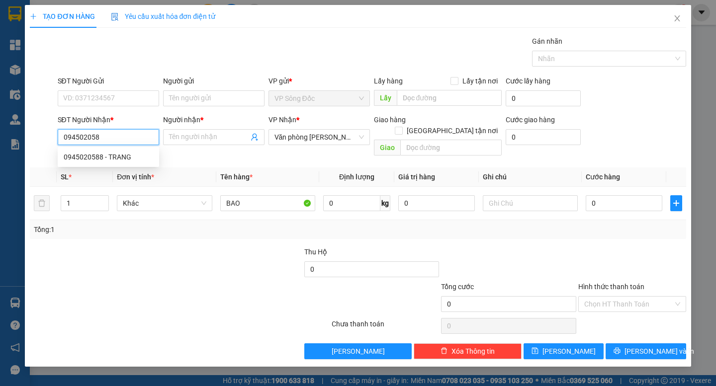
type input "0945020588"
drag, startPoint x: 116, startPoint y: 160, endPoint x: 133, endPoint y: 116, distance: 46.3
click at [117, 160] on div "0945020588 - TRANG" at bounding box center [108, 157] width 89 height 11
type input "TRANG"
type input "0945020588"
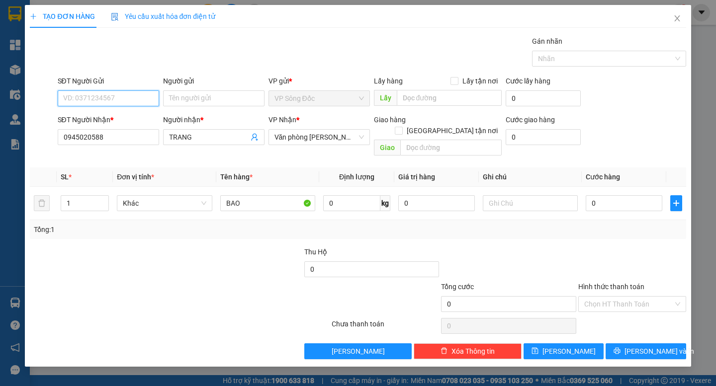
click at [129, 99] on input "SĐT Người Gửi" at bounding box center [108, 98] width 101 height 16
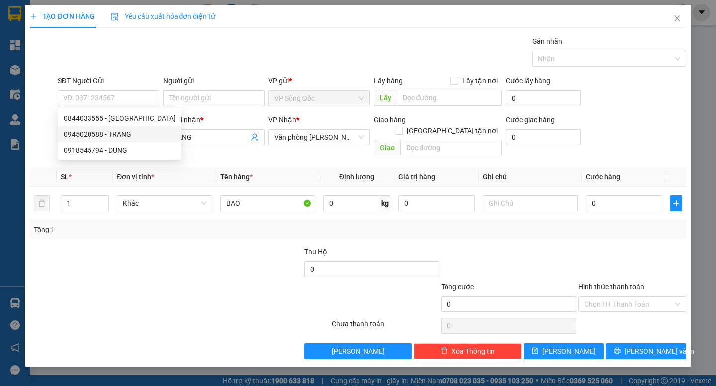
click at [169, 268] on div at bounding box center [234, 264] width 137 height 35
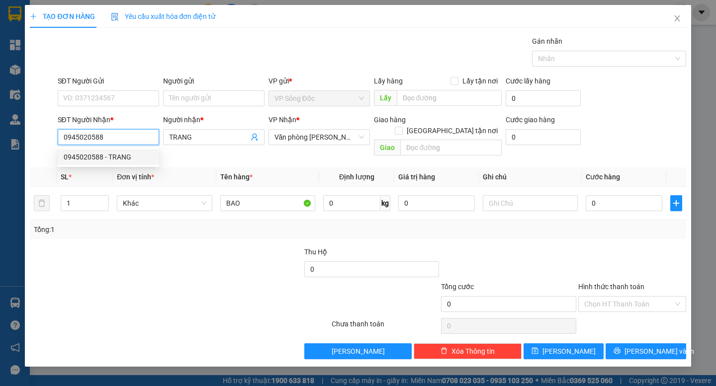
drag, startPoint x: 110, startPoint y: 139, endPoint x: 10, endPoint y: 162, distance: 103.1
click at [13, 161] on div "TẠO ĐƠN HÀNG Yêu cầu xuất hóa đơn điện tử Transit Pickup Surcharge Ids Transit …" at bounding box center [358, 193] width 716 height 386
click at [101, 95] on input "SĐT Người Gửi" at bounding box center [108, 98] width 101 height 16
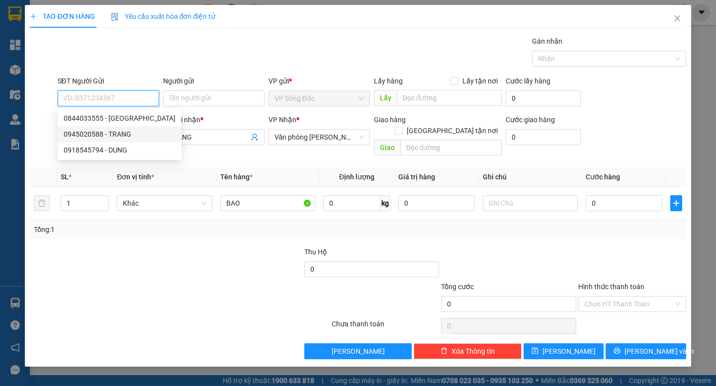
paste input "0945020588"
type input "0945020588"
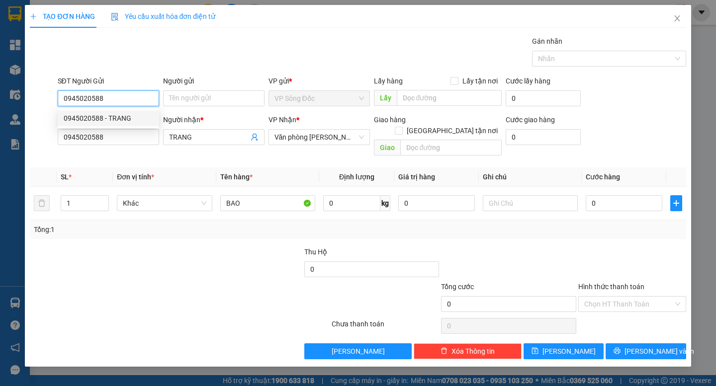
click at [117, 117] on div "0945020588 - TRANG" at bounding box center [108, 118] width 89 height 11
type input "TRANG"
type input "0945020588"
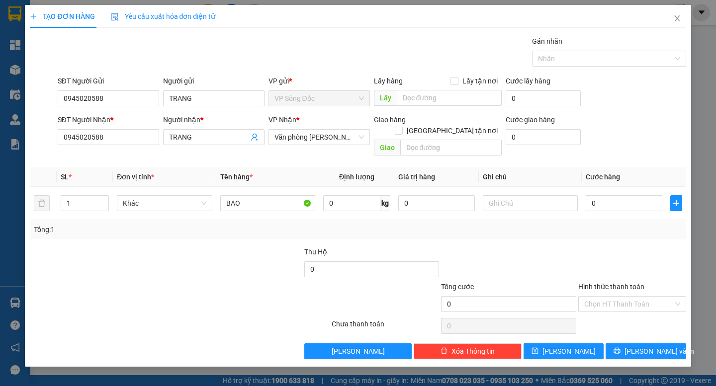
click at [152, 261] on div at bounding box center [97, 264] width 137 height 35
drag, startPoint x: 117, startPoint y: 145, endPoint x: 104, endPoint y: 142, distance: 12.8
click at [57, 149] on div "SĐT Người Nhận * 0945020588" at bounding box center [108, 137] width 105 height 46
click at [115, 228] on div "Transit Pickup Surcharge Ids Transit Deliver Surcharge Ids Transit Deliver Surc…" at bounding box center [358, 198] width 656 height 324
drag, startPoint x: 129, startPoint y: 242, endPoint x: 122, endPoint y: 224, distance: 18.7
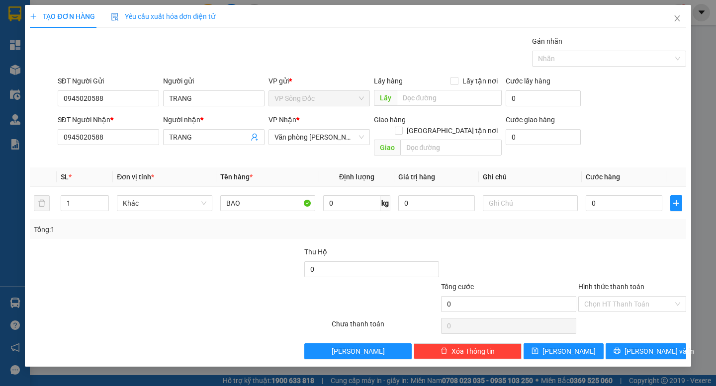
click at [129, 247] on div at bounding box center [97, 264] width 137 height 35
drag, startPoint x: 111, startPoint y: 136, endPoint x: 0, endPoint y: 160, distance: 113.3
click at [0, 158] on div "TẠO ĐƠN HÀNG Yêu cầu xuất hóa đơn điện tử Transit Pickup Surcharge Ids Transit …" at bounding box center [358, 193] width 716 height 386
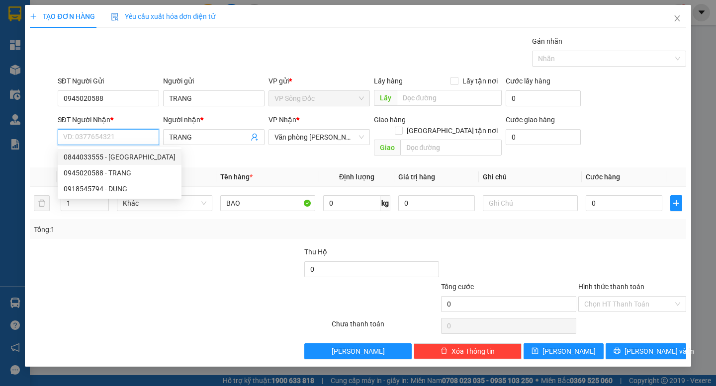
click at [89, 158] on div "0844033555 - [GEOGRAPHIC_DATA]" at bounding box center [120, 157] width 112 height 11
type input "0844033555"
type input "ĐỨC"
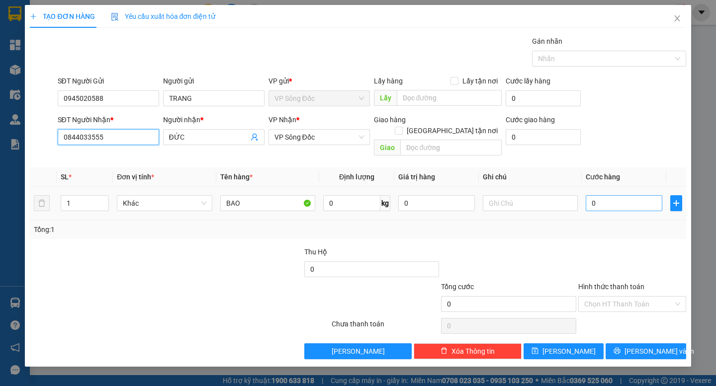
type input "0844033555"
click at [600, 195] on input "0" at bounding box center [624, 203] width 77 height 16
type input "1"
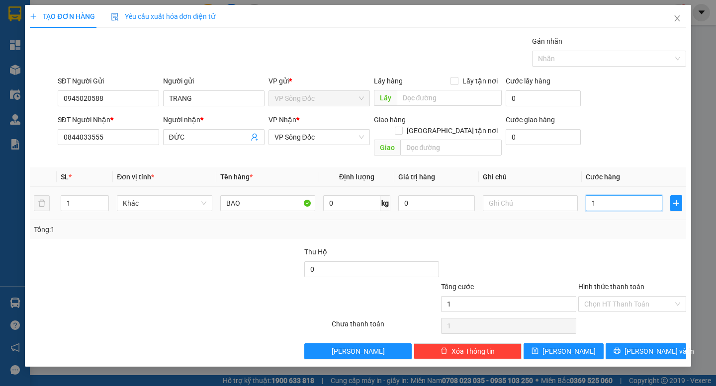
type input "16"
type input "160"
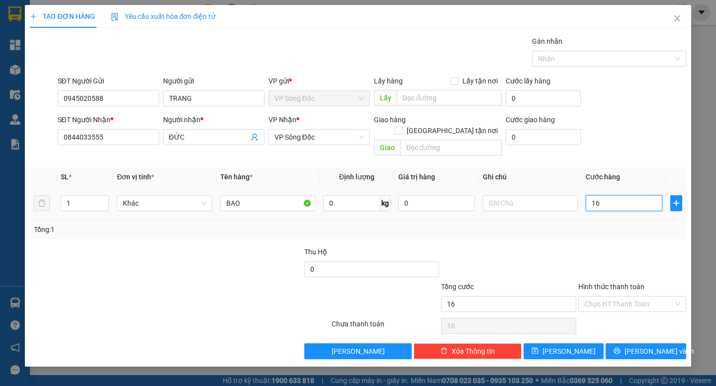
type input "160"
type input "160.000"
click at [612, 234] on div "Transit Pickup Surcharge Ids Transit Deliver Surcharge Ids Transit Deliver Surc…" at bounding box center [358, 198] width 656 height 324
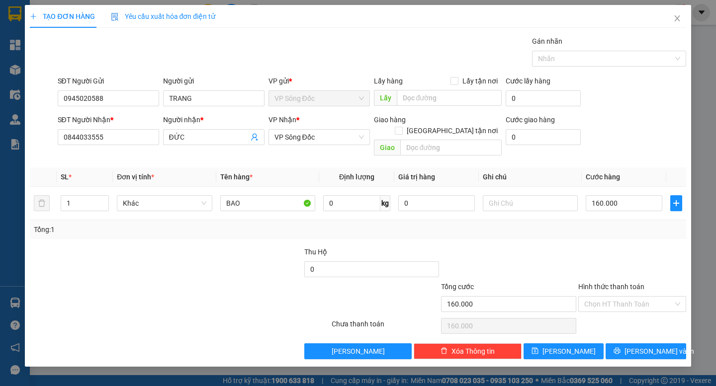
click at [604, 227] on div "Tổng: 1" at bounding box center [358, 229] width 656 height 19
type input "1"
drag, startPoint x: 616, startPoint y: 194, endPoint x: 580, endPoint y: 199, distance: 36.2
click at [580, 199] on tr "1 Khác BAO 0 kg 0 150" at bounding box center [358, 203] width 656 height 33
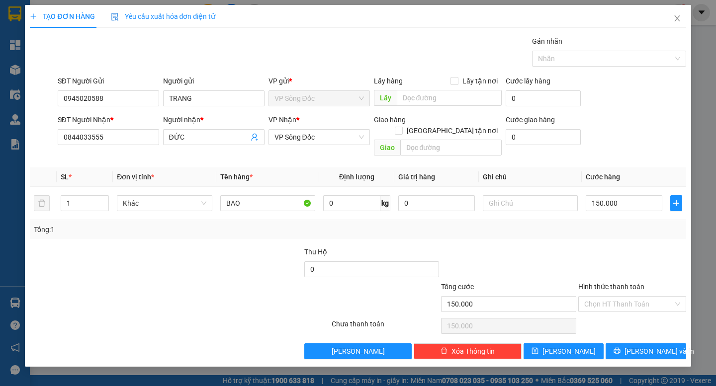
click at [625, 231] on div "Transit Pickup Surcharge Ids Transit Deliver Surcharge Ids Transit Deliver Surc…" at bounding box center [358, 198] width 656 height 324
click at [647, 346] on span "[PERSON_NAME] và In" at bounding box center [659, 351] width 70 height 11
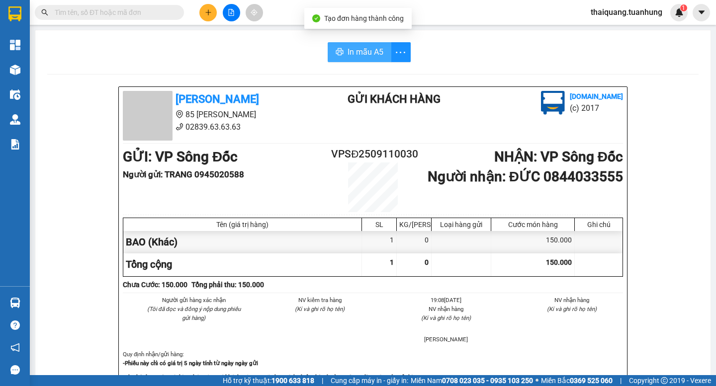
click at [347, 54] on span "In mẫu A5" at bounding box center [365, 52] width 36 height 12
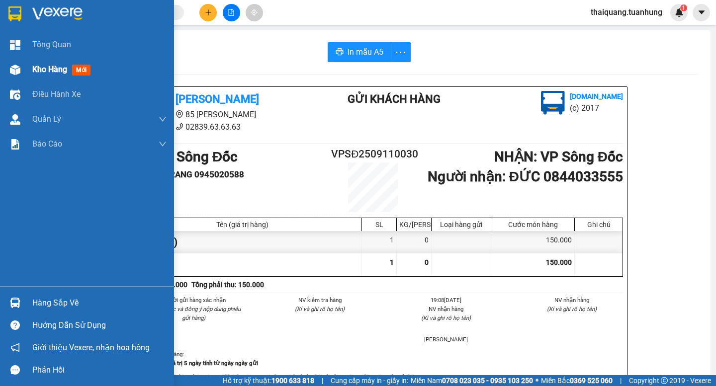
click at [37, 66] on span "Kho hàng" at bounding box center [49, 69] width 35 height 9
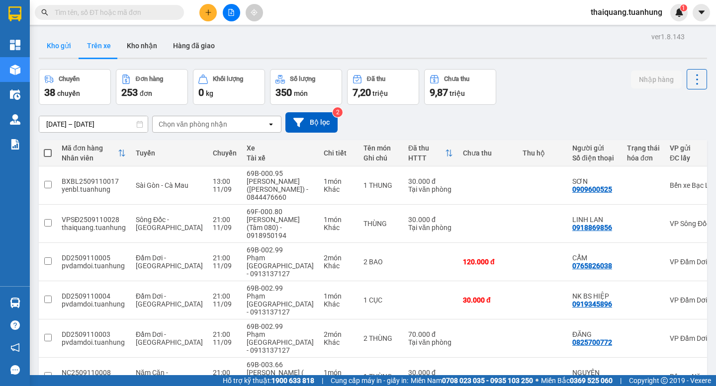
click at [57, 47] on button "Kho gửi" at bounding box center [59, 46] width 40 height 24
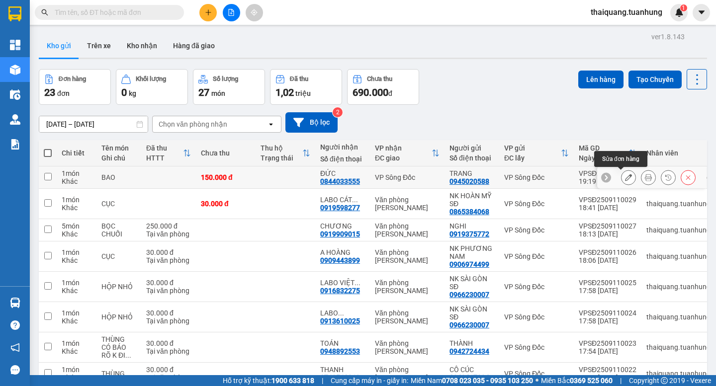
click at [625, 176] on icon at bounding box center [628, 177] width 7 height 7
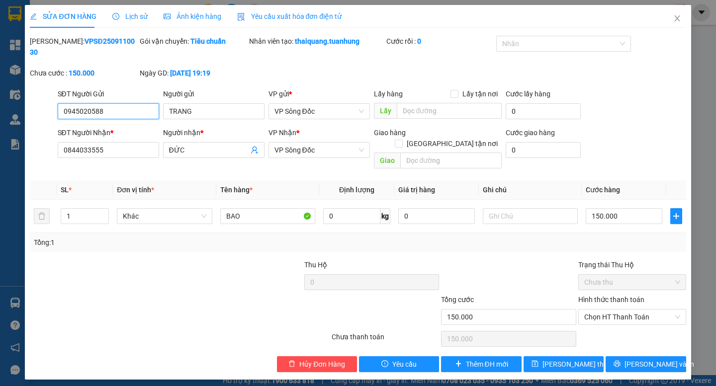
drag, startPoint x: 128, startPoint y: 95, endPoint x: 0, endPoint y: 117, distance: 129.6
click at [0, 117] on div "SỬA ĐƠN HÀNG Lịch sử Ảnh kiện hàng Yêu cầu xuất hóa đơn điện tử Total Paid Fee …" at bounding box center [358, 193] width 716 height 386
drag, startPoint x: 118, startPoint y: 142, endPoint x: 16, endPoint y: 145, distance: 101.9
click at [21, 149] on div "SỬA ĐƠN HÀNG Lịch sử Ảnh kiện hàng Yêu cầu xuất hóa đơn điện tử Total Paid Fee …" at bounding box center [358, 193] width 716 height 386
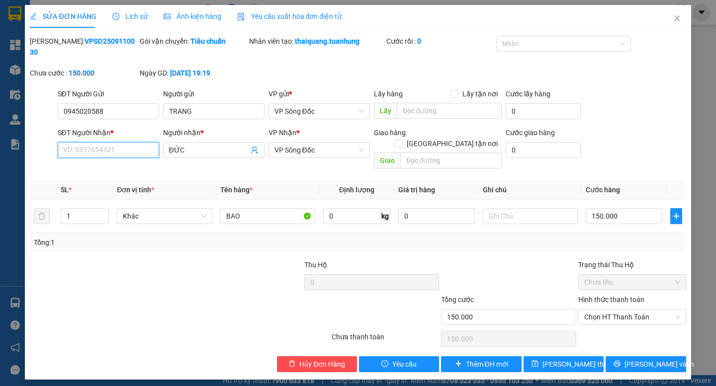
click at [78, 142] on input "SĐT Người Nhận *" at bounding box center [108, 150] width 101 height 16
paste input "0945020588"
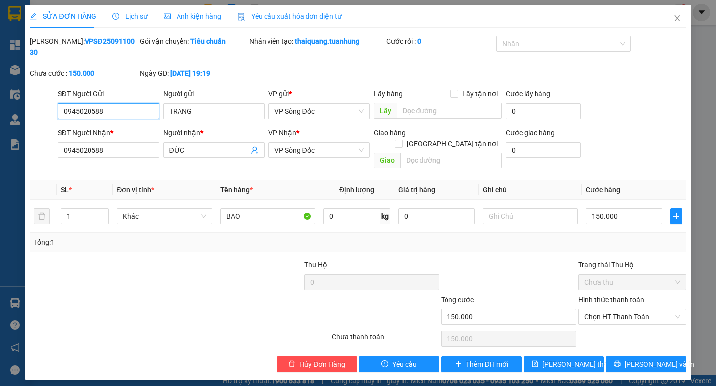
drag, startPoint x: 114, startPoint y: 104, endPoint x: 0, endPoint y: 120, distance: 114.9
click at [0, 120] on div "SỬA ĐƠN HÀNG Lịch sử Ảnh kiện hàng Yêu cầu xuất hóa đơn điện tử Total Paid Fee …" at bounding box center [358, 193] width 716 height 386
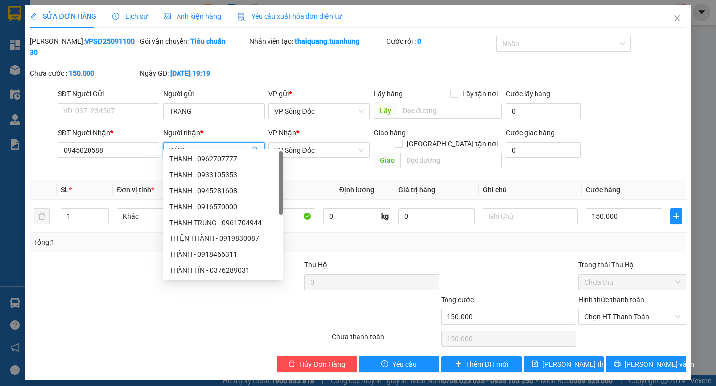
drag, startPoint x: 195, startPoint y: 136, endPoint x: 140, endPoint y: 147, distance: 56.4
click at [145, 146] on div "SĐT Người Nhận * 0945020588 Người nhận * ĐỨC VP Nhận * VP Sông Đốc Giao hàng Gi…" at bounding box center [372, 150] width 632 height 46
click at [144, 273] on div at bounding box center [97, 276] width 137 height 35
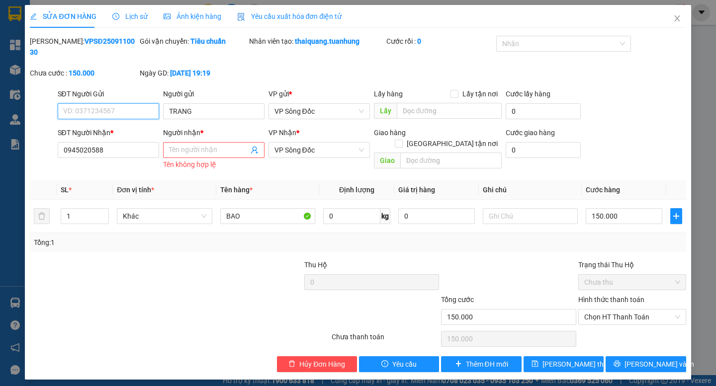
click at [109, 103] on input "SĐT Người Gửi" at bounding box center [108, 111] width 101 height 16
click at [112, 103] on input "SĐT Người Gửi" at bounding box center [108, 111] width 101 height 16
click at [121, 237] on div "Tổng: 1" at bounding box center [155, 242] width 243 height 11
click at [679, 20] on icon "close" at bounding box center [677, 18] width 8 height 8
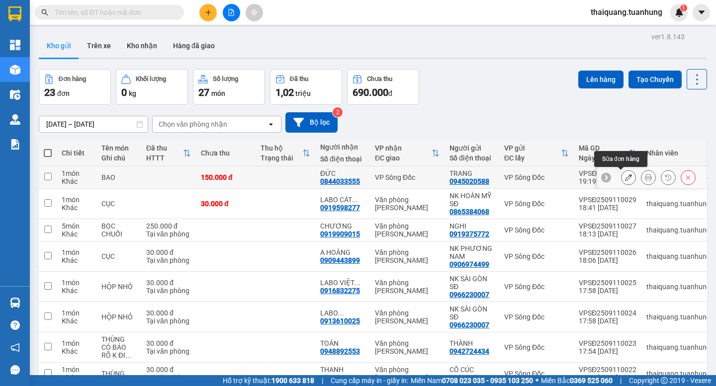
click at [621, 180] on button at bounding box center [628, 177] width 14 height 17
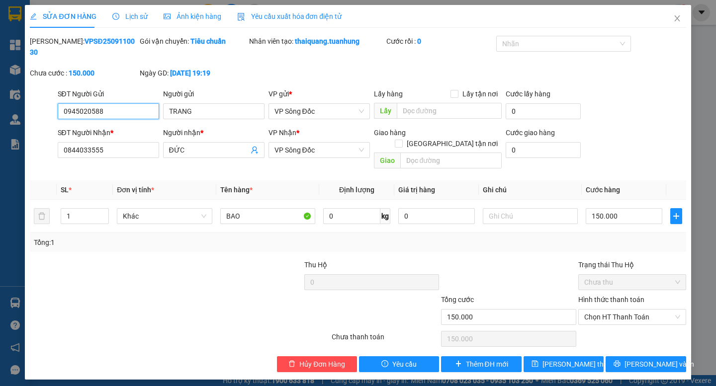
drag, startPoint x: 116, startPoint y: 104, endPoint x: 7, endPoint y: 106, distance: 108.9
click at [8, 106] on div "SỬA ĐƠN HÀNG Lịch sử Ảnh kiện hàng Yêu cầu xuất hóa đơn điện tử Total Paid Fee …" at bounding box center [358, 193] width 716 height 386
drag, startPoint x: 126, startPoint y: 143, endPoint x: 32, endPoint y: 151, distance: 93.8
click at [32, 151] on div "SĐT Người Nhận * 0844033555 0844033555 Người nhận * ĐỨC VP Nhận * VP Sông Đốc G…" at bounding box center [358, 150] width 658 height 46
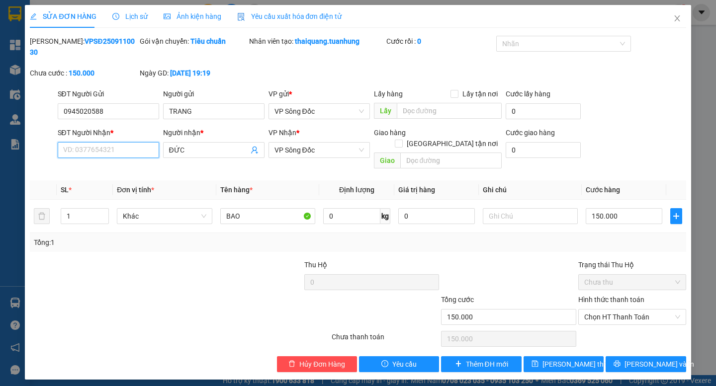
click at [85, 145] on input "SĐT Người Nhận *" at bounding box center [108, 150] width 101 height 16
paste input "0945020588"
drag, startPoint x: 150, startPoint y: 148, endPoint x: 133, endPoint y: 150, distance: 17.0
click at [134, 150] on div "SĐT Người Nhận * 0945020588 Người nhận * ĐỨC ĐỨC VP Nhận * VP Sông Đốc Giao hàn…" at bounding box center [372, 150] width 632 height 46
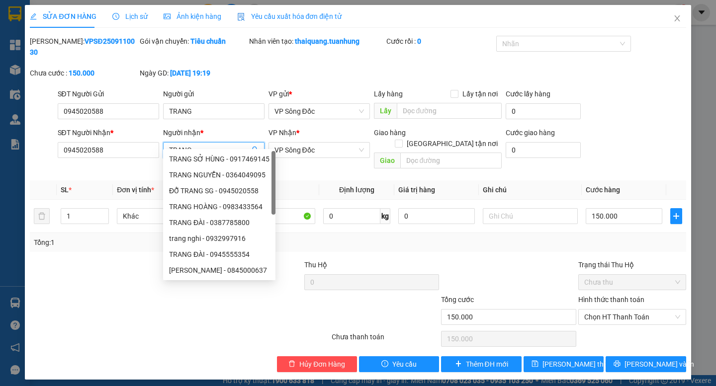
click at [111, 259] on div at bounding box center [97, 276] width 137 height 35
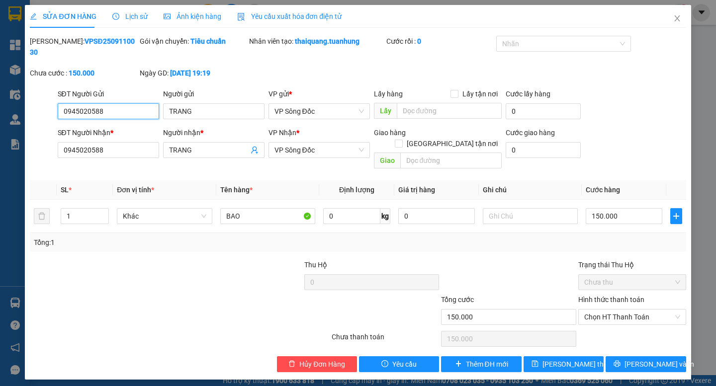
drag, startPoint x: 118, startPoint y: 99, endPoint x: 51, endPoint y: 112, distance: 68.7
click at [51, 112] on div "SĐT Người Gửi 0945020588 0945020588 Người gửi TRANG VP gửi * VP Sông Đốc Lấy hà…" at bounding box center [358, 105] width 658 height 35
click at [134, 103] on input "SĐT Người Gửi" at bounding box center [108, 111] width 101 height 16
drag, startPoint x: 209, startPoint y: 102, endPoint x: 145, endPoint y: 119, distance: 66.4
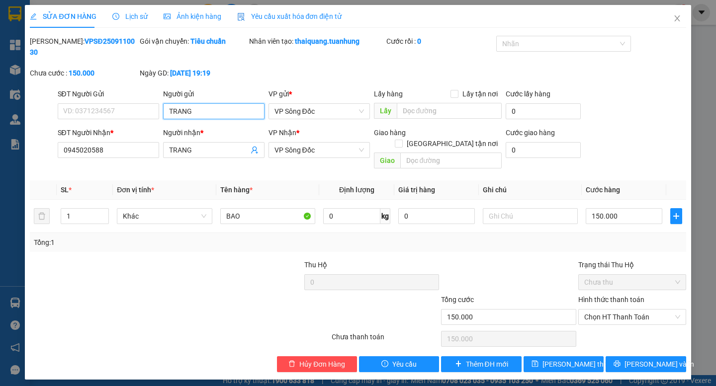
click at [145, 119] on form "SĐT Người Gửi VD: 0371234567 Người gửi TRANG TRANG VP gửi * VP Sông Đốc Lấy hàn…" at bounding box center [358, 130] width 656 height 85
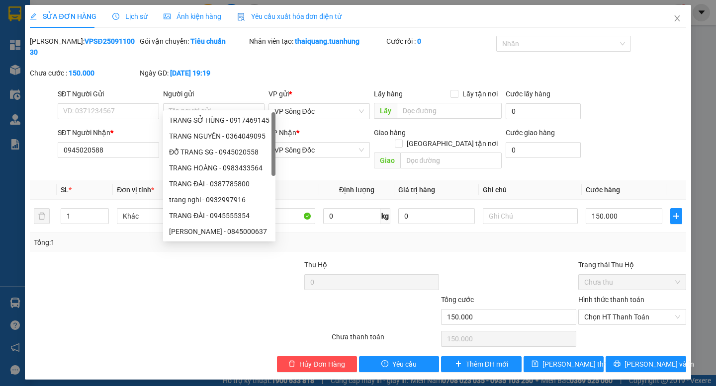
click at [102, 329] on div at bounding box center [179, 339] width 301 height 20
click at [135, 294] on div at bounding box center [125, 311] width 192 height 35
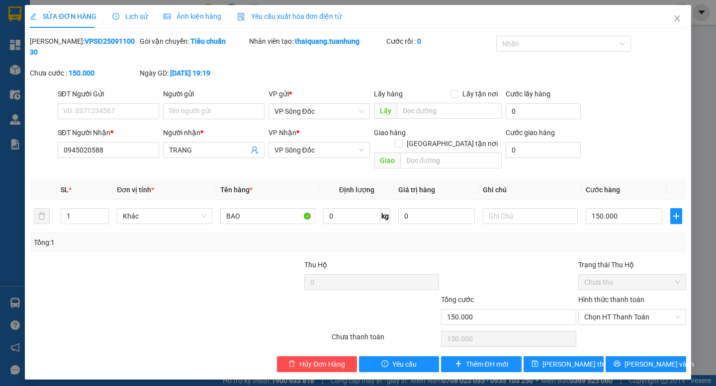
click at [135, 294] on div at bounding box center [125, 311] width 192 height 35
click at [170, 266] on div at bounding box center [234, 276] width 137 height 35
click at [672, 21] on span "Close" at bounding box center [677, 19] width 28 height 28
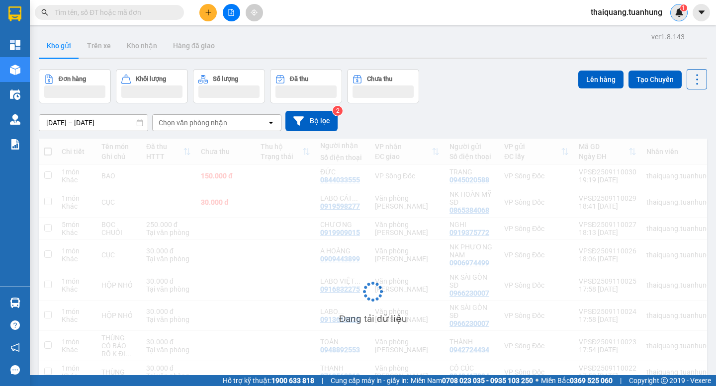
click at [681, 19] on div "1" at bounding box center [678, 12] width 17 height 17
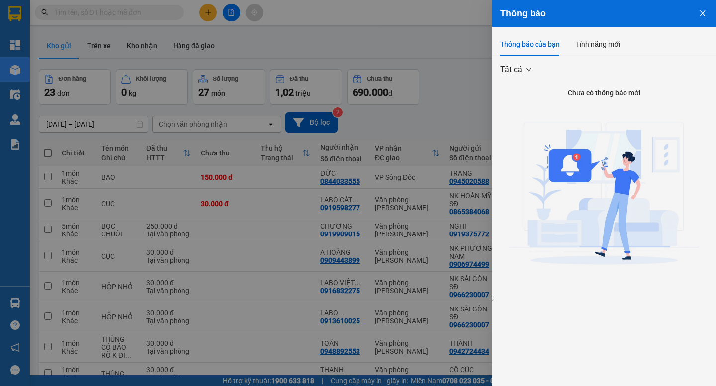
click at [705, 15] on icon "close" at bounding box center [702, 13] width 8 height 8
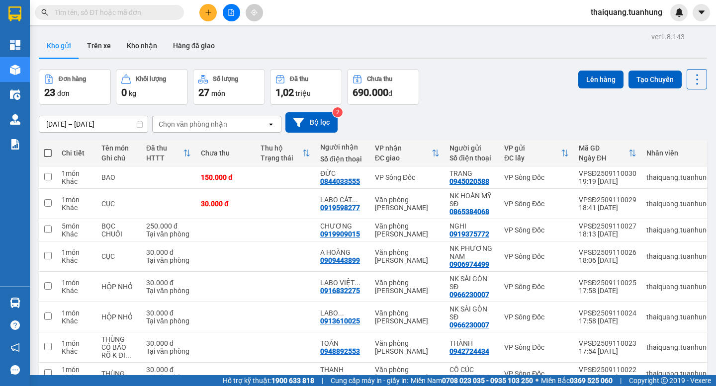
click at [202, 13] on button at bounding box center [207, 12] width 17 height 17
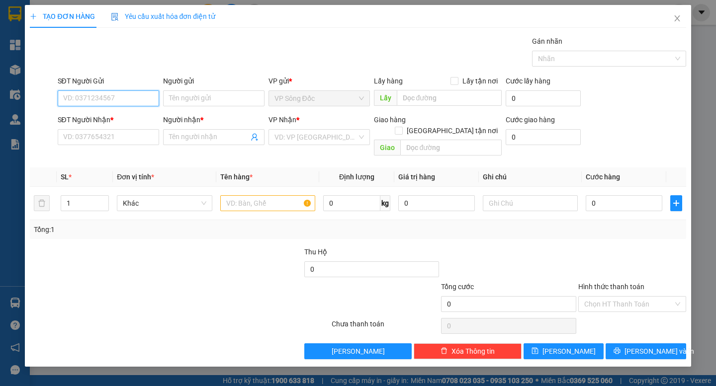
click at [124, 98] on input "SĐT Người Gửi" at bounding box center [108, 98] width 101 height 16
click at [114, 137] on input "SĐT Người Nhận *" at bounding box center [108, 137] width 101 height 16
paste input "0945020588"
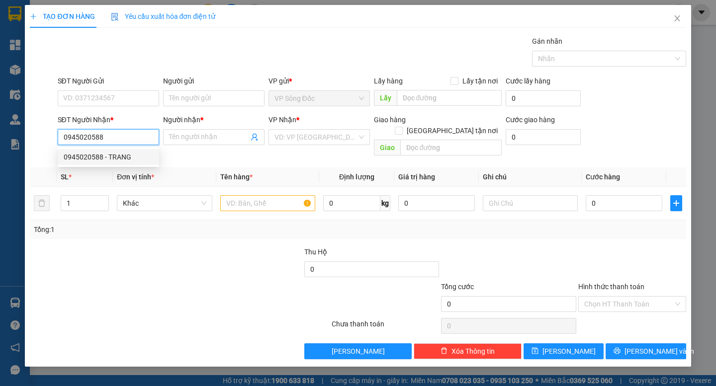
click at [110, 158] on div "0945020588 - TRANG" at bounding box center [108, 157] width 89 height 11
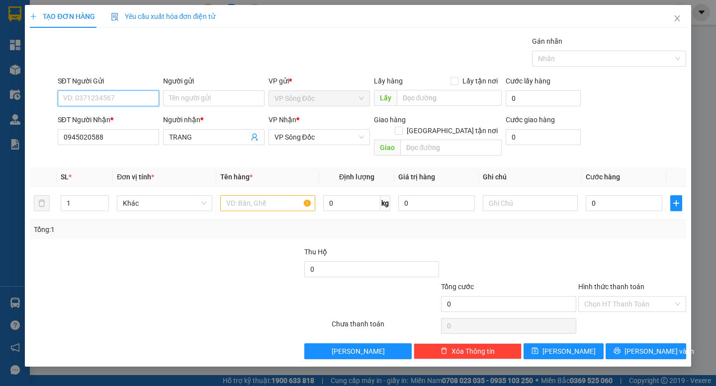
click at [140, 105] on input "SĐT Người Gửi" at bounding box center [108, 98] width 101 height 16
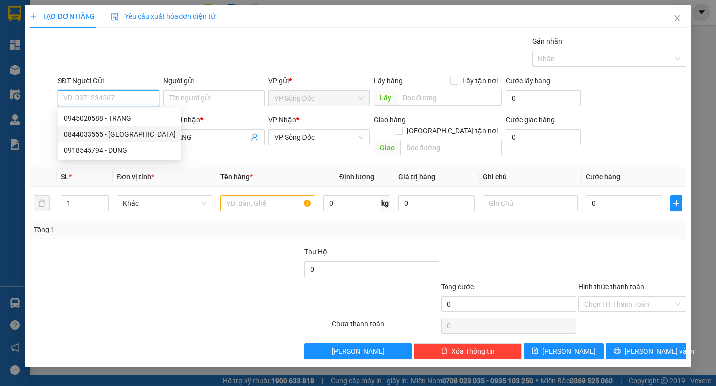
click at [122, 131] on div "0844033555 - [GEOGRAPHIC_DATA]" at bounding box center [120, 134] width 112 height 11
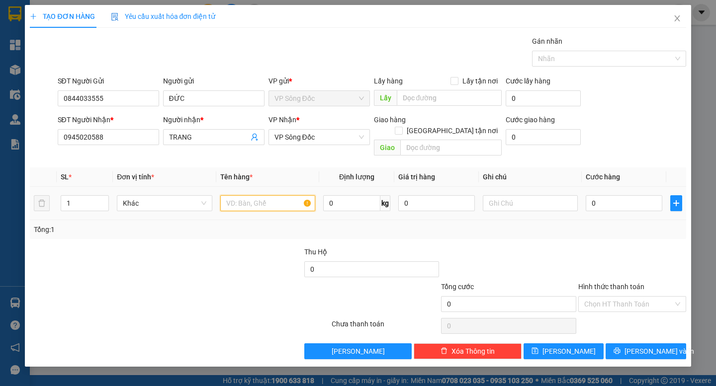
click at [236, 195] on input "text" at bounding box center [267, 203] width 95 height 16
click at [602, 195] on input "0" at bounding box center [624, 203] width 77 height 16
drag, startPoint x: 651, startPoint y: 255, endPoint x: 631, endPoint y: 282, distance: 33.7
click at [650, 257] on div at bounding box center [632, 264] width 110 height 35
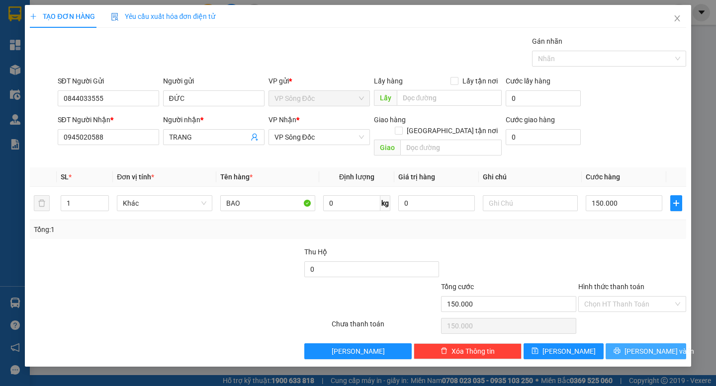
click at [631, 345] on button "[PERSON_NAME] và In" at bounding box center [645, 351] width 80 height 16
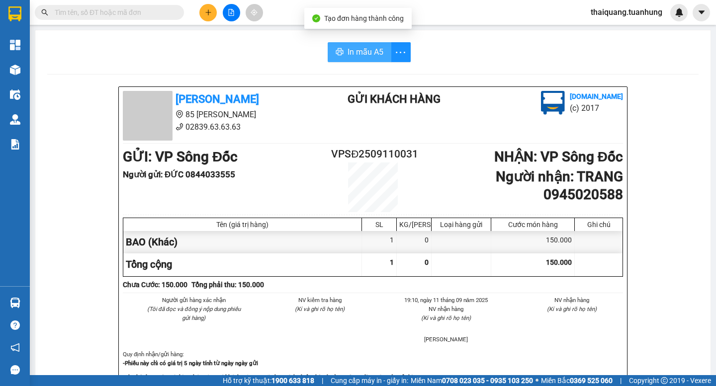
click at [363, 51] on span "In mẫu A5" at bounding box center [365, 52] width 36 height 12
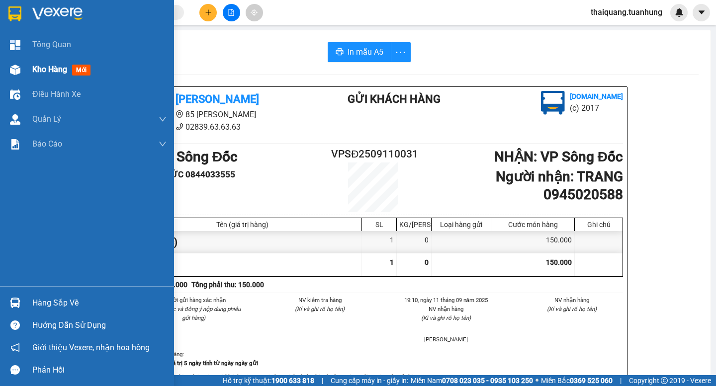
click at [41, 70] on span "Kho hàng" at bounding box center [49, 69] width 35 height 9
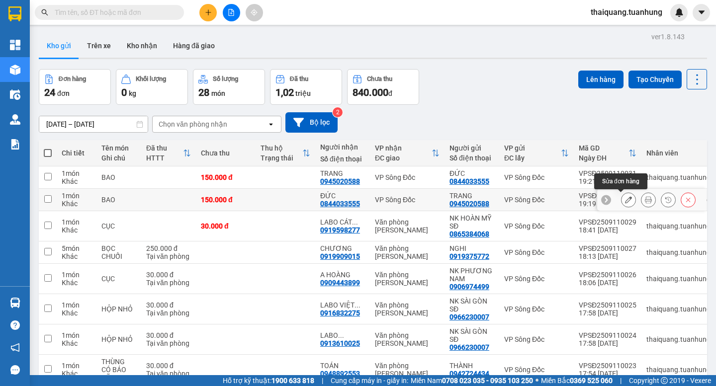
click at [625, 197] on icon at bounding box center [628, 199] width 7 height 7
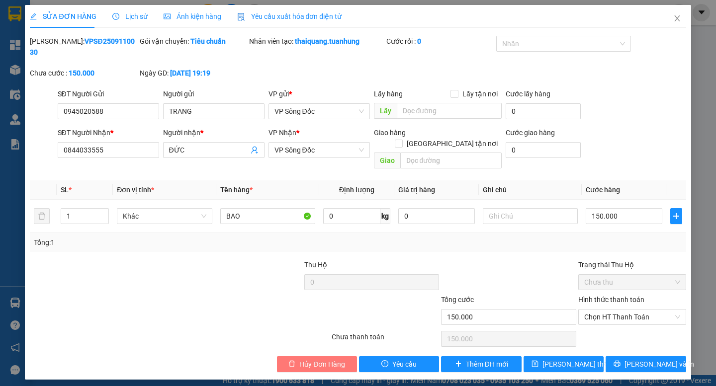
click at [343, 359] on span "Hủy Đơn Hàng" at bounding box center [322, 364] width 46 height 11
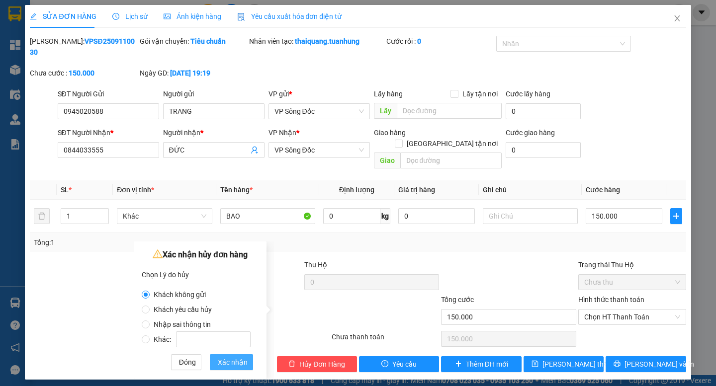
click at [230, 360] on span "Xác nhận" at bounding box center [233, 362] width 30 height 11
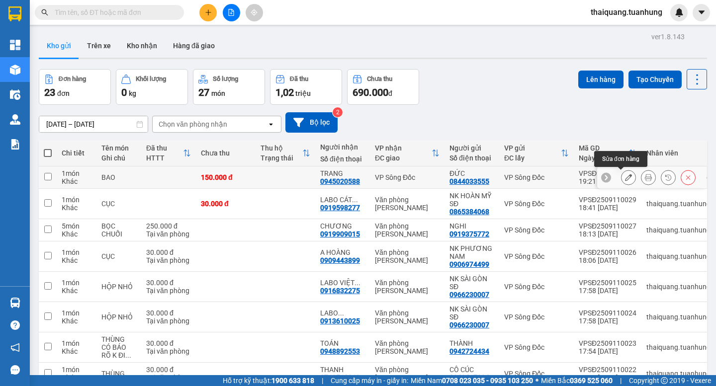
click at [625, 179] on icon at bounding box center [628, 177] width 7 height 7
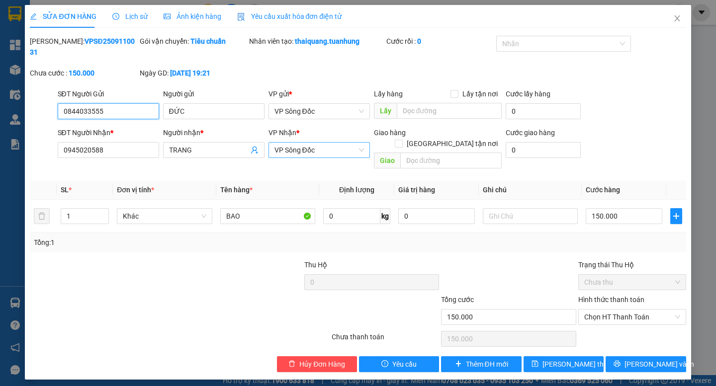
click at [341, 145] on span "VP Sông Đốc" at bounding box center [318, 150] width 89 height 15
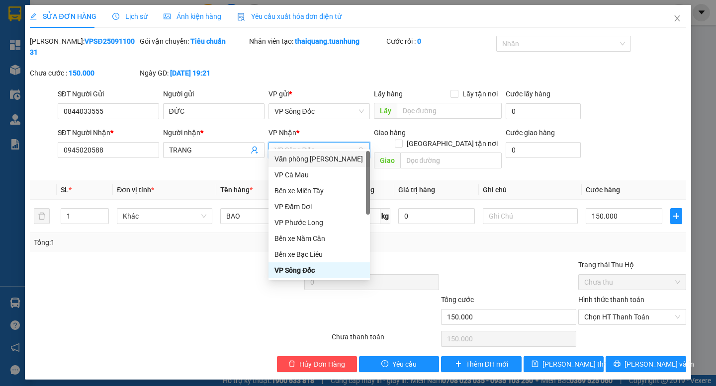
click at [333, 157] on div "Văn phòng [PERSON_NAME]" at bounding box center [318, 159] width 89 height 11
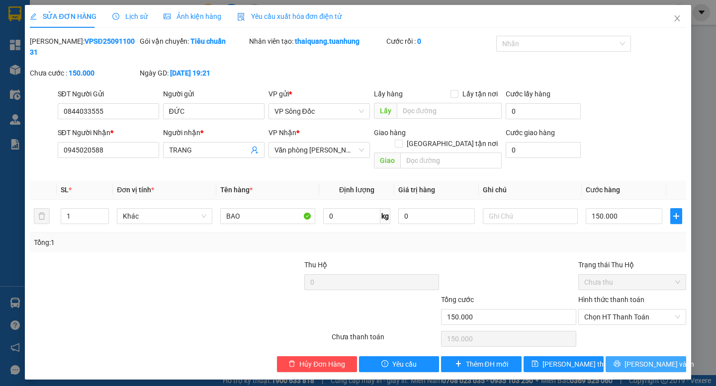
click at [620, 360] on icon "printer" at bounding box center [616, 363] width 7 height 7
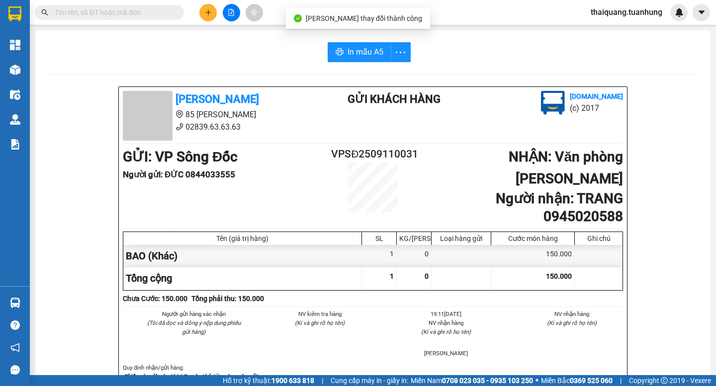
click at [367, 55] on span "In mẫu A5" at bounding box center [365, 52] width 36 height 12
click at [213, 8] on button at bounding box center [207, 12] width 17 height 17
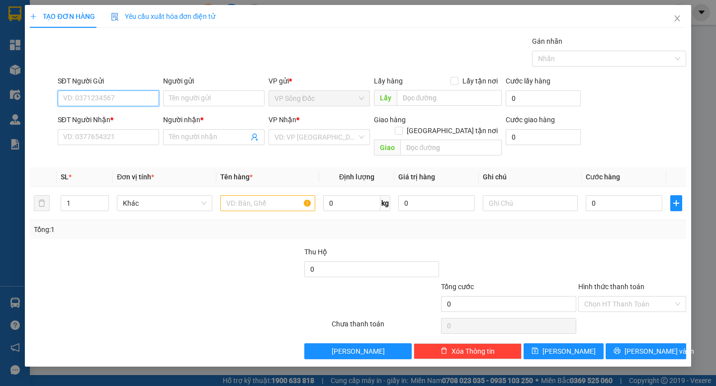
click at [122, 96] on input "SĐT Người Gửi" at bounding box center [108, 98] width 101 height 16
click at [106, 97] on input "SĐT Người Gửi" at bounding box center [108, 98] width 101 height 16
click at [107, 115] on div "0827907417 - MY" at bounding box center [108, 118] width 89 height 11
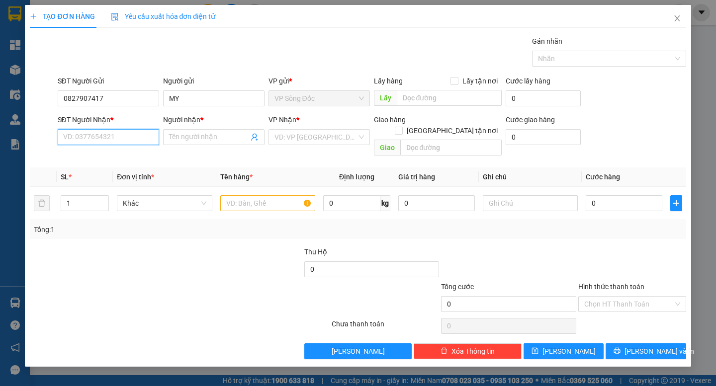
click at [113, 140] on input "SĐT Người Nhận *" at bounding box center [108, 137] width 101 height 16
click at [134, 172] on div "0941584528 - [PERSON_NAME]" at bounding box center [113, 173] width 98 height 11
click at [247, 195] on input "text" at bounding box center [267, 203] width 95 height 16
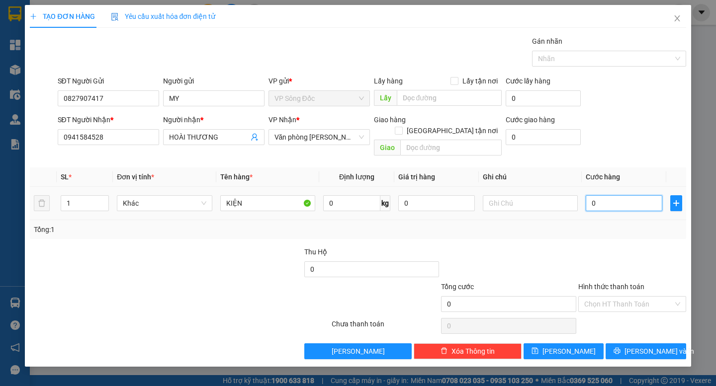
click at [606, 195] on input "0" at bounding box center [624, 203] width 77 height 16
click at [611, 248] on div at bounding box center [632, 264] width 110 height 35
click at [641, 346] on span "[PERSON_NAME] và In" at bounding box center [659, 351] width 70 height 11
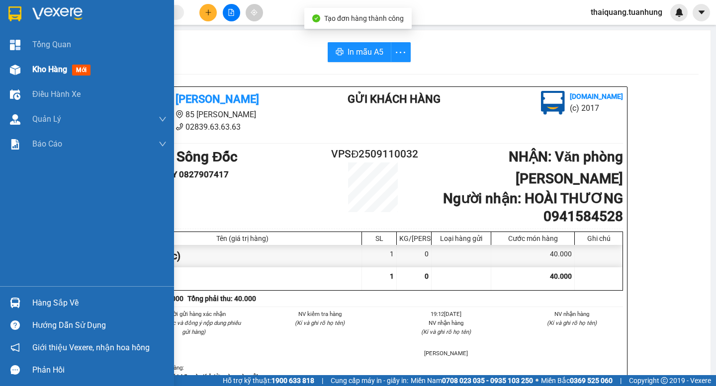
click at [41, 72] on span "Kho hàng" at bounding box center [49, 69] width 35 height 9
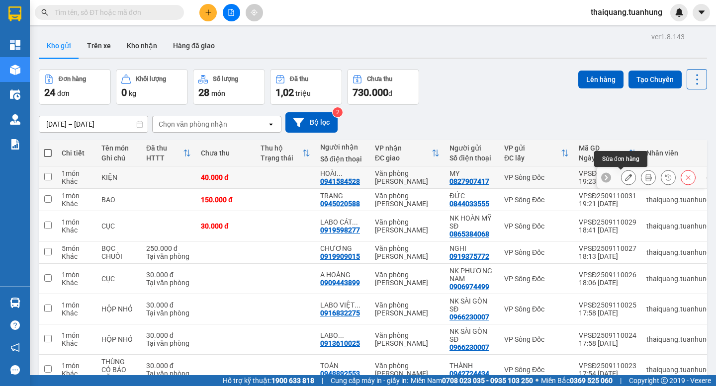
click at [625, 176] on icon at bounding box center [628, 177] width 7 height 7
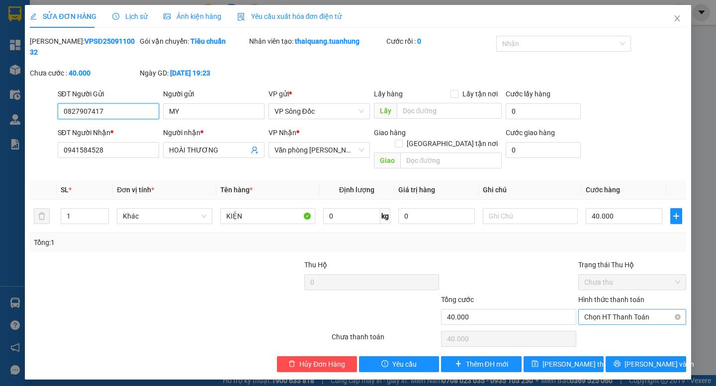
click at [619, 310] on span "Chọn HT Thanh Toán" at bounding box center [632, 317] width 96 height 15
click at [617, 311] on div "Tại văn phòng" at bounding box center [632, 315] width 96 height 11
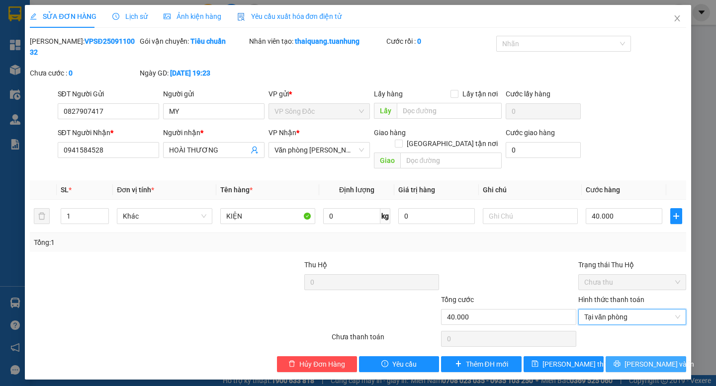
click at [656, 359] on span "[PERSON_NAME] và In" at bounding box center [659, 364] width 70 height 11
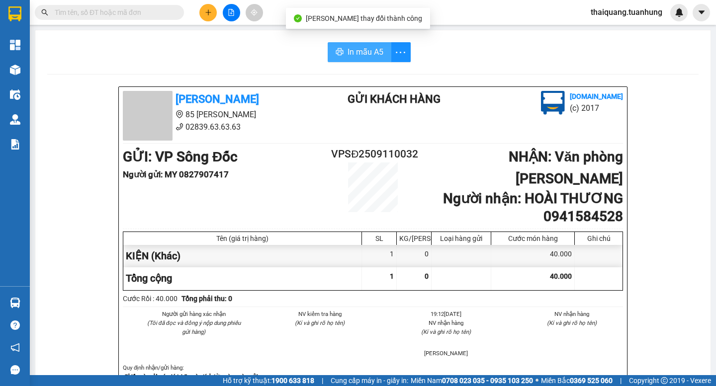
click at [371, 53] on span "In mẫu A5" at bounding box center [365, 52] width 36 height 12
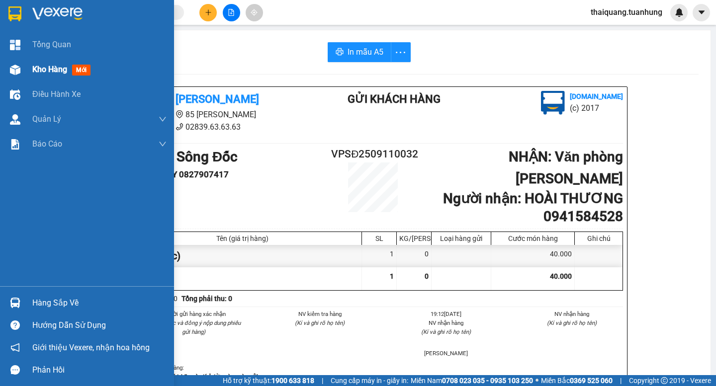
click at [51, 70] on span "Kho hàng" at bounding box center [49, 69] width 35 height 9
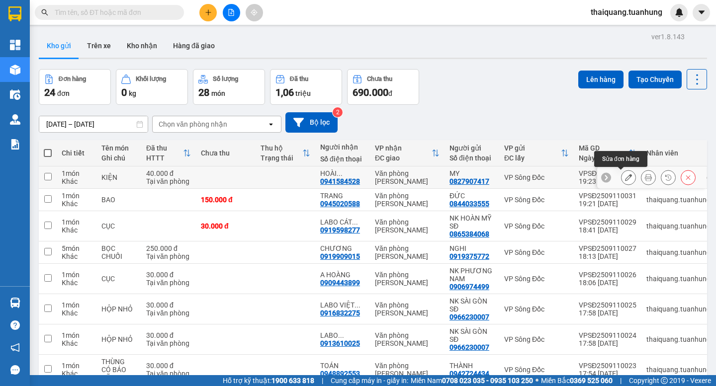
click at [625, 178] on button at bounding box center [628, 177] width 14 height 17
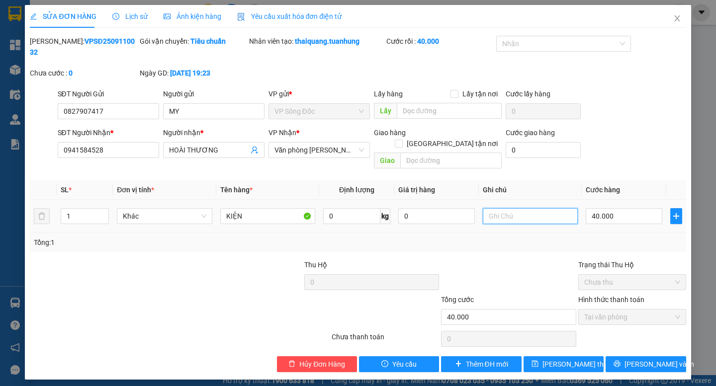
click at [511, 208] on input "text" at bounding box center [530, 216] width 95 height 16
click at [637, 359] on span "[PERSON_NAME] và In" at bounding box center [659, 364] width 70 height 11
